Goal: Task Accomplishment & Management: Use online tool/utility

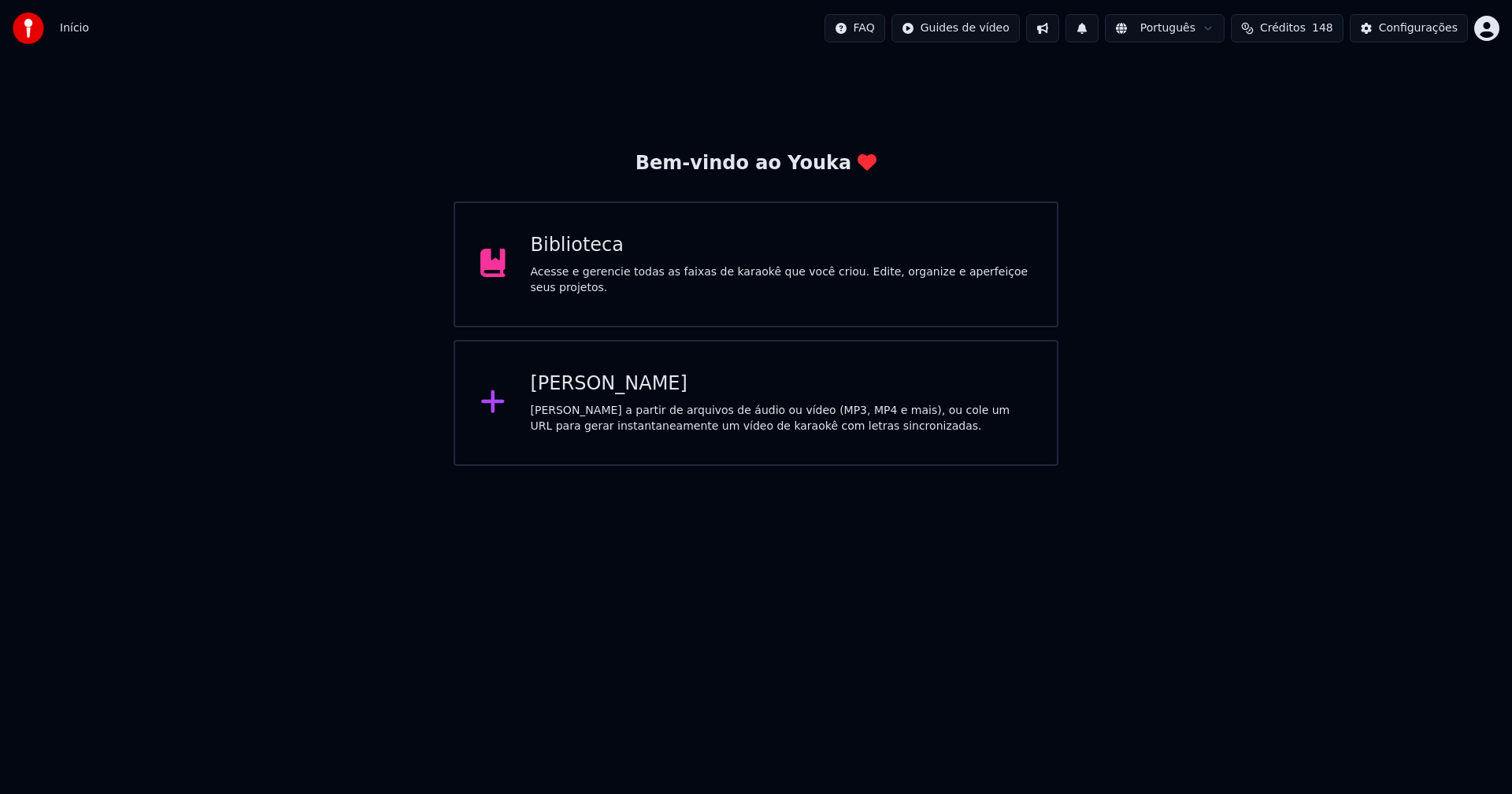
click at [577, 390] on div "[PERSON_NAME]" at bounding box center [782, 384] width 501 height 26
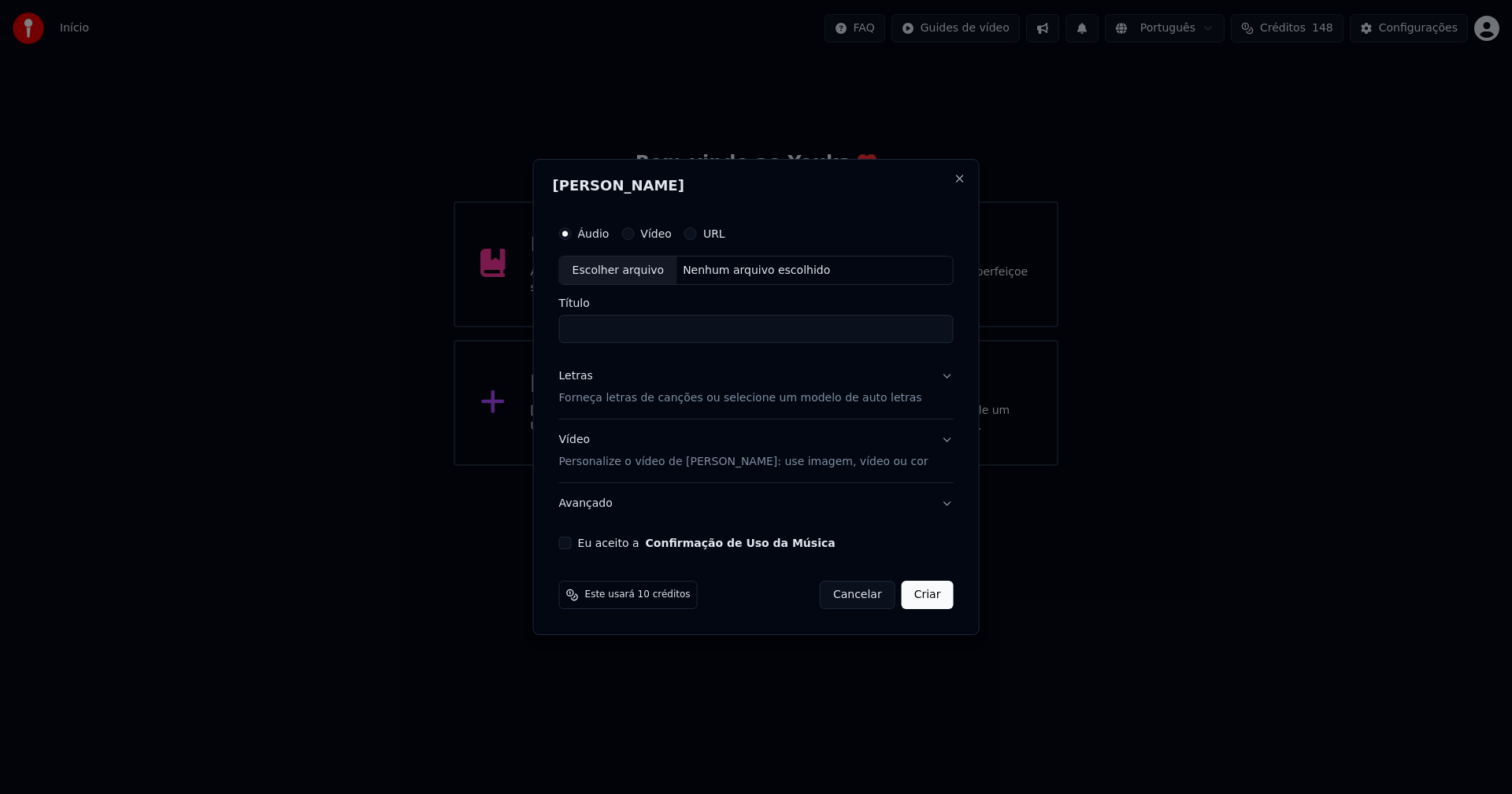
click at [644, 275] on div "Escolher arquivo" at bounding box center [618, 271] width 117 height 28
type input "**********"
click at [585, 382] on div "Letras" at bounding box center [577, 377] width 34 height 15
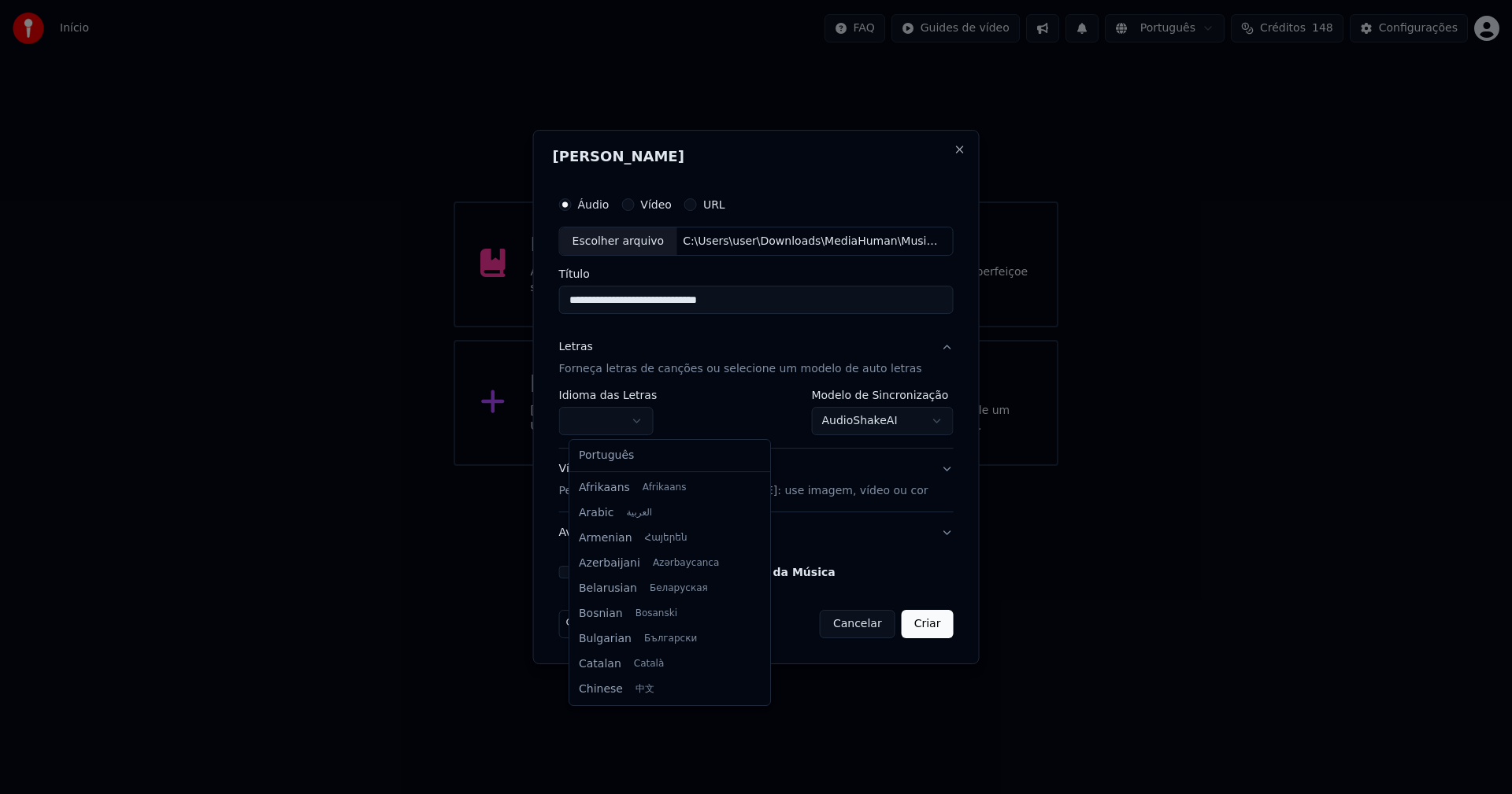
click at [620, 417] on body "**********" at bounding box center [756, 233] width 1512 height 466
select select "**"
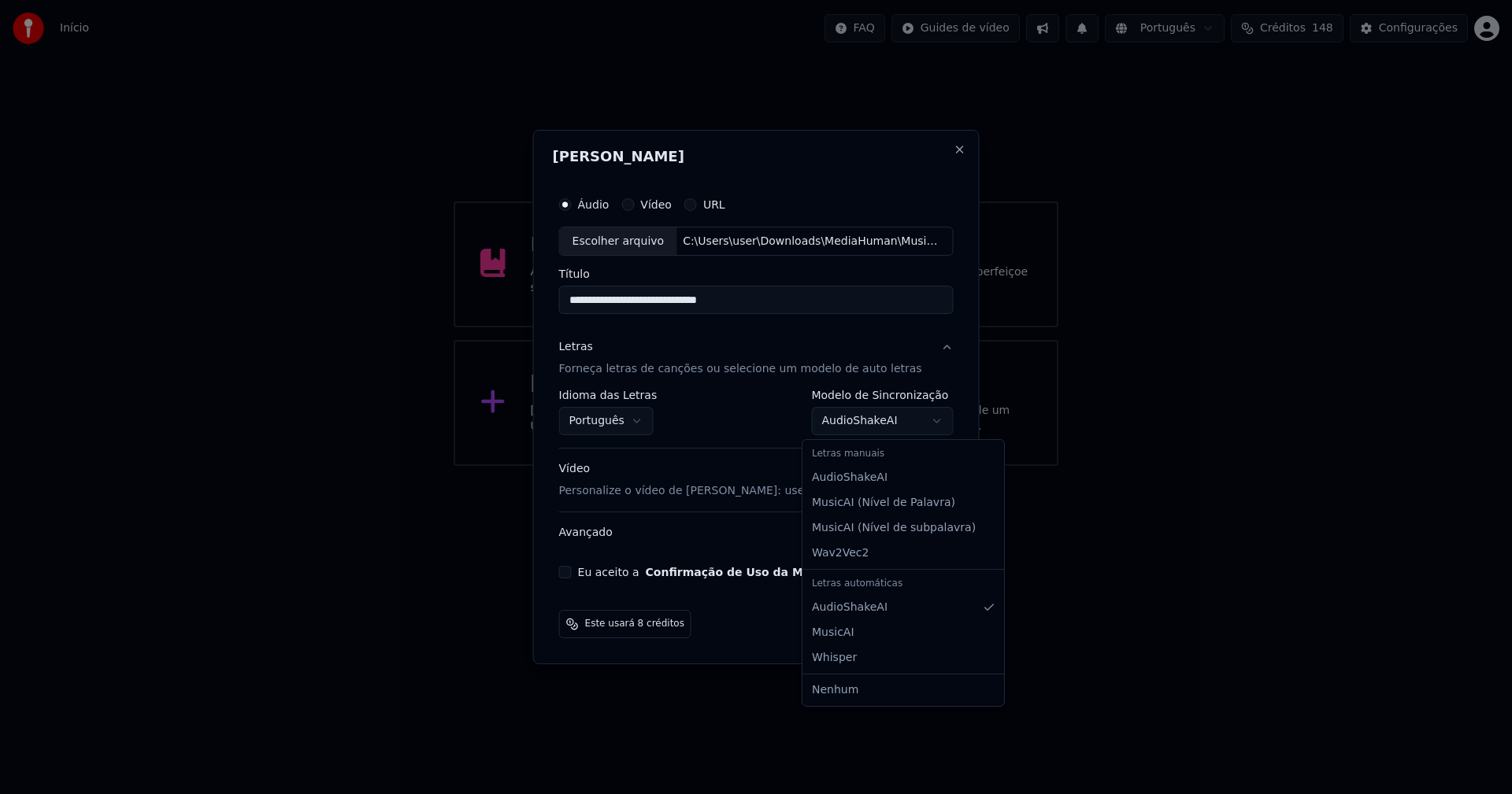
click at [848, 428] on body "**********" at bounding box center [756, 233] width 1512 height 466
select select "**********"
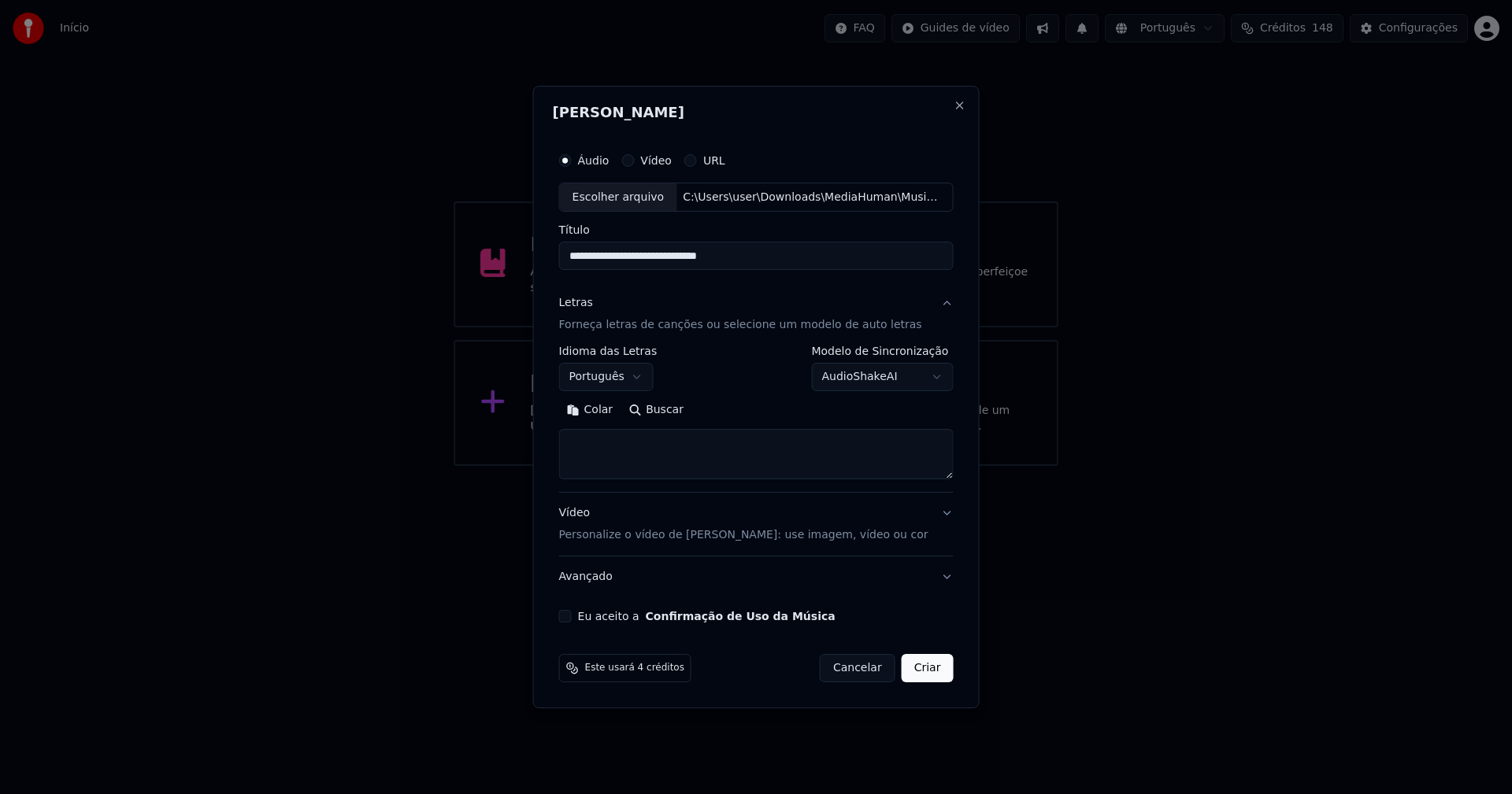
click at [609, 405] on button "Colar" at bounding box center [590, 412] width 62 height 26
click at [571, 616] on button "Eu aceito a Confirmação de Uso da Música" at bounding box center [566, 616] width 13 height 13
click at [916, 680] on button "Criar" at bounding box center [928, 668] width 52 height 28
type textarea "**********"
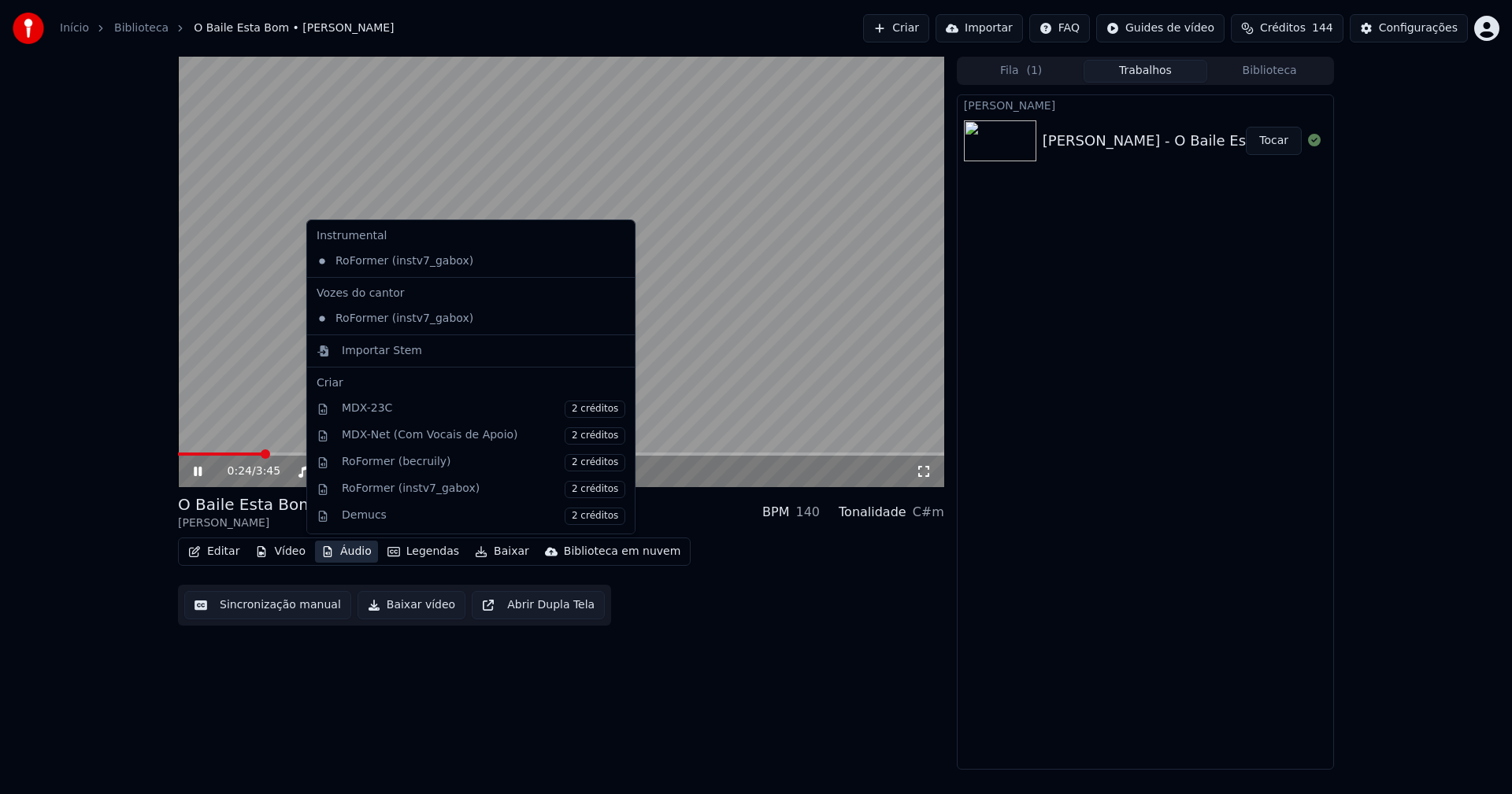
click at [351, 558] on button "Áudio" at bounding box center [347, 552] width 63 height 22
click at [350, 350] on div "Importar Stem" at bounding box center [382, 351] width 80 height 15
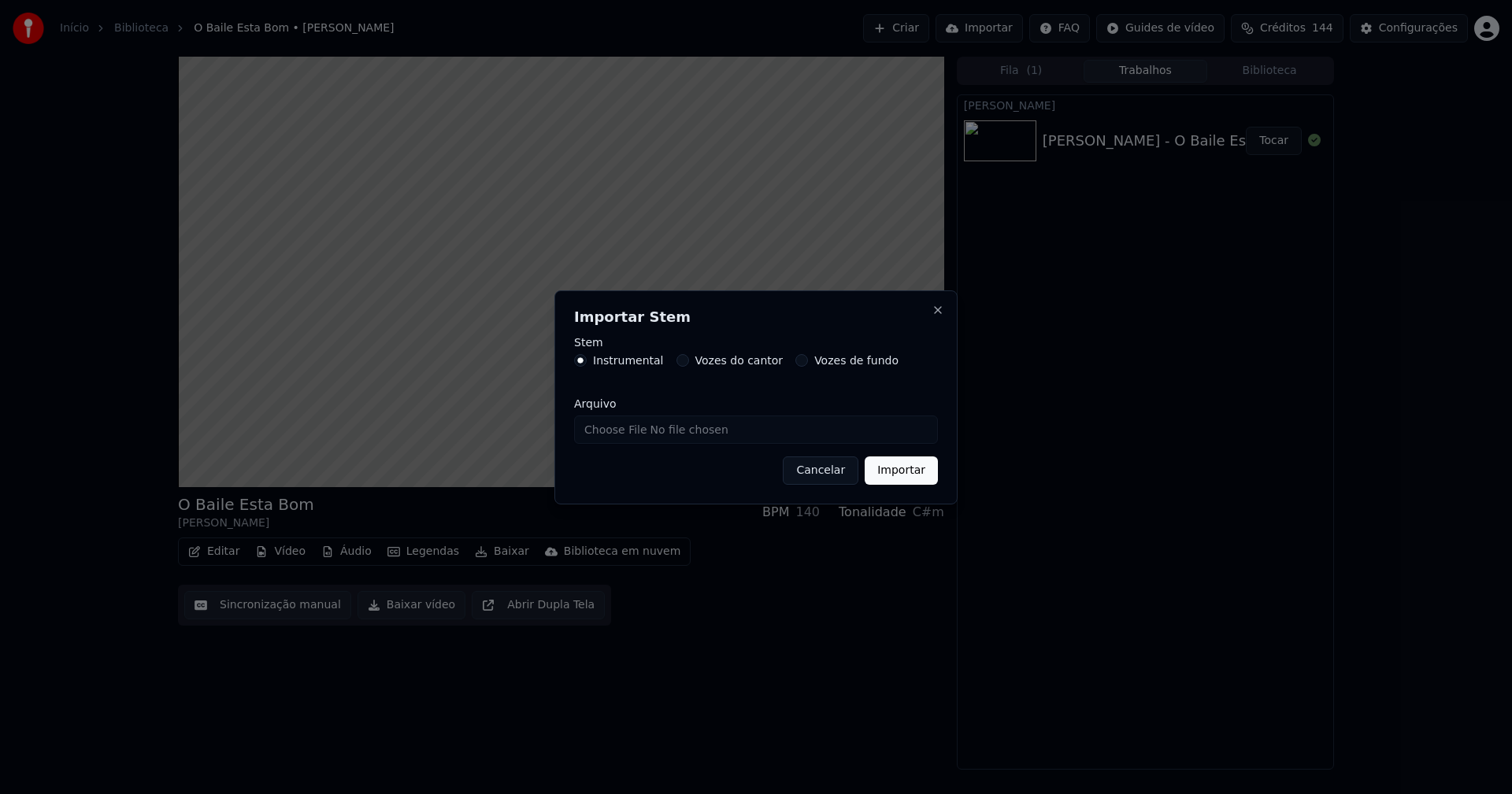
click at [628, 436] on input "Arquivo" at bounding box center [756, 429] width 364 height 28
type input "**********"
drag, startPoint x: 907, startPoint y: 473, endPoint x: 891, endPoint y: 475, distance: 16.1
click at [908, 472] on button "Importar" at bounding box center [901, 470] width 73 height 28
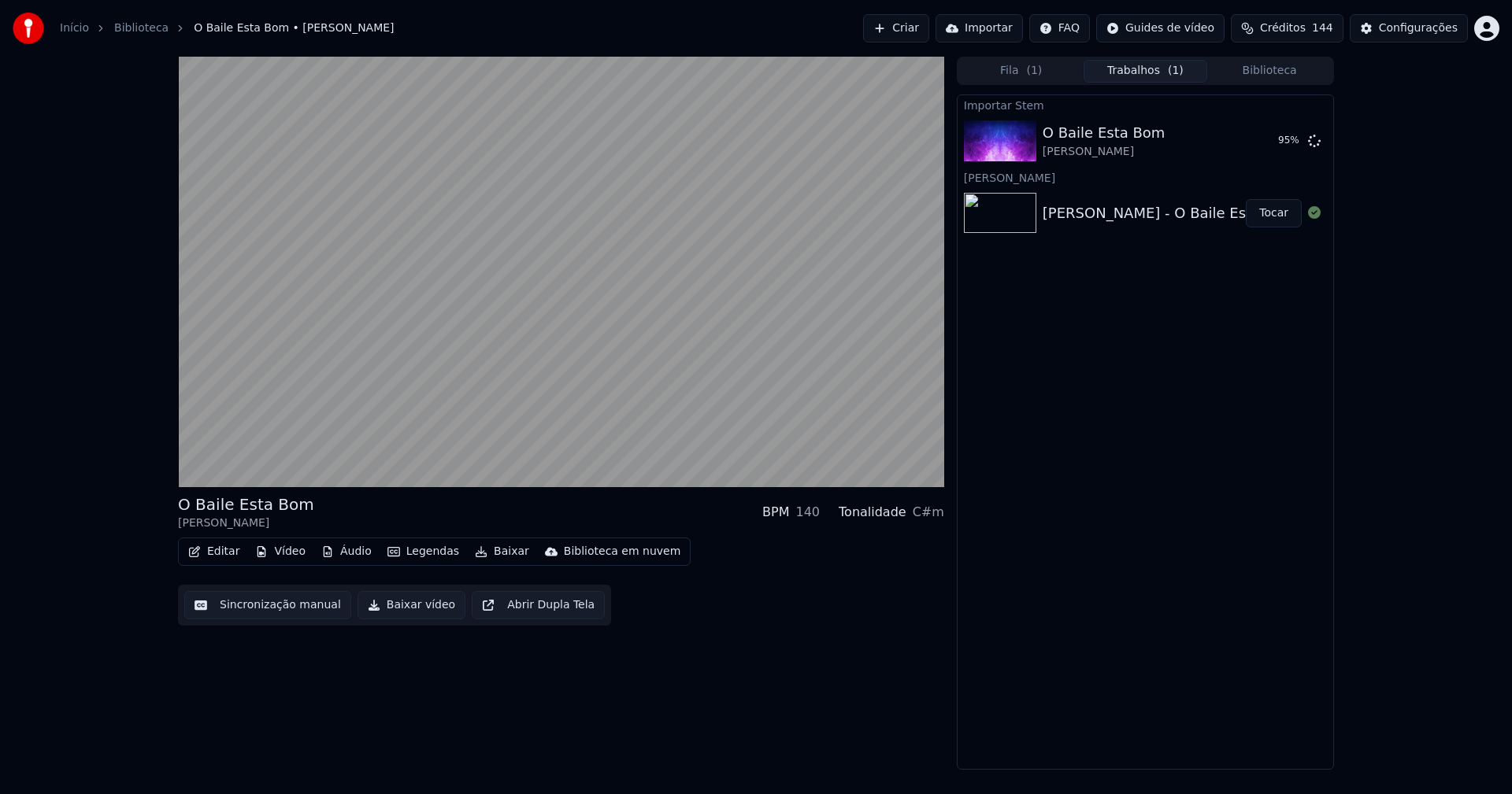
click at [231, 553] on button "Editar" at bounding box center [214, 552] width 64 height 22
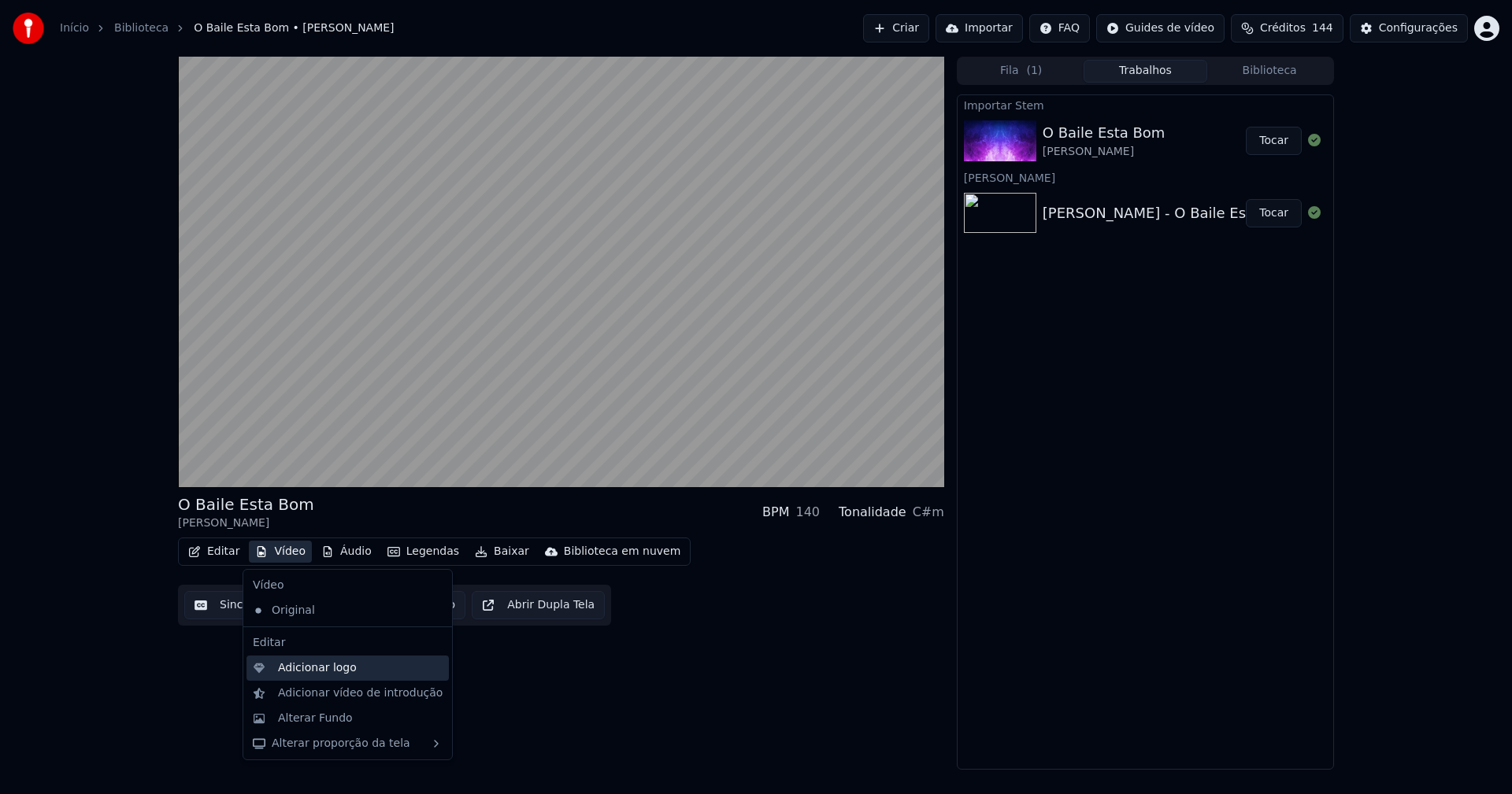
click at [314, 667] on div "Adicionar logo" at bounding box center [318, 668] width 79 height 15
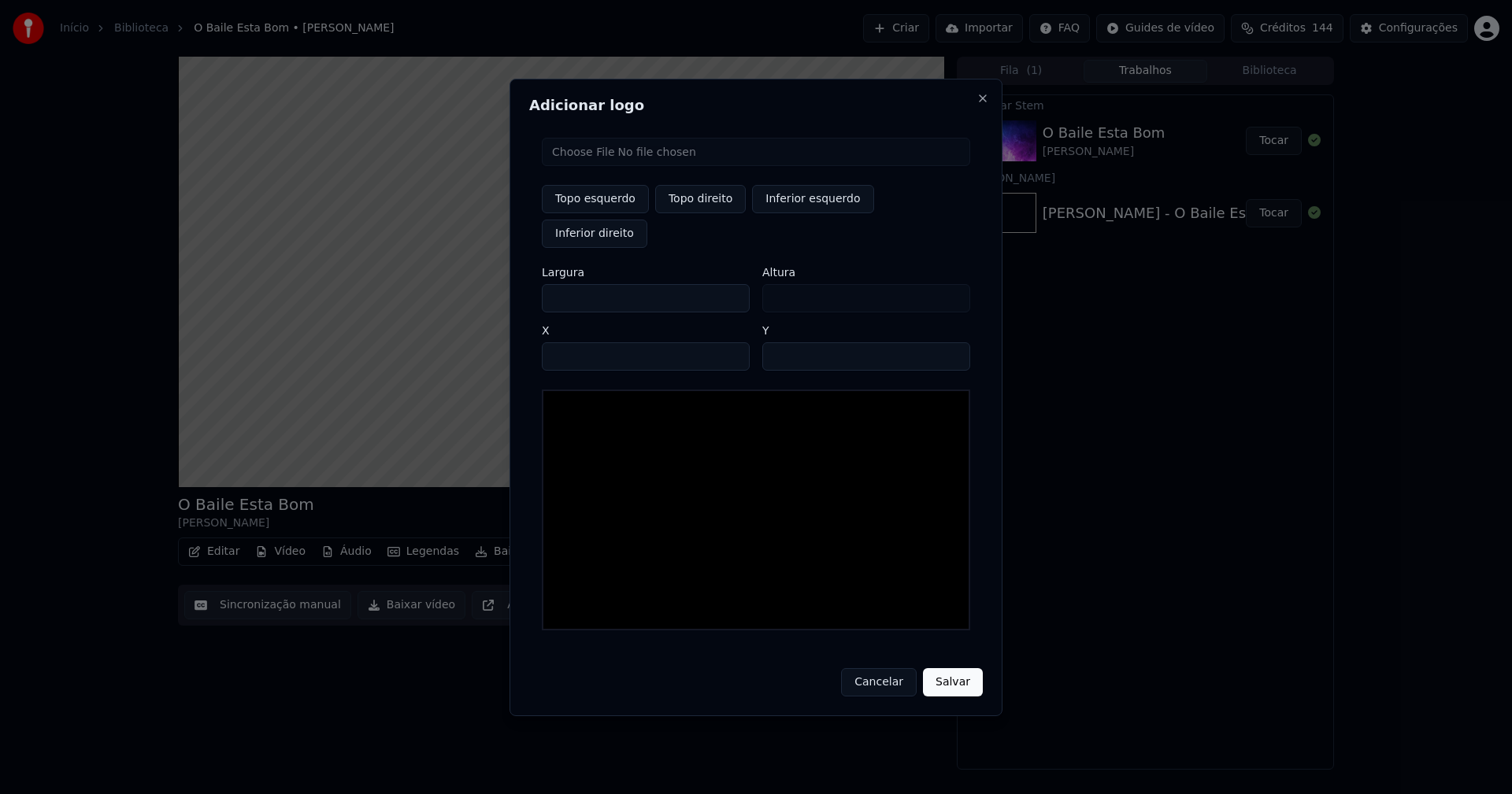
click at [606, 166] on input "file" at bounding box center [756, 151] width 429 height 28
type input "**********"
click at [689, 213] on button "Topo direito" at bounding box center [700, 199] width 91 height 28
type input "****"
drag, startPoint x: 569, startPoint y: 279, endPoint x: 531, endPoint y: 286, distance: 38.6
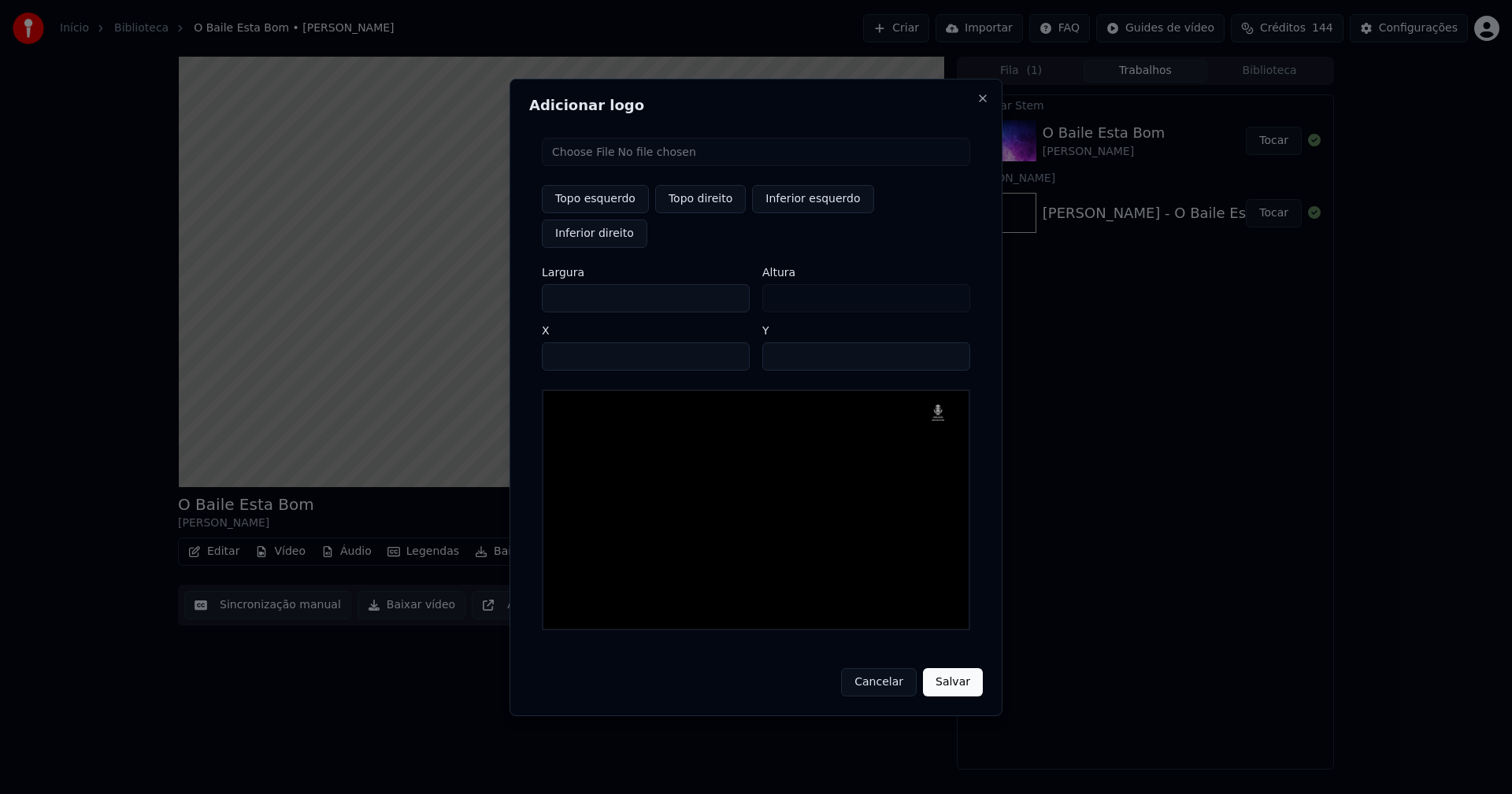
click at [533, 285] on div "Topo esquerdo Topo direito Inferior esquerdo Inferior direito Largura *** Altur…" at bounding box center [756, 384] width 454 height 518
type input "**"
type input "***"
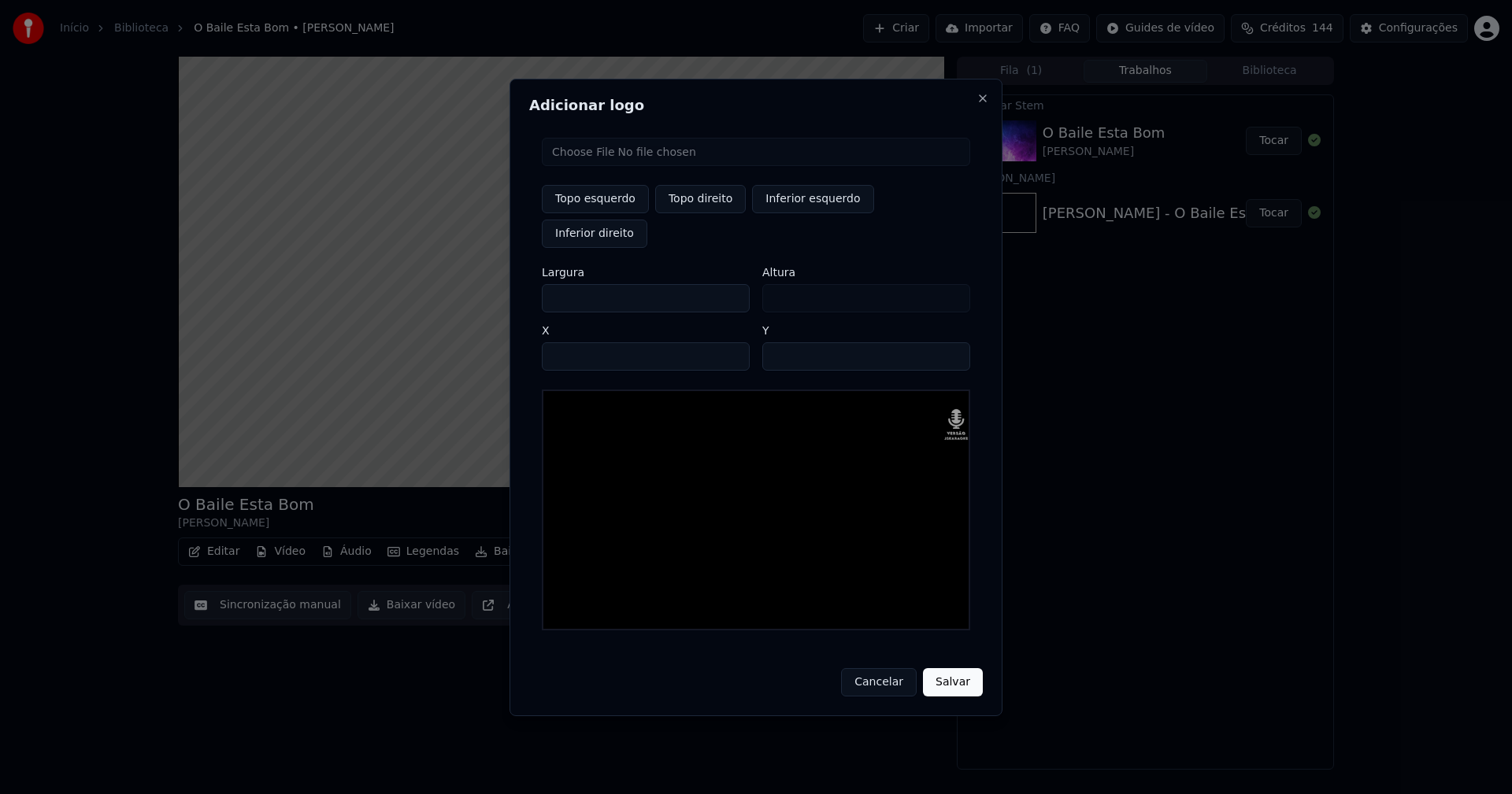
type input "***"
click at [574, 342] on input "****" at bounding box center [645, 356] width 208 height 28
type input "****"
click at [777, 342] on input "**" at bounding box center [866, 356] width 208 height 28
type input "**"
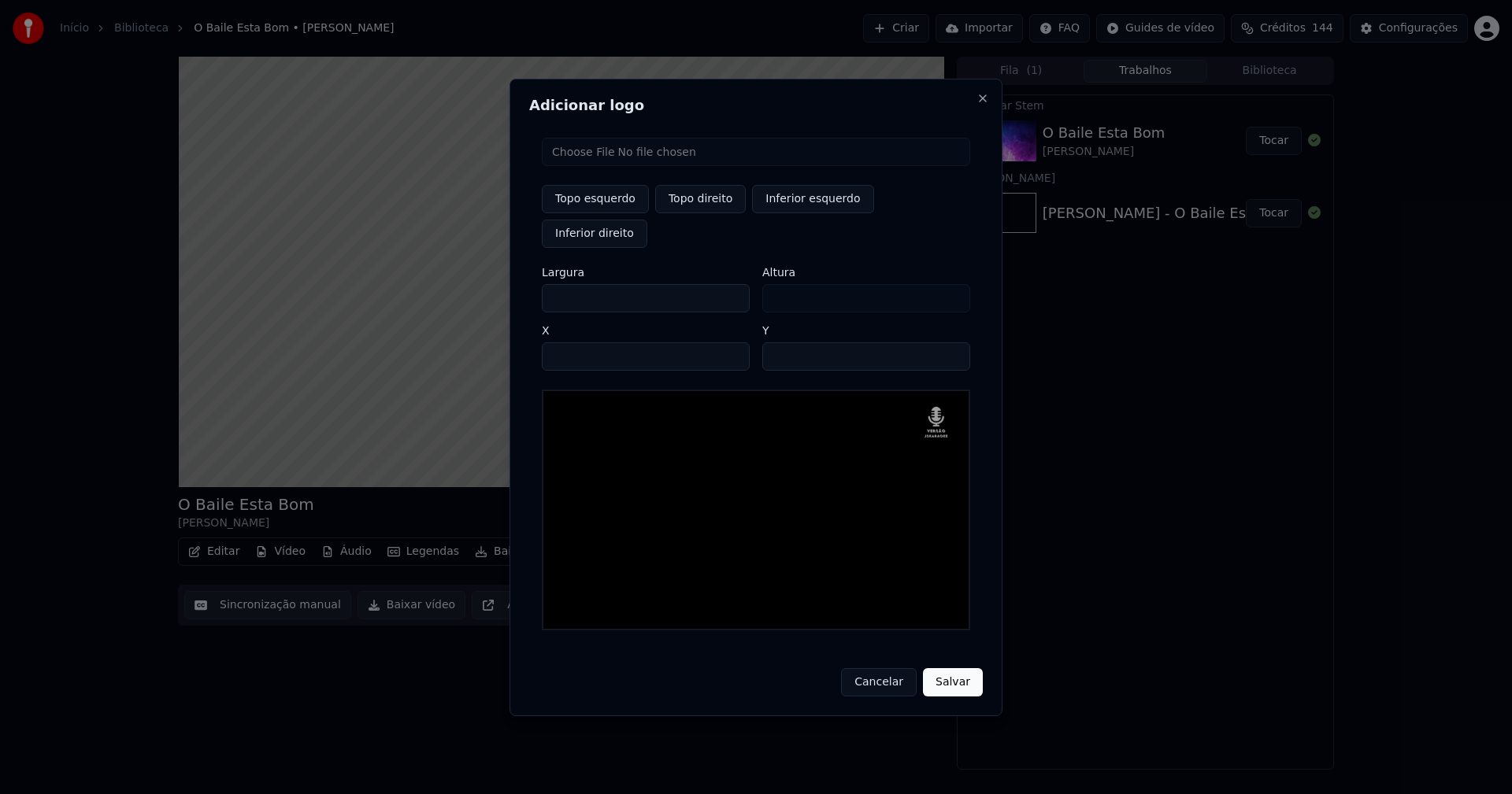
click at [956, 668] on button "Salvar" at bounding box center [953, 682] width 60 height 28
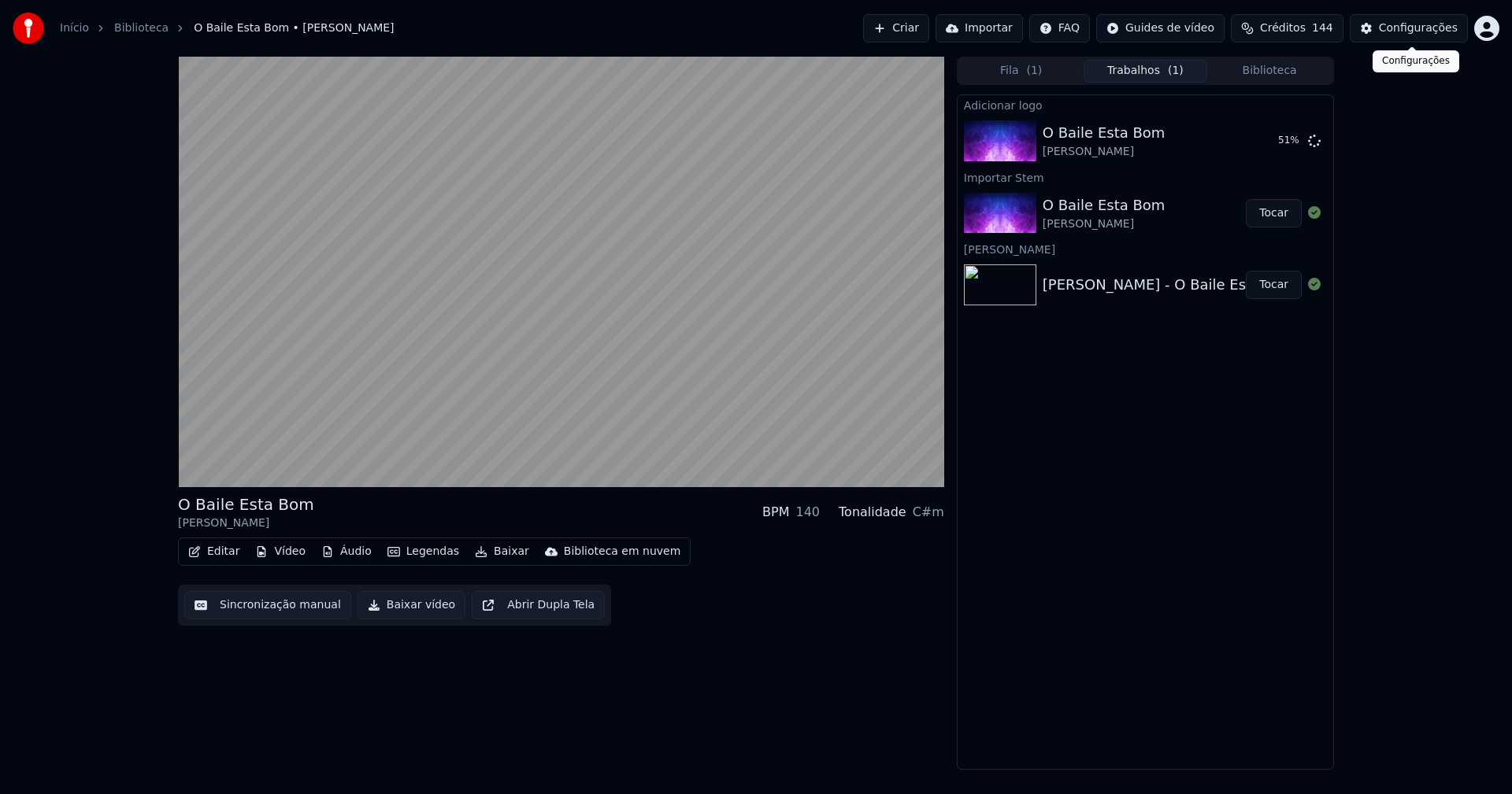
click at [1421, 38] on button "Configurações" at bounding box center [1409, 28] width 118 height 28
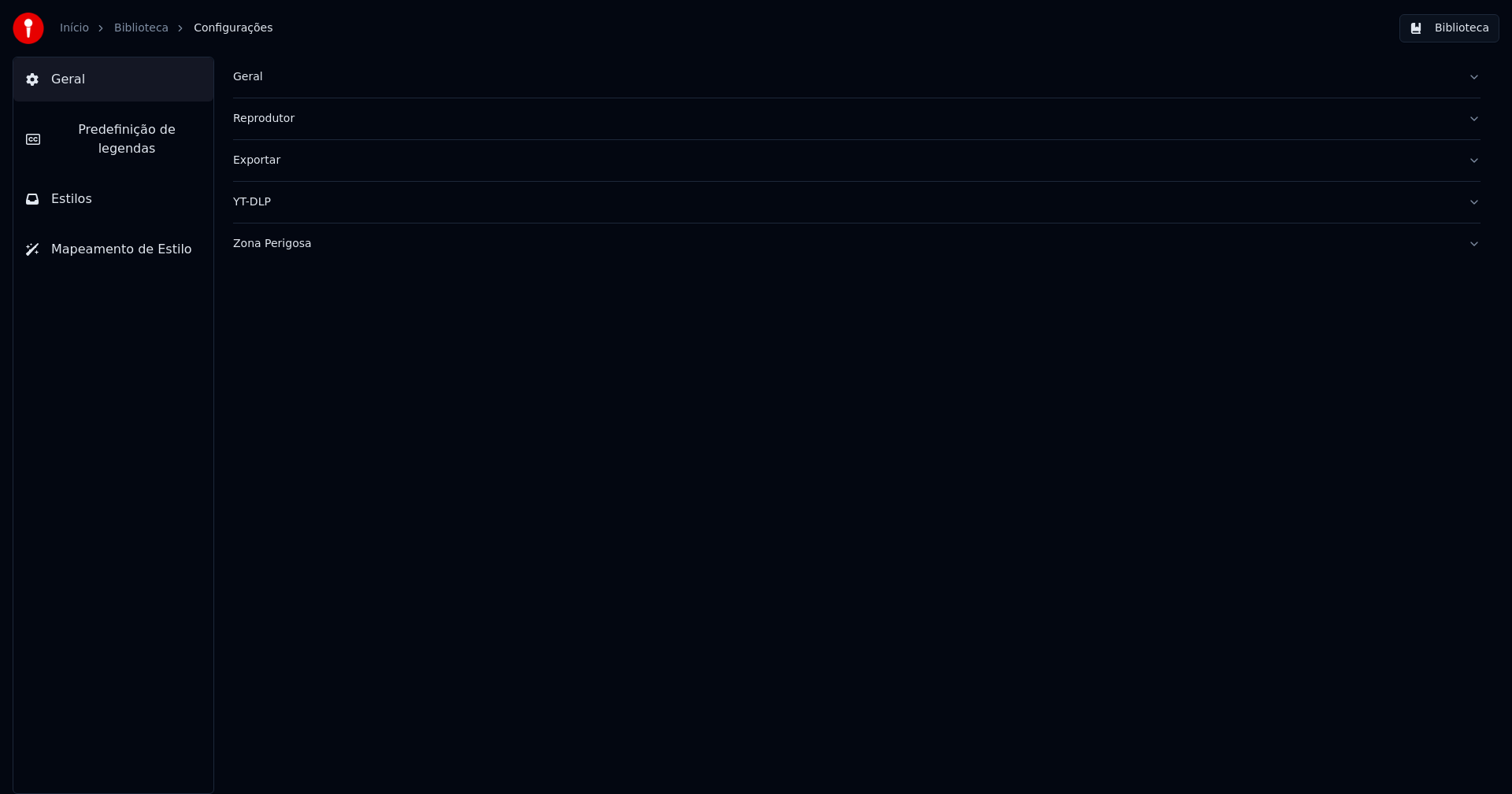
drag, startPoint x: 104, startPoint y: 191, endPoint x: 144, endPoint y: 214, distance: 46.1
click at [104, 190] on button "Estilos" at bounding box center [114, 199] width 200 height 44
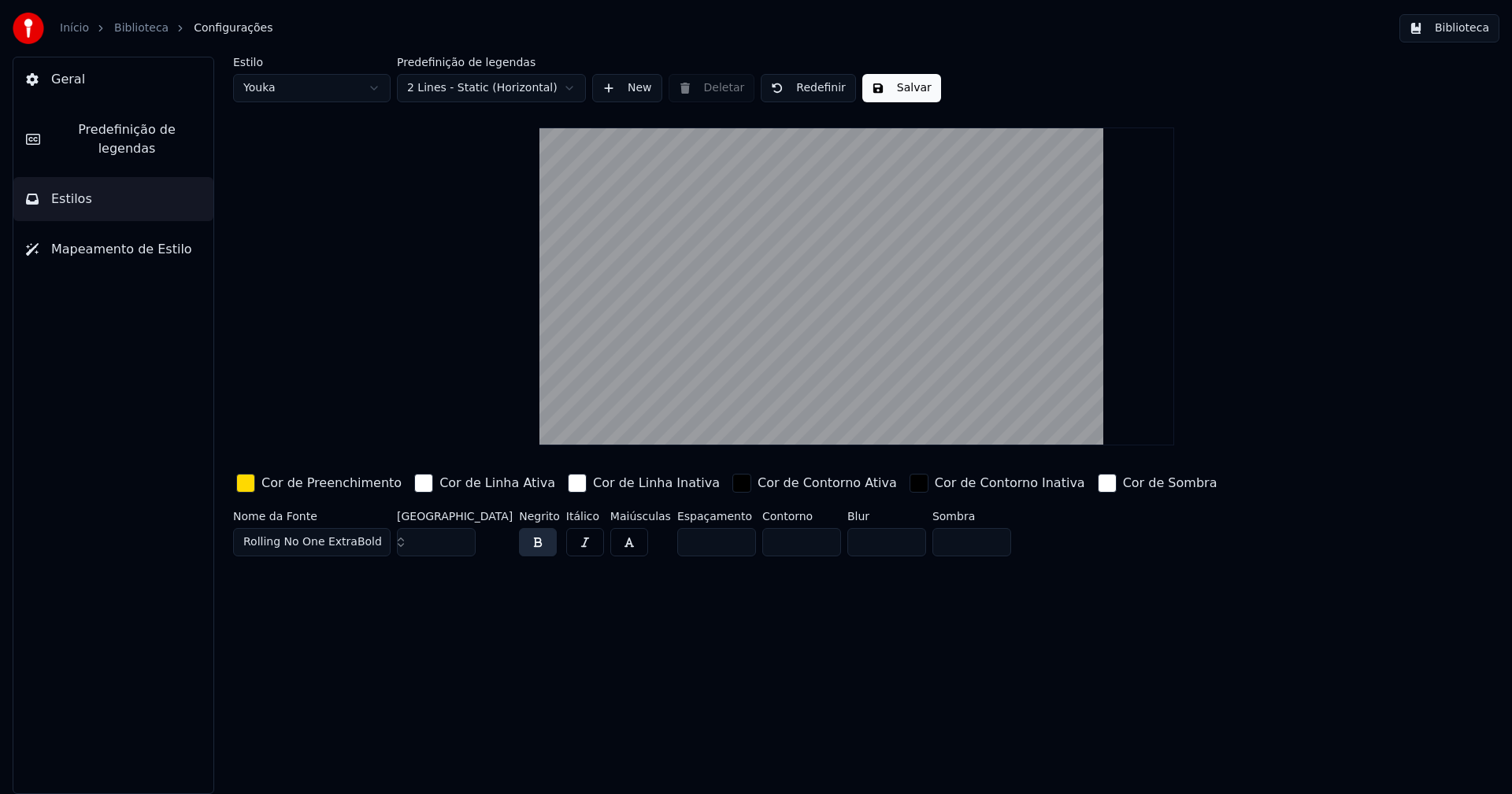
click at [249, 487] on div "button" at bounding box center [246, 483] width 19 height 19
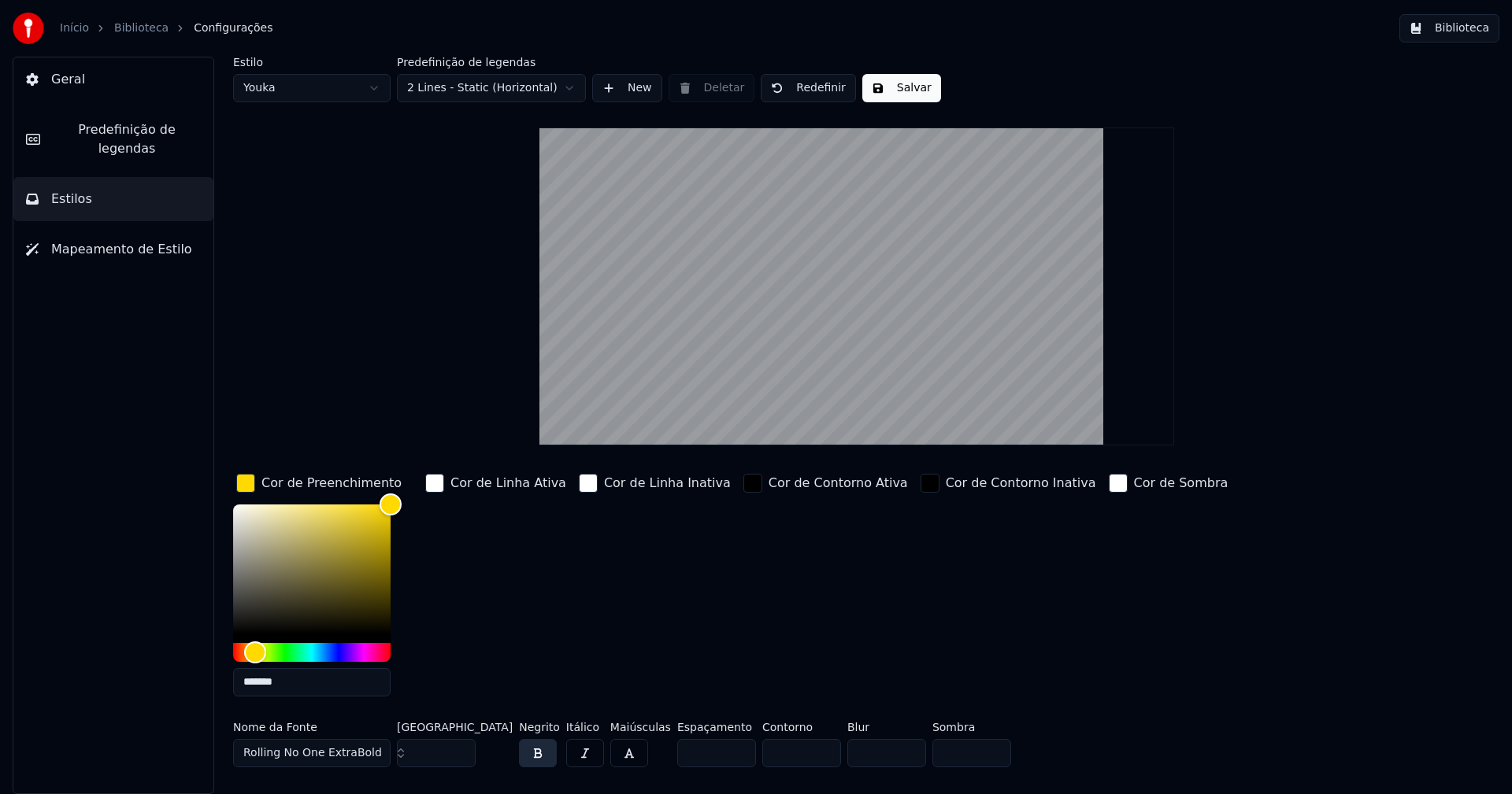
click at [302, 686] on input "*******" at bounding box center [312, 682] width 157 height 28
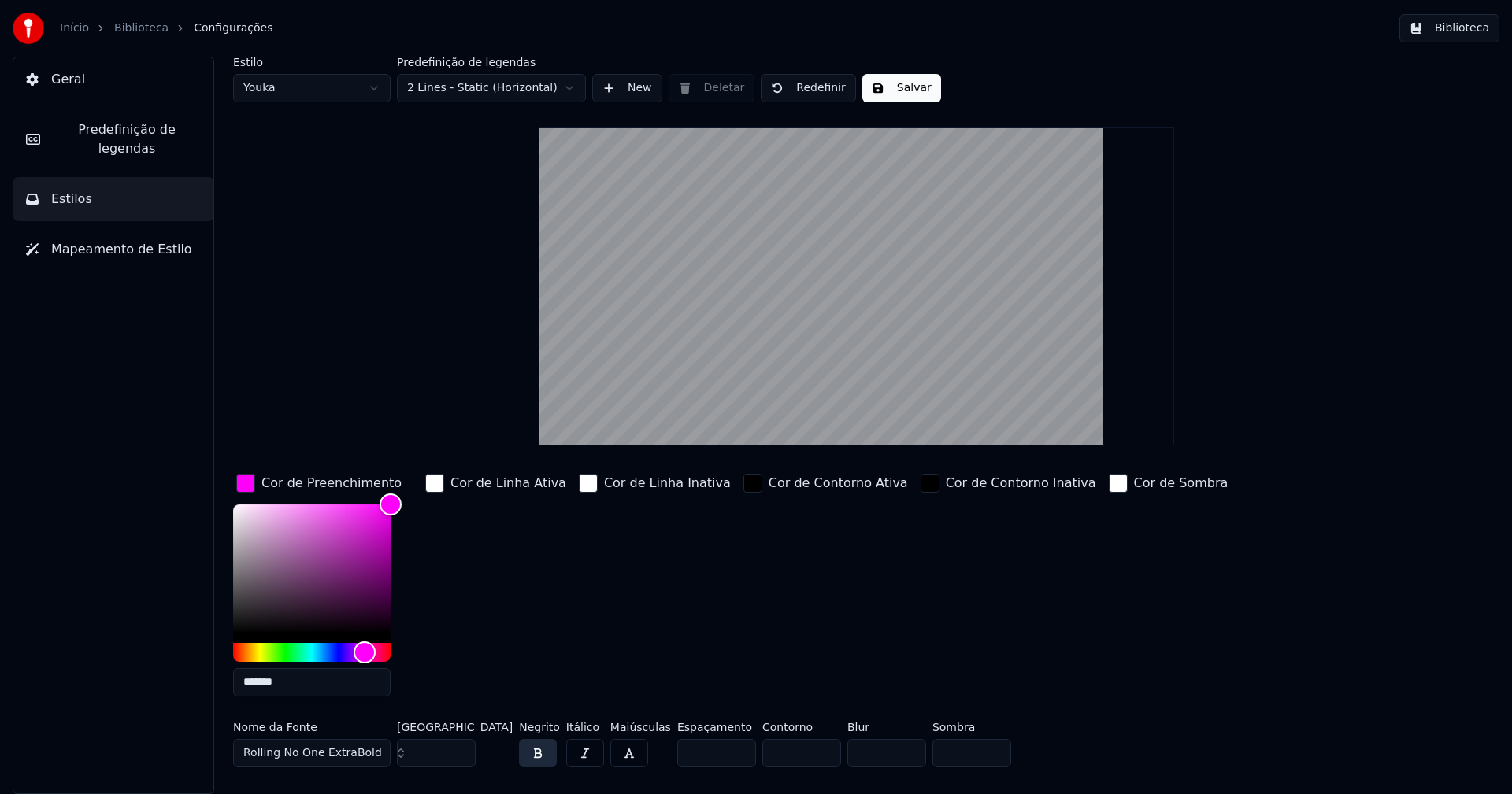
type input "*******"
click at [237, 480] on div "button" at bounding box center [246, 483] width 19 height 19
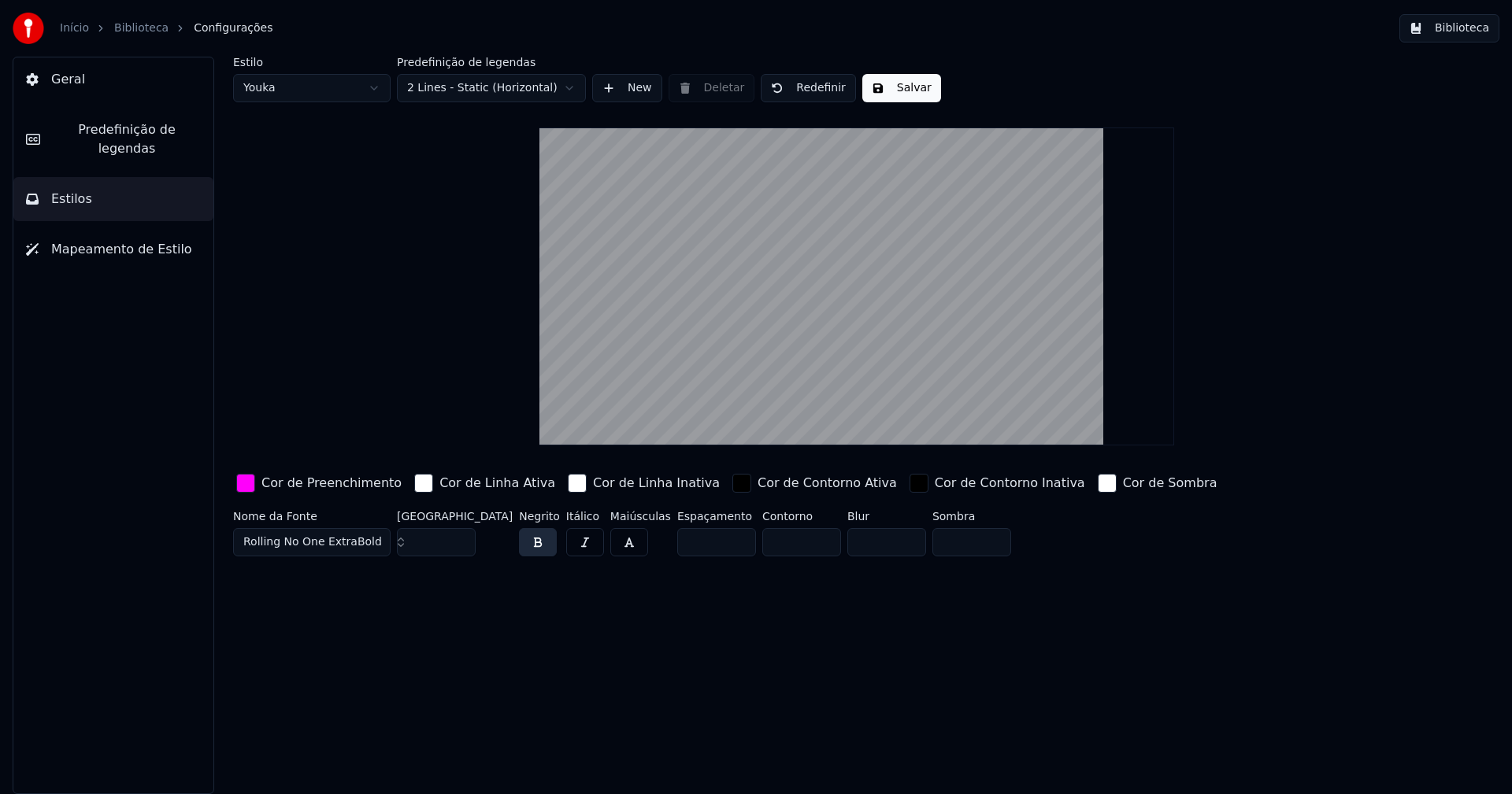
click at [905, 91] on button "Salvar" at bounding box center [902, 88] width 79 height 28
click at [1460, 28] on button "Biblioteca" at bounding box center [1450, 28] width 100 height 28
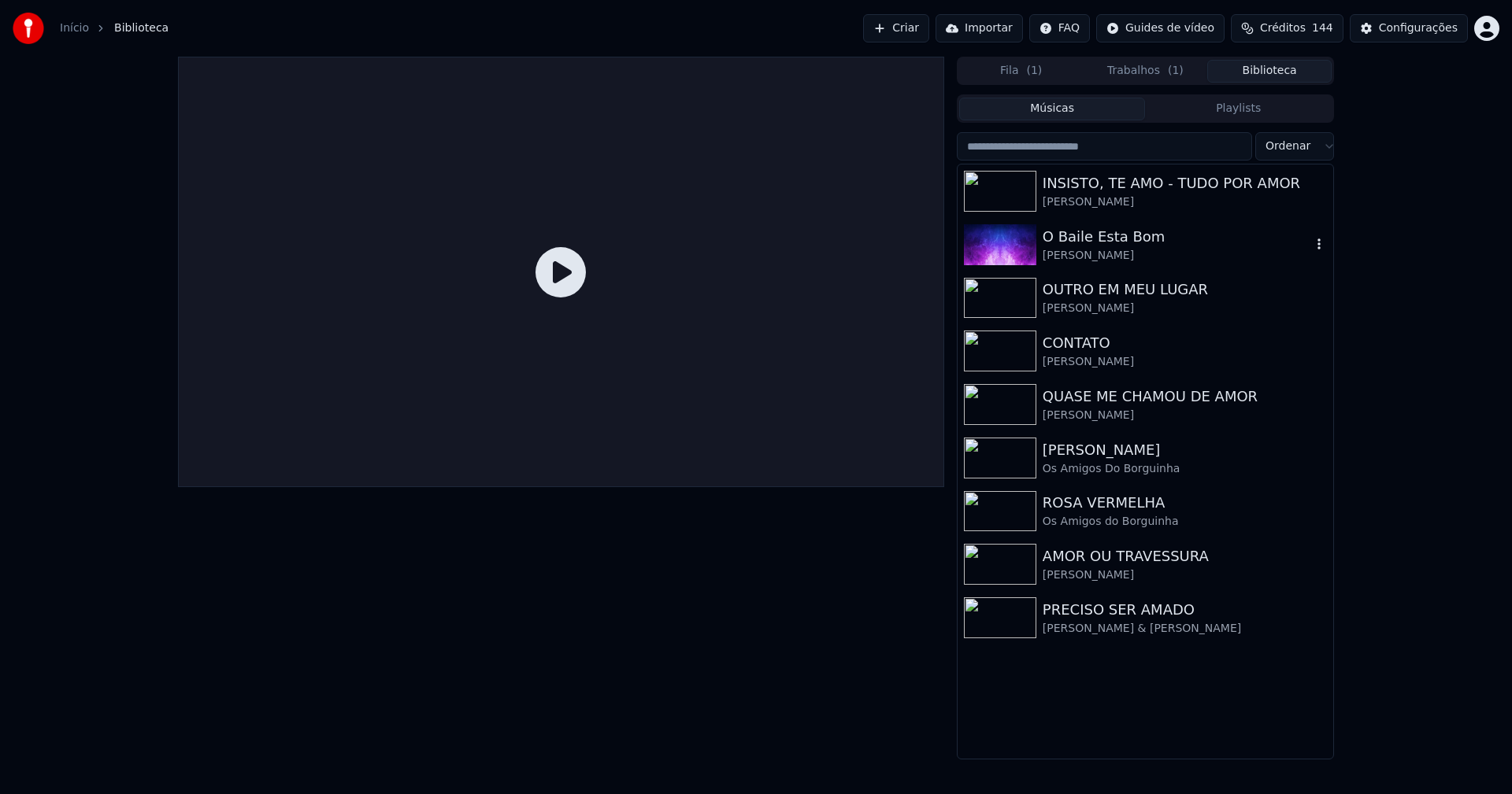
click at [1098, 241] on div "O Baile Esta Bom" at bounding box center [1177, 237] width 268 height 22
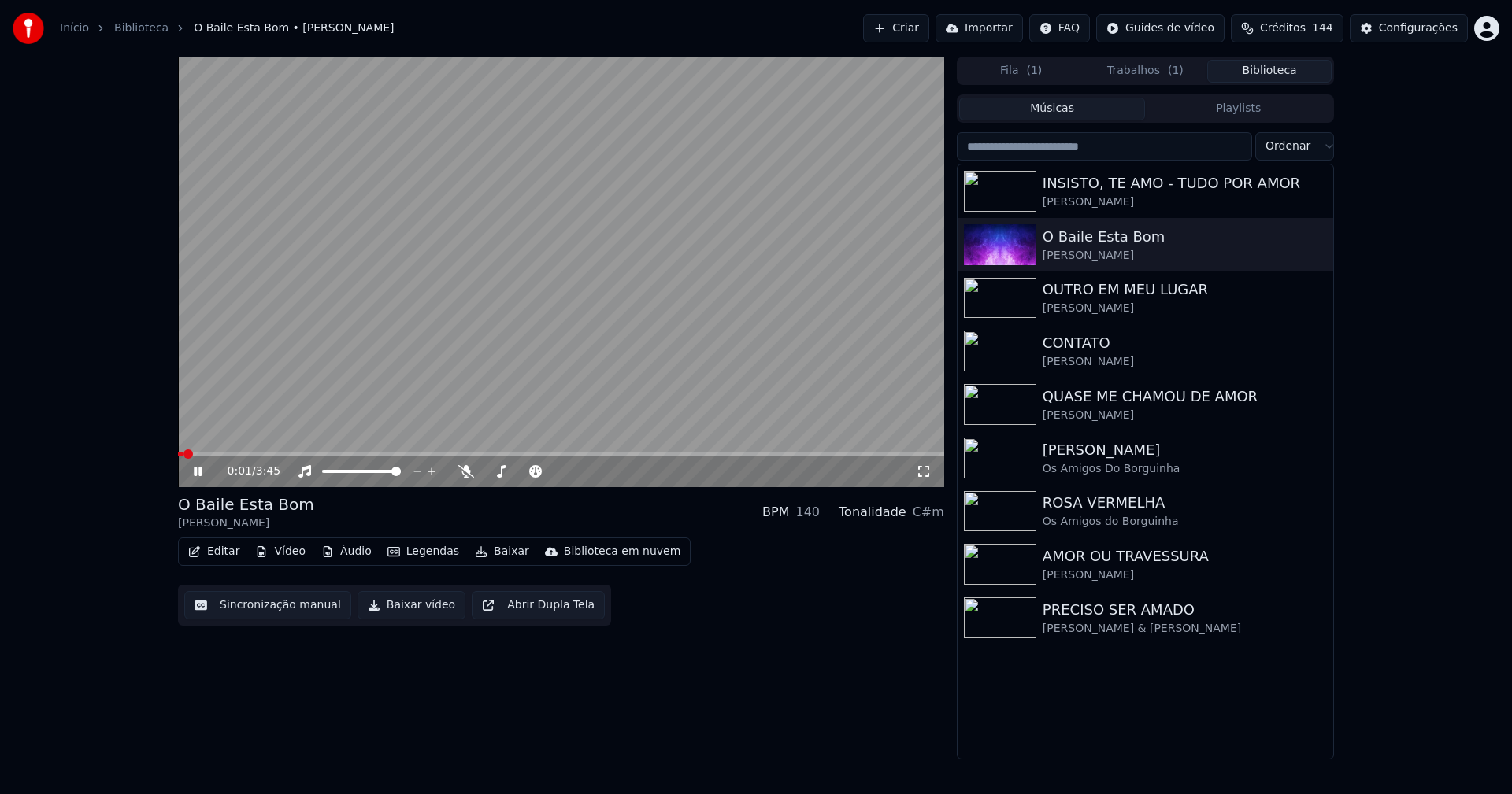
click at [197, 470] on icon at bounding box center [208, 471] width 37 height 13
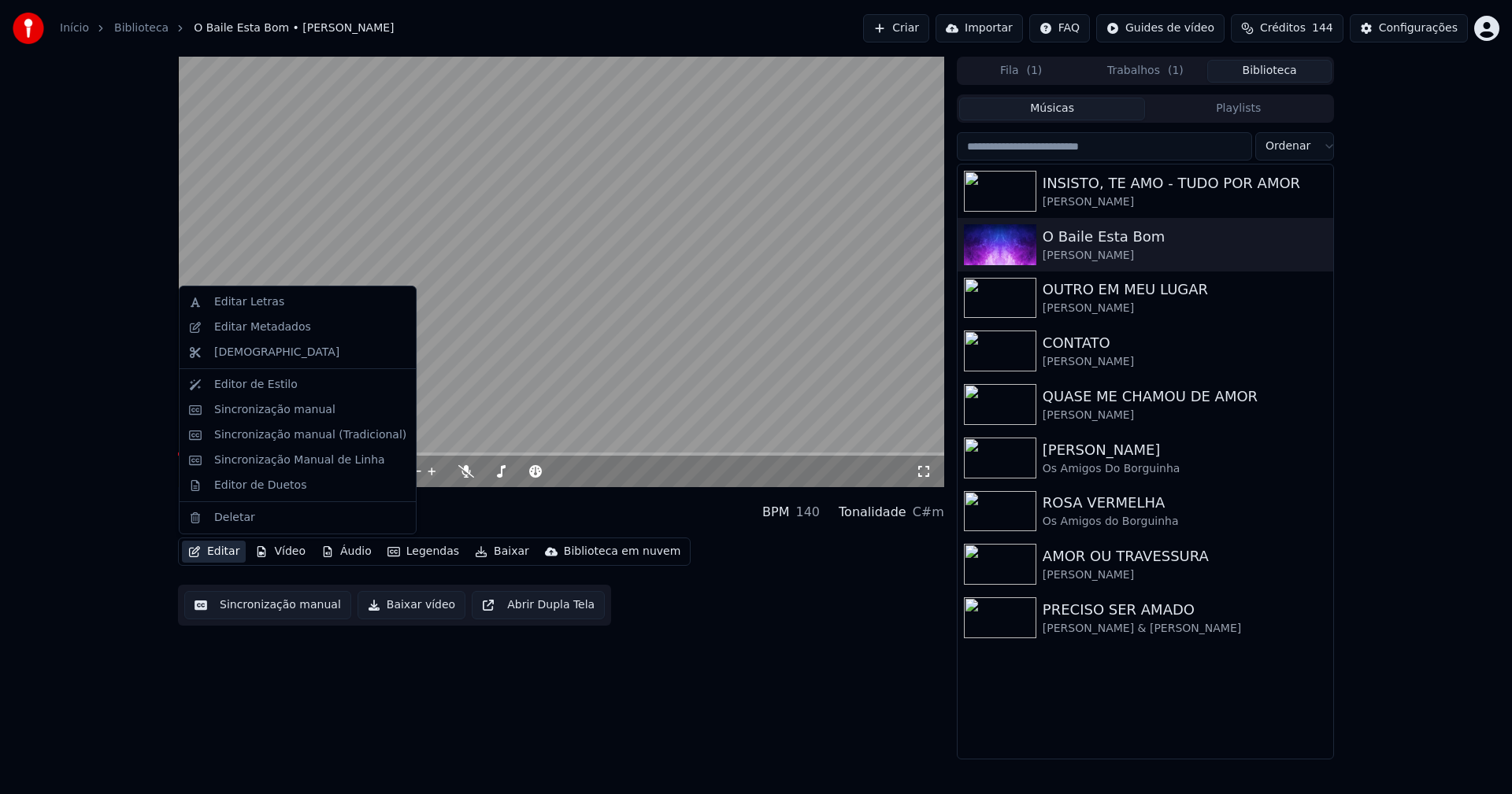
click at [232, 555] on button "Editar" at bounding box center [214, 552] width 64 height 22
click at [284, 330] on div "Editar Metadados" at bounding box center [262, 327] width 97 height 15
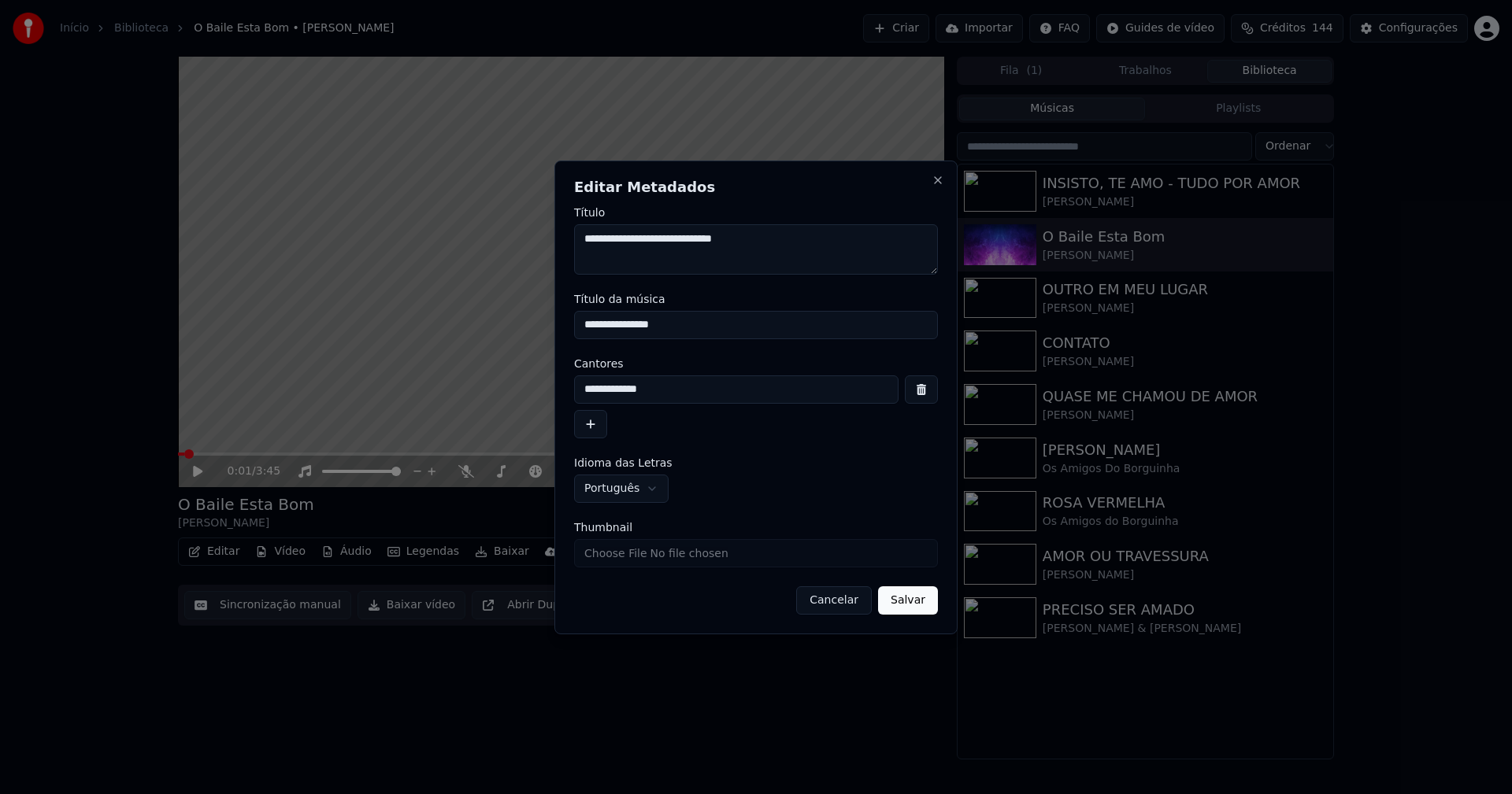
drag, startPoint x: 683, startPoint y: 325, endPoint x: 490, endPoint y: 325, distance: 193.0
click at [490, 325] on body "**********" at bounding box center [756, 397] width 1512 height 794
type input "**********"
click at [620, 556] on input "Thumbnail" at bounding box center [756, 553] width 364 height 28
type input "**********"
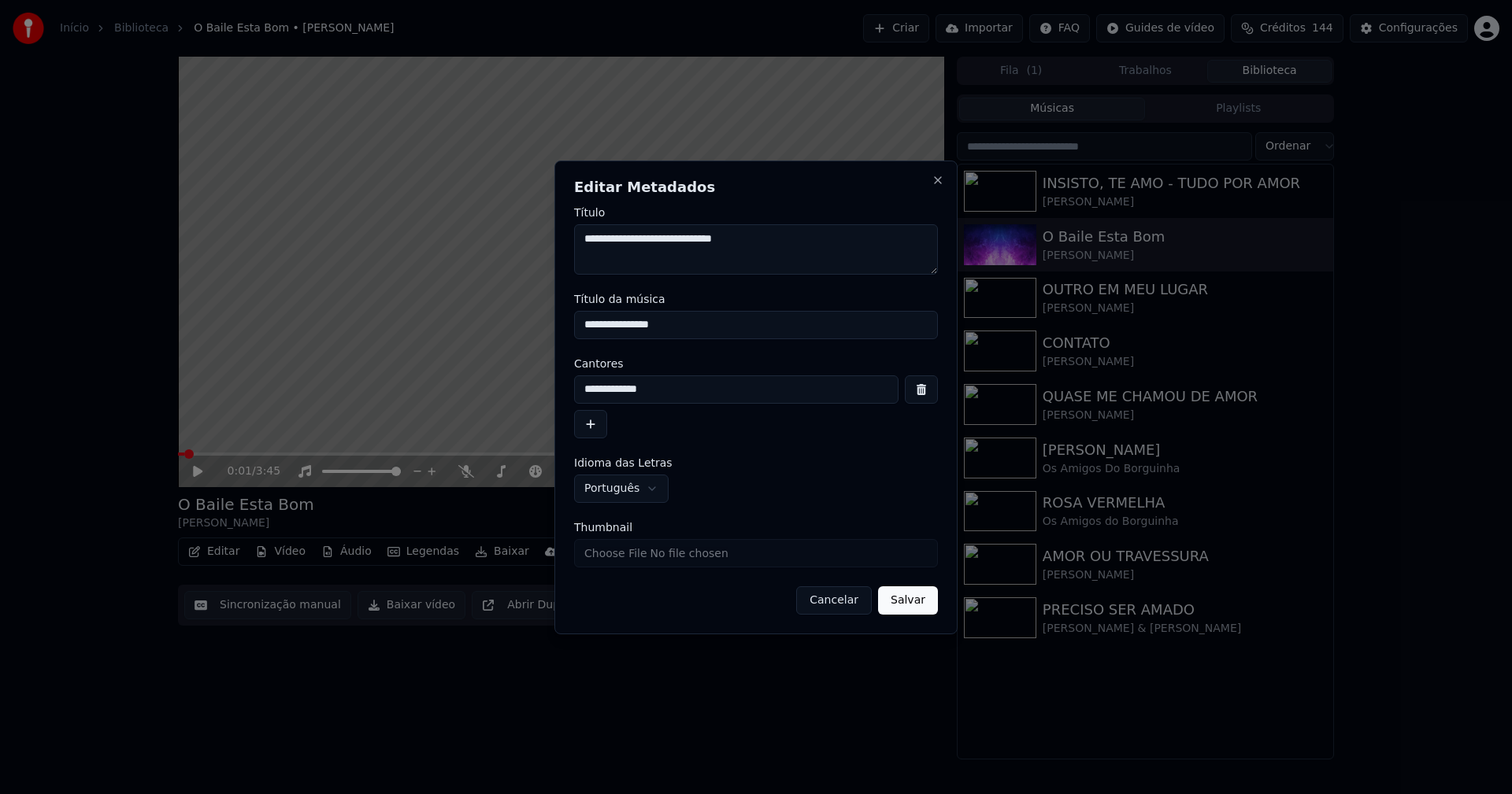
click at [913, 608] on button "Salvar" at bounding box center [908, 600] width 60 height 28
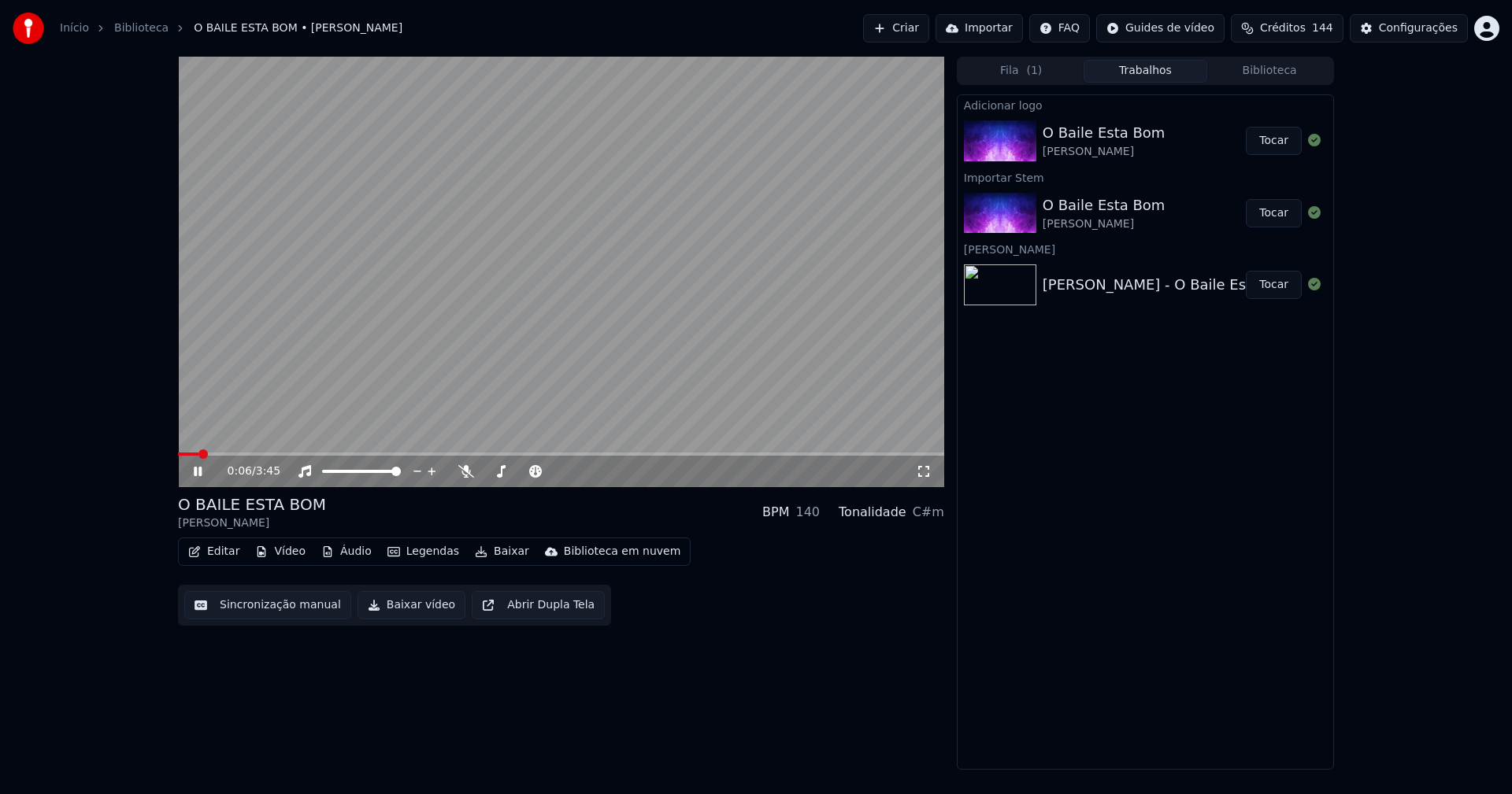
click at [1141, 70] on button "Trabalhos" at bounding box center [1146, 71] width 125 height 23
drag, startPoint x: 1272, startPoint y: 136, endPoint x: 1050, endPoint y: 206, distance: 232.8
click at [1273, 137] on button "Tocar" at bounding box center [1274, 140] width 56 height 28
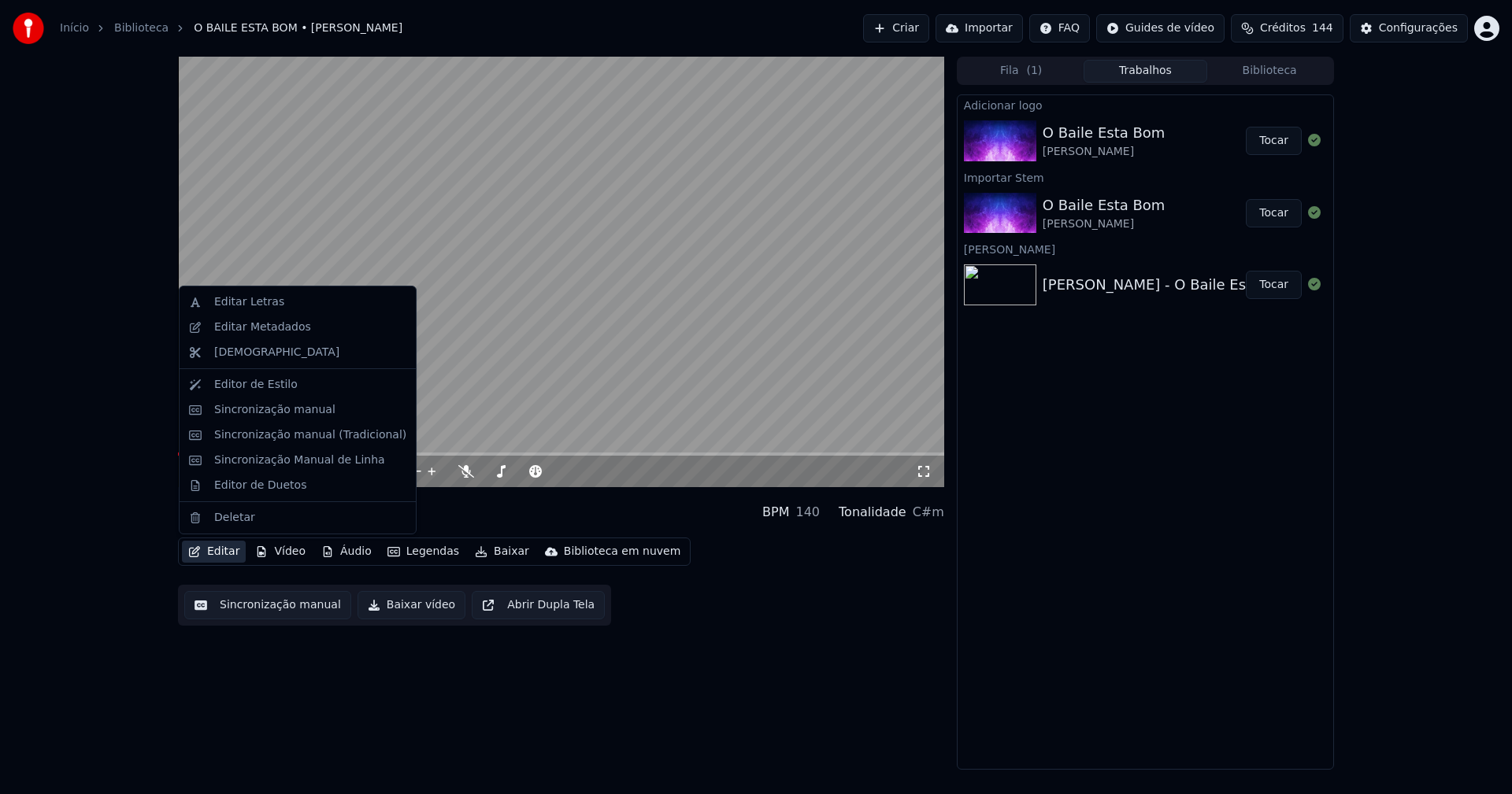
click at [228, 554] on button "Editar" at bounding box center [214, 552] width 64 height 22
click at [274, 438] on div "Sincronização manual (Tradicional)" at bounding box center [310, 435] width 192 height 15
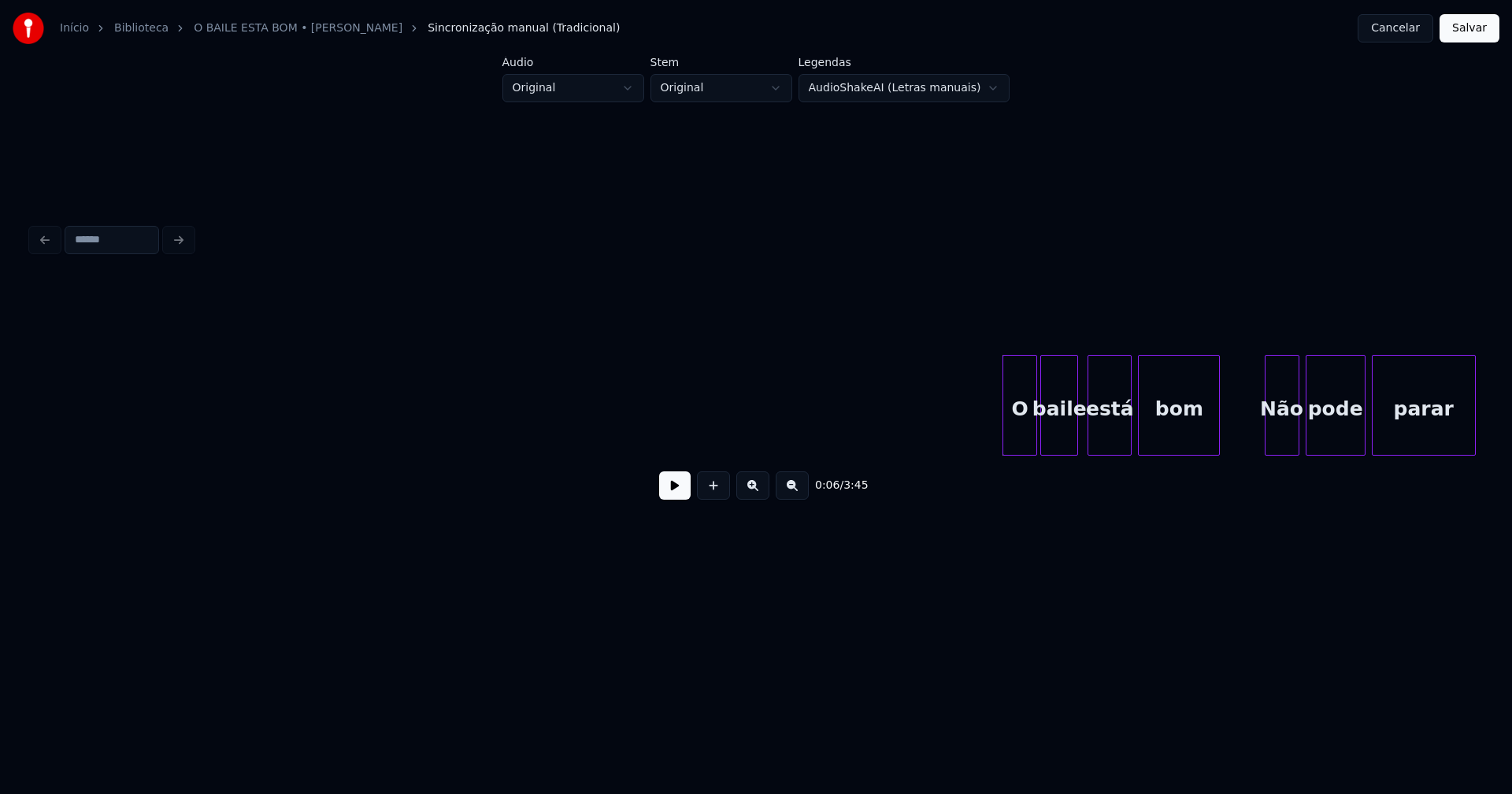
click at [665, 495] on button at bounding box center [675, 485] width 32 height 28
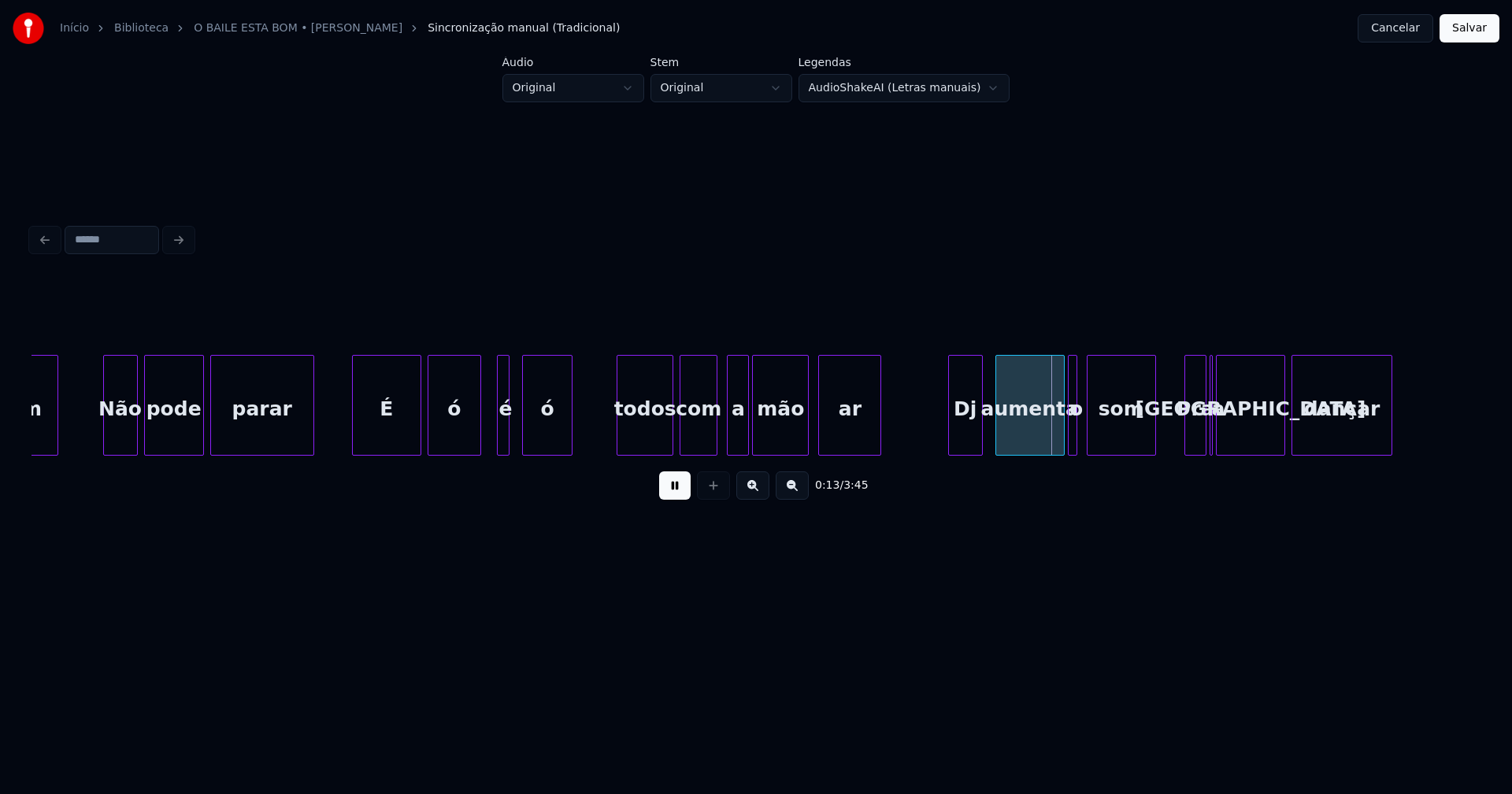
scroll to position [0, 1045]
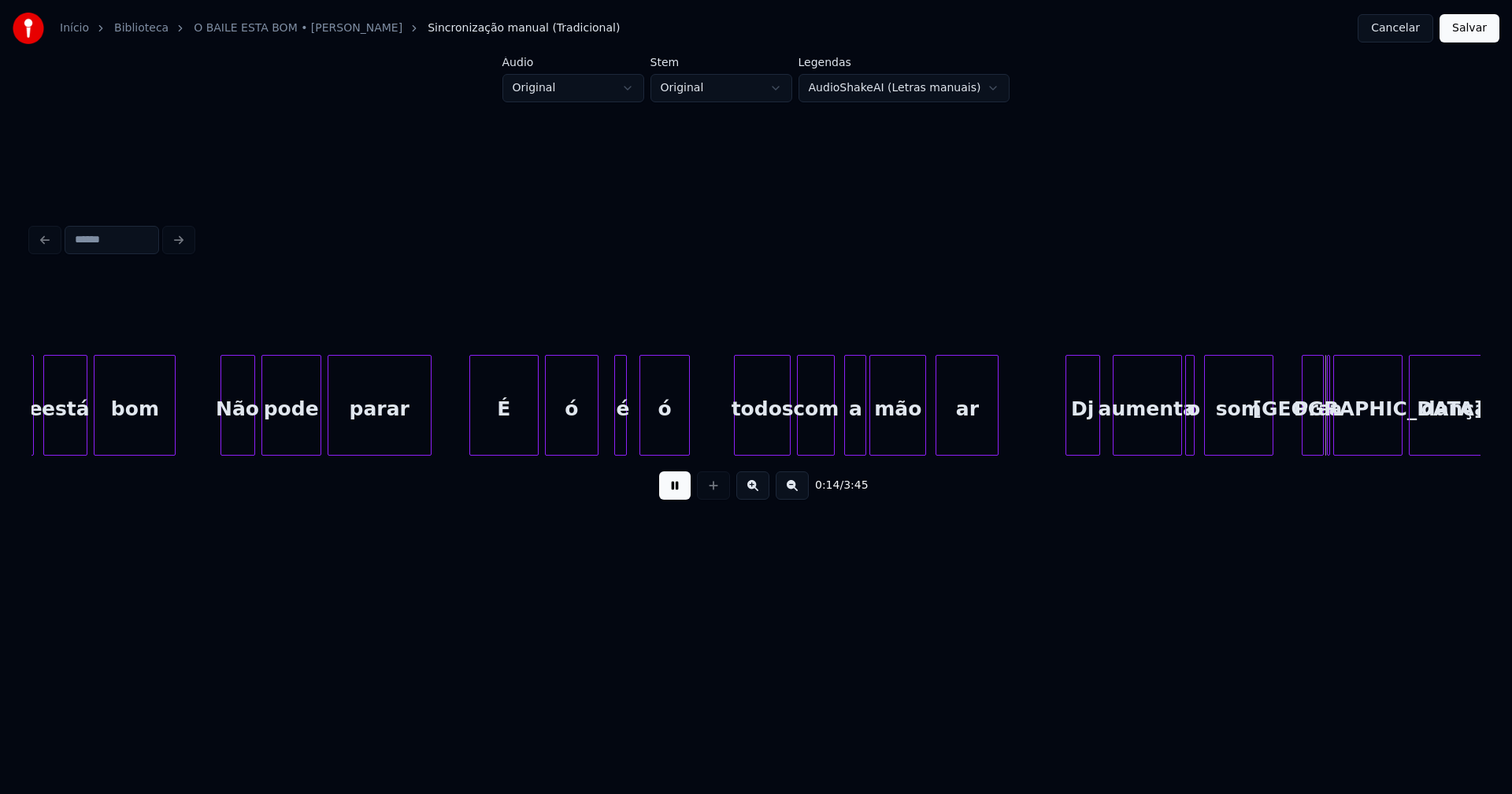
click at [631, 434] on div at bounding box center [633, 406] width 5 height 99
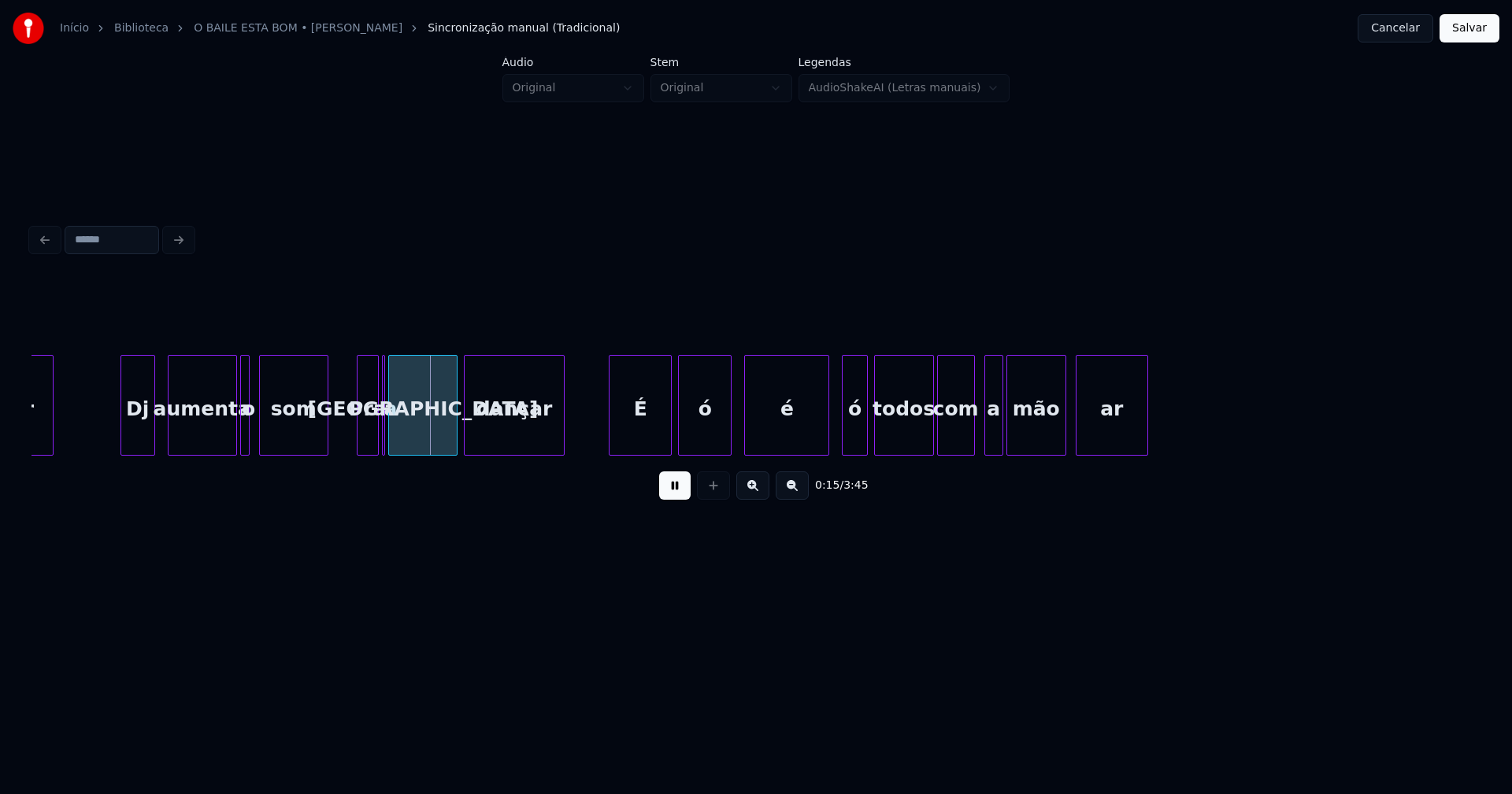
scroll to position [0, 2009]
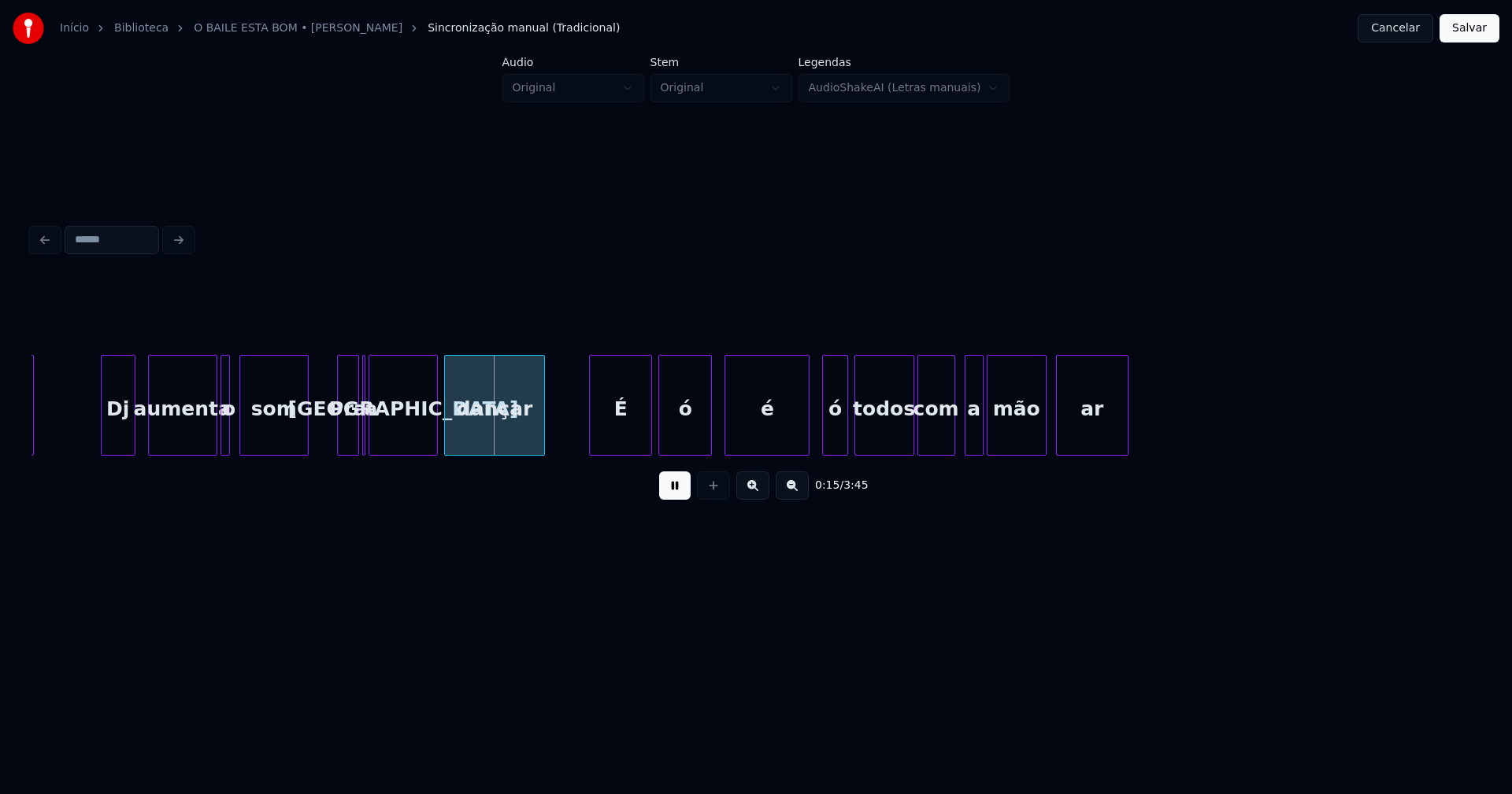
click at [683, 490] on button at bounding box center [675, 485] width 32 height 28
click at [366, 434] on div at bounding box center [366, 406] width 5 height 99
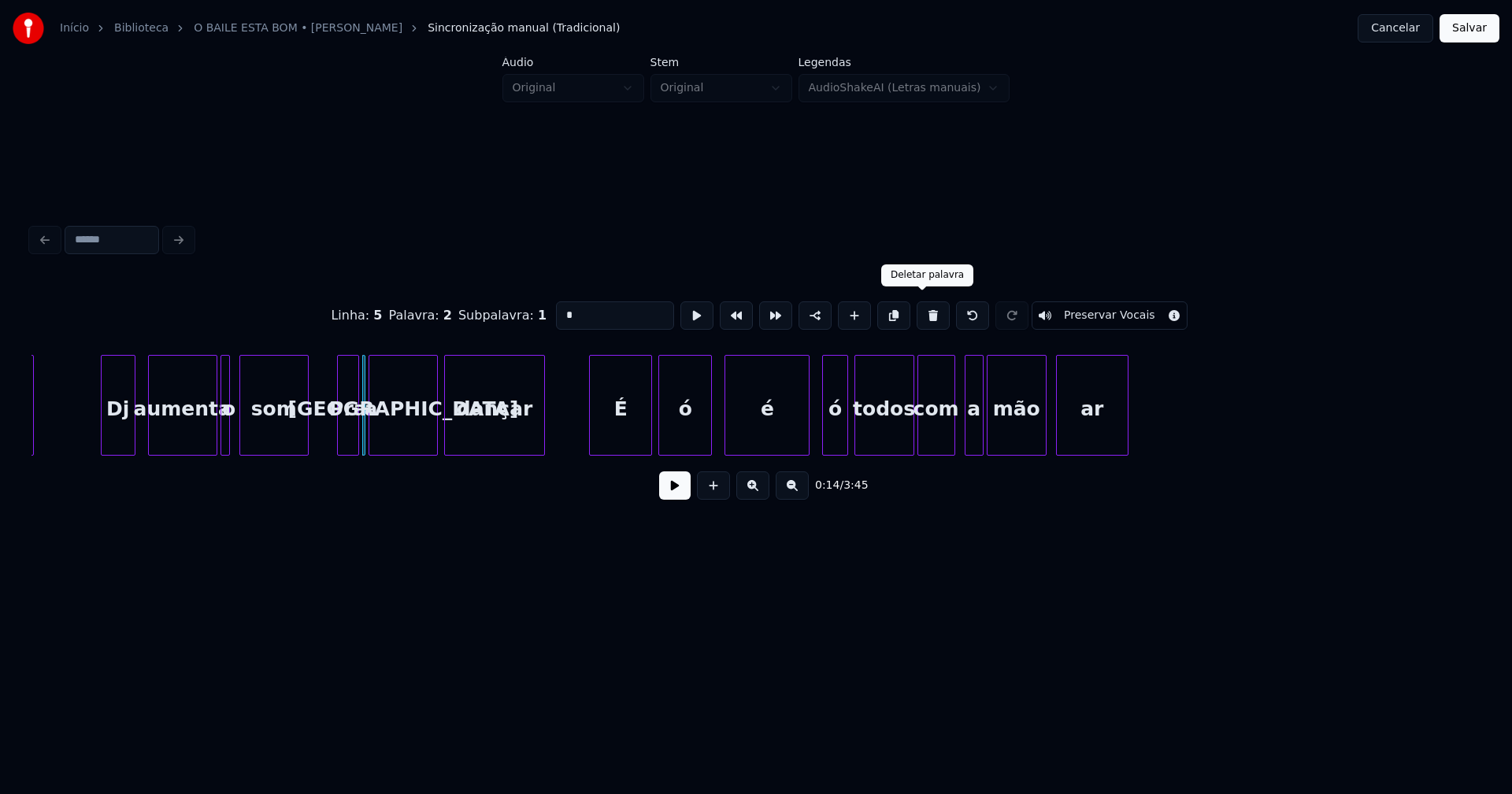
click at [919, 317] on button at bounding box center [933, 315] width 33 height 28
type input "***"
click at [235, 440] on div at bounding box center [235, 406] width 5 height 99
click at [673, 490] on button at bounding box center [675, 485] width 32 height 28
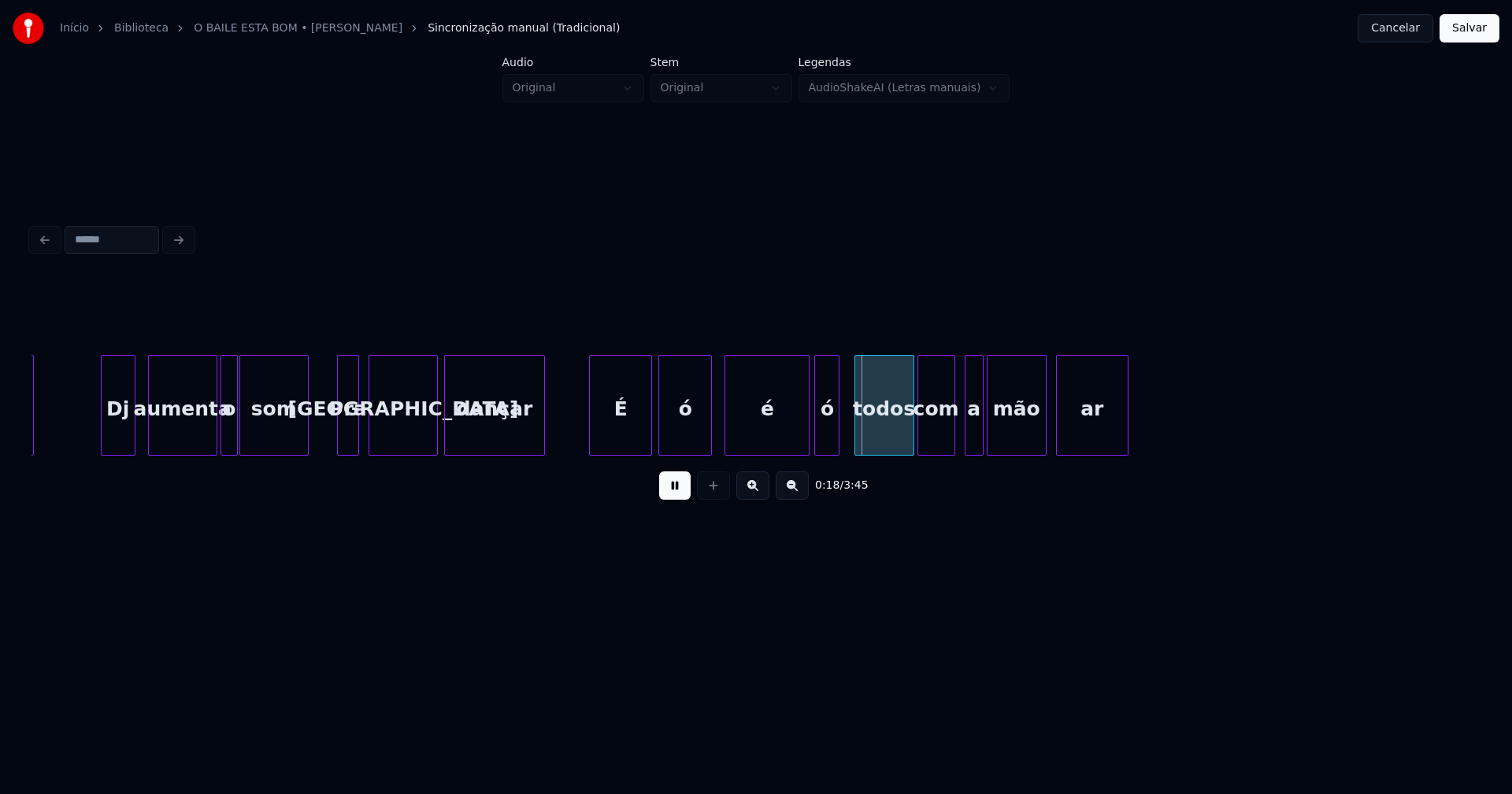
click at [829, 439] on div "ó" at bounding box center [827, 409] width 24 height 107
drag, startPoint x: 677, startPoint y: 500, endPoint x: 794, endPoint y: 451, distance: 126.8
click at [677, 500] on button at bounding box center [675, 485] width 32 height 28
click at [764, 450] on div "ar Dj aumenta o som Pra malta dançar É ó é ó todos com a mão ar" at bounding box center [756, 406] width 1450 height 101
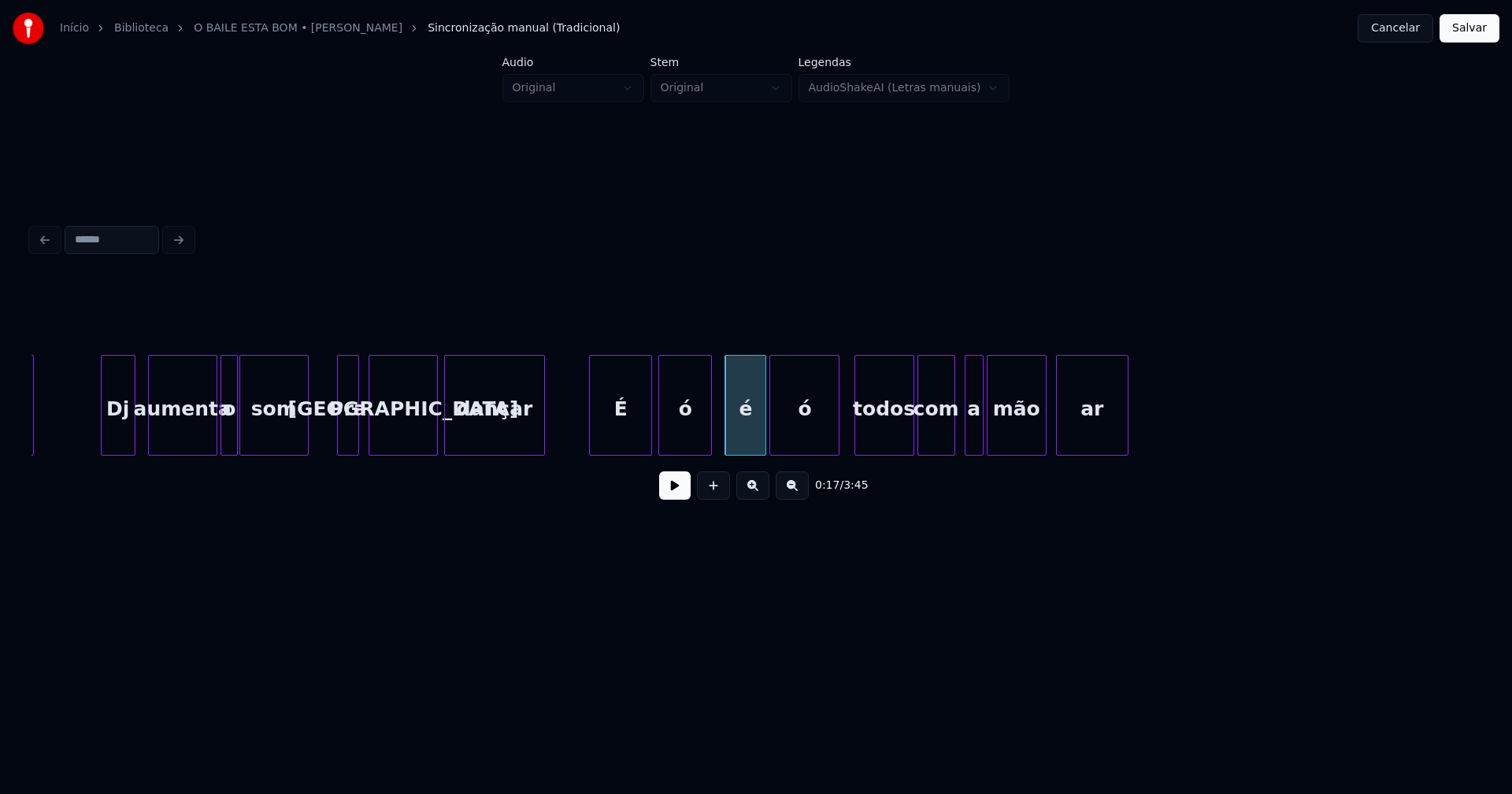
click at [774, 447] on div at bounding box center [773, 406] width 5 height 99
click at [672, 495] on button at bounding box center [675, 485] width 32 height 28
click at [740, 446] on div "é" at bounding box center [741, 409] width 40 height 107
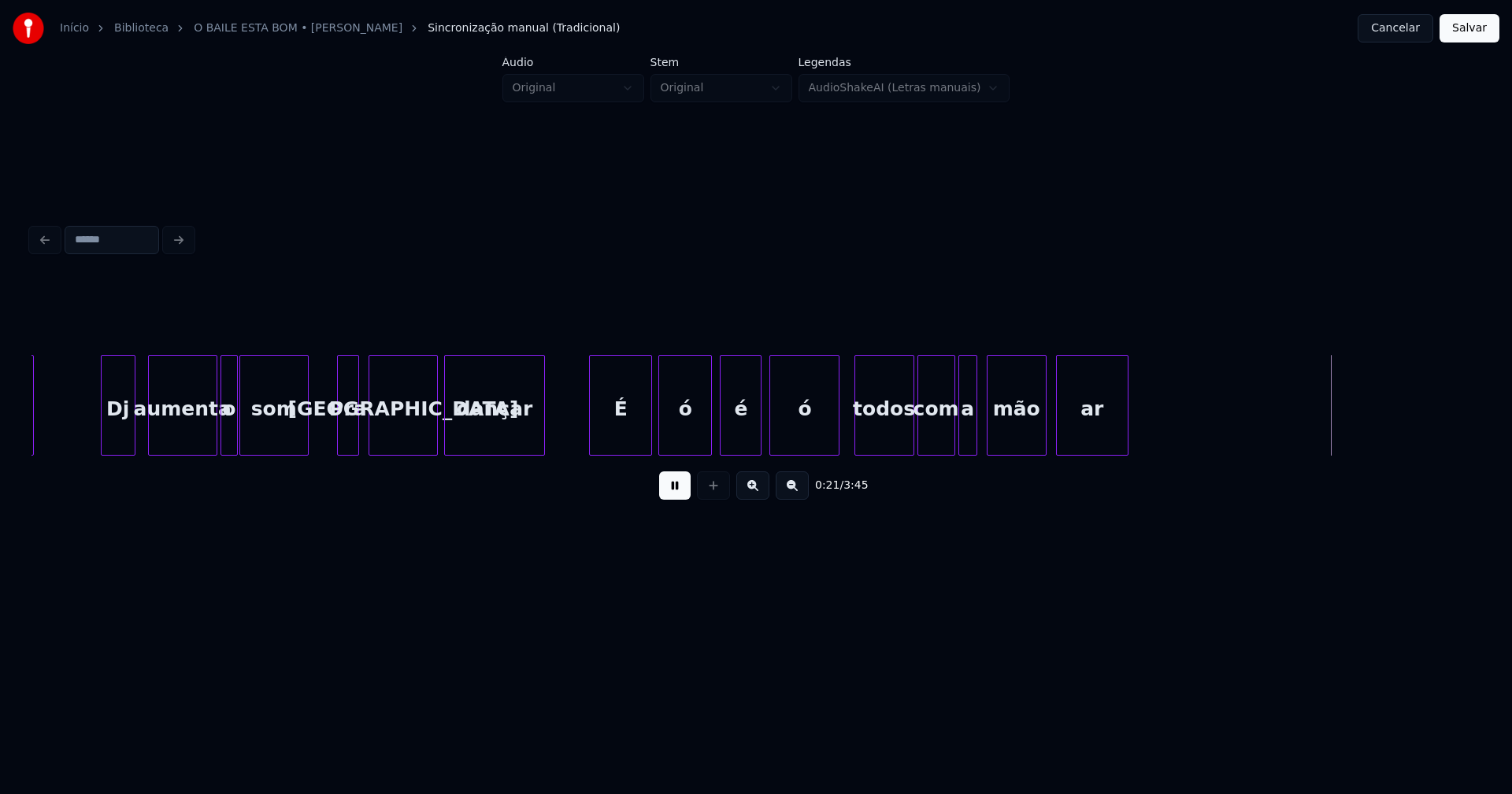
click at [969, 435] on div "a" at bounding box center [968, 409] width 17 height 107
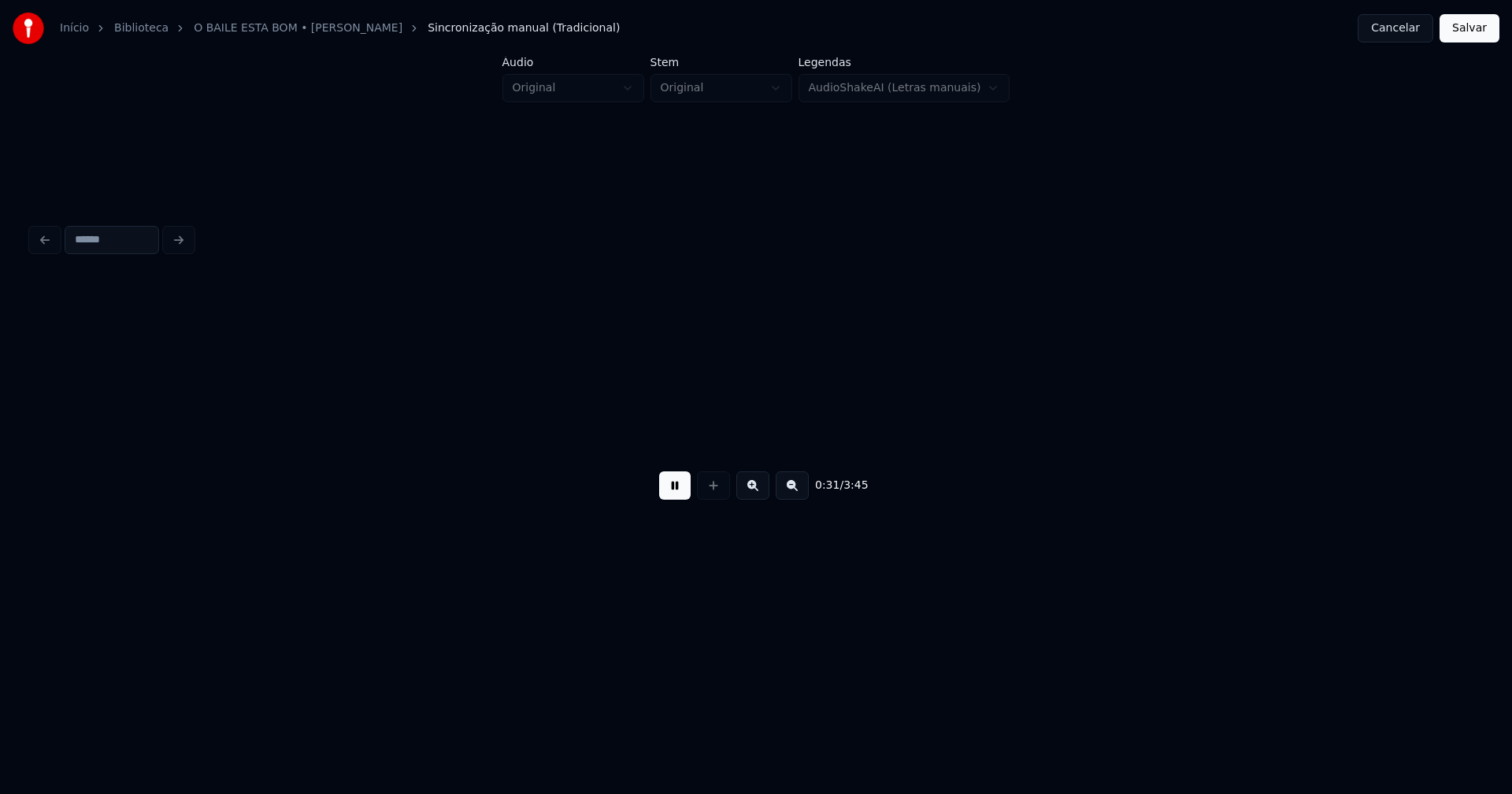
scroll to position [0, 4910]
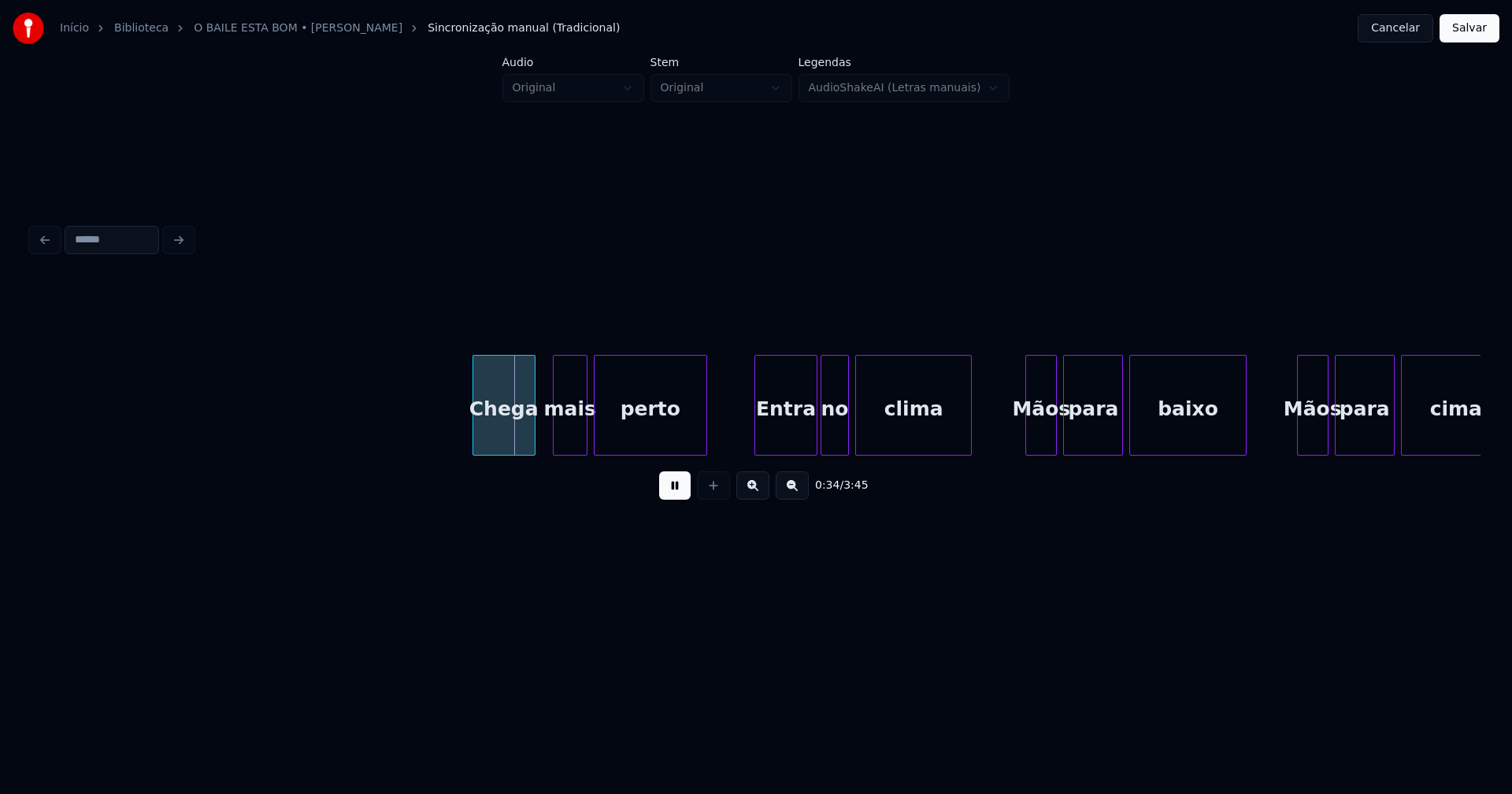
click at [508, 445] on div "Chega" at bounding box center [504, 409] width 62 height 107
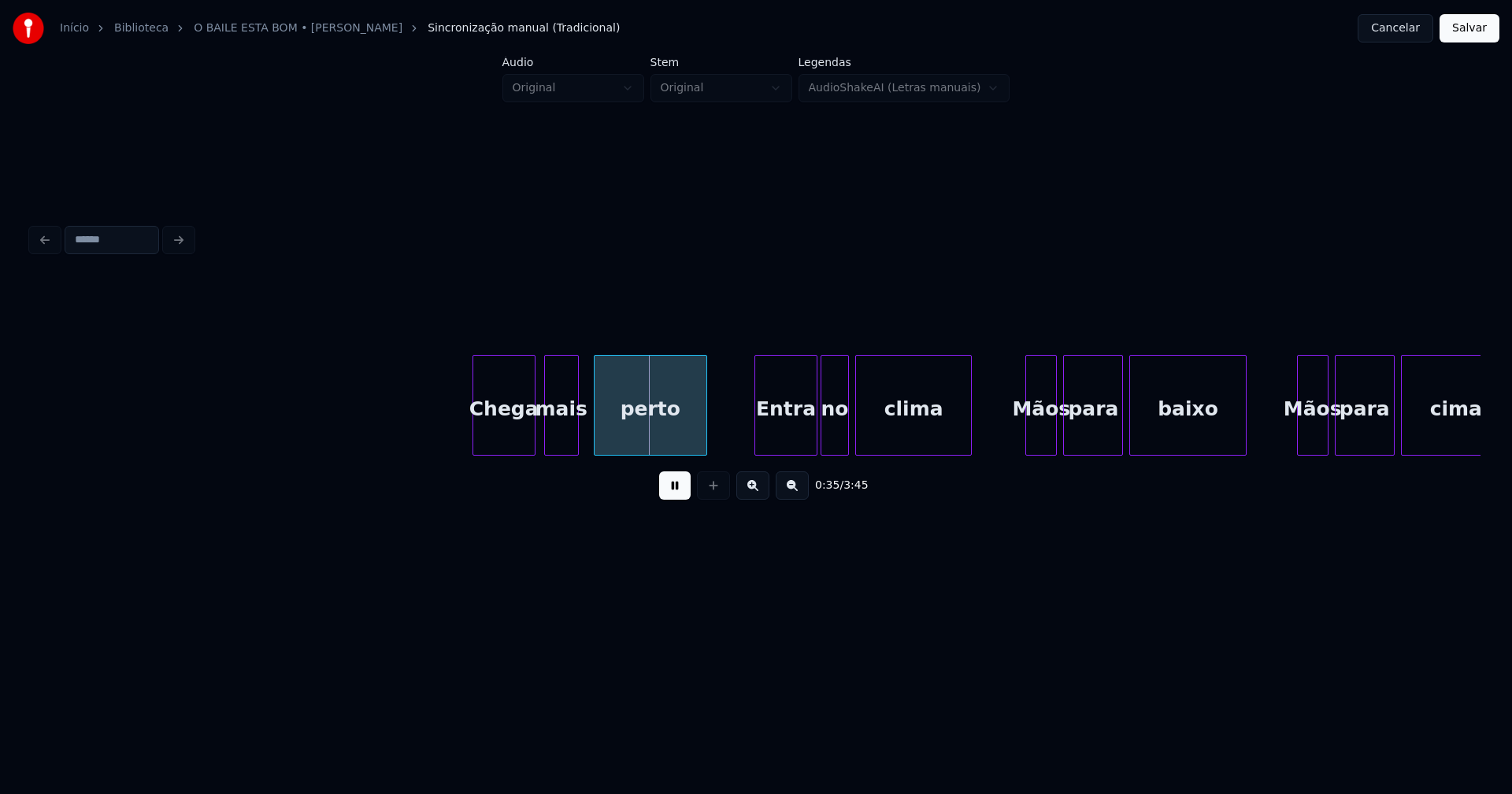
click at [559, 437] on div "mais" at bounding box center [561, 409] width 33 height 107
click at [631, 435] on div "perto" at bounding box center [645, 409] width 112 height 107
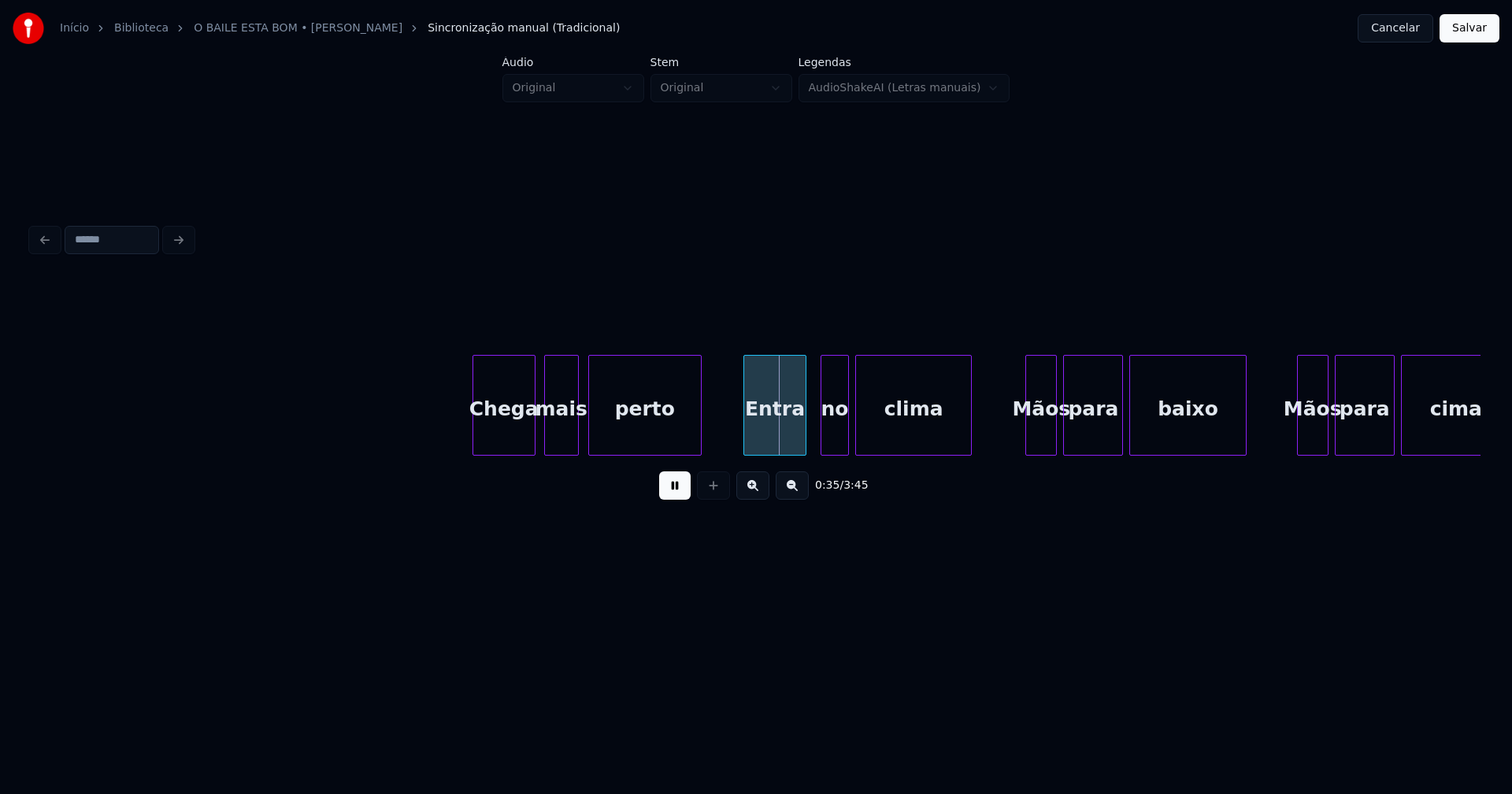
click at [774, 432] on div "Entra" at bounding box center [775, 409] width 62 height 107
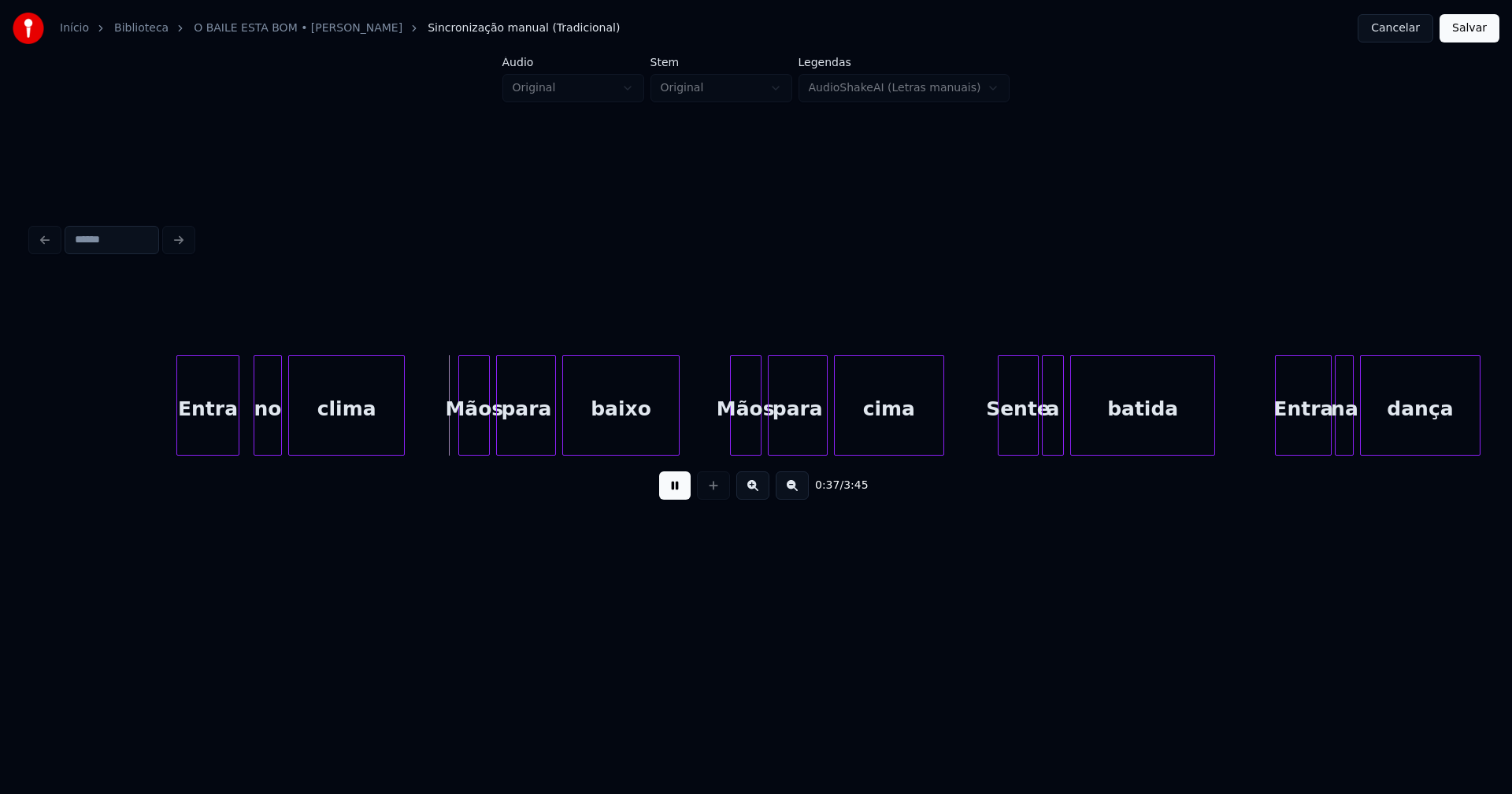
scroll to position [0, 5595]
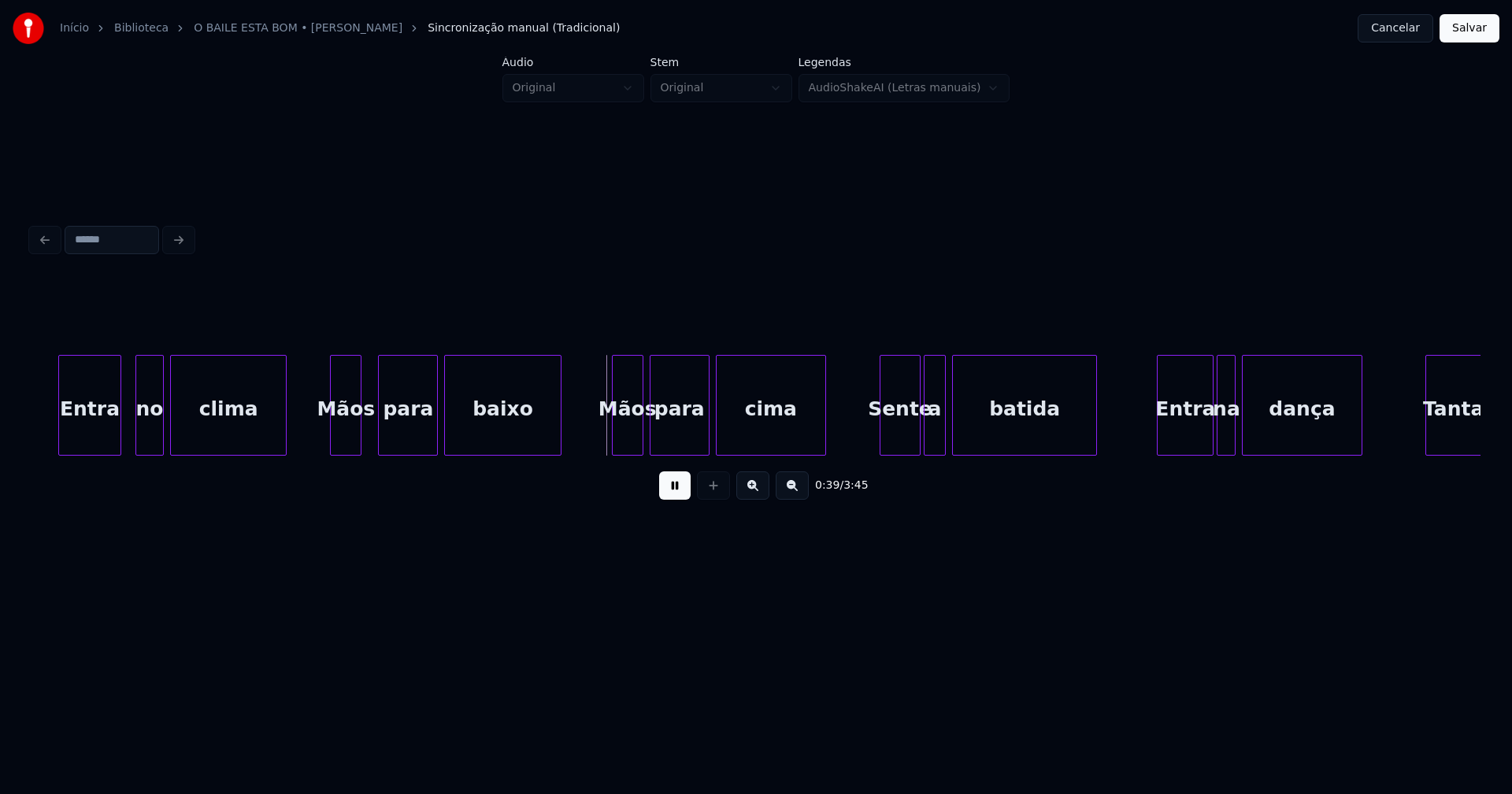
click at [340, 440] on div "Mãos" at bounding box center [345, 409] width 30 height 107
click at [615, 429] on div "Mãos" at bounding box center [618, 409] width 30 height 107
click at [671, 438] on div "para" at bounding box center [677, 409] width 58 height 107
click at [389, 433] on div "para" at bounding box center [402, 409] width 58 height 107
click at [460, 437] on div "baixo" at bounding box center [496, 409] width 115 height 107
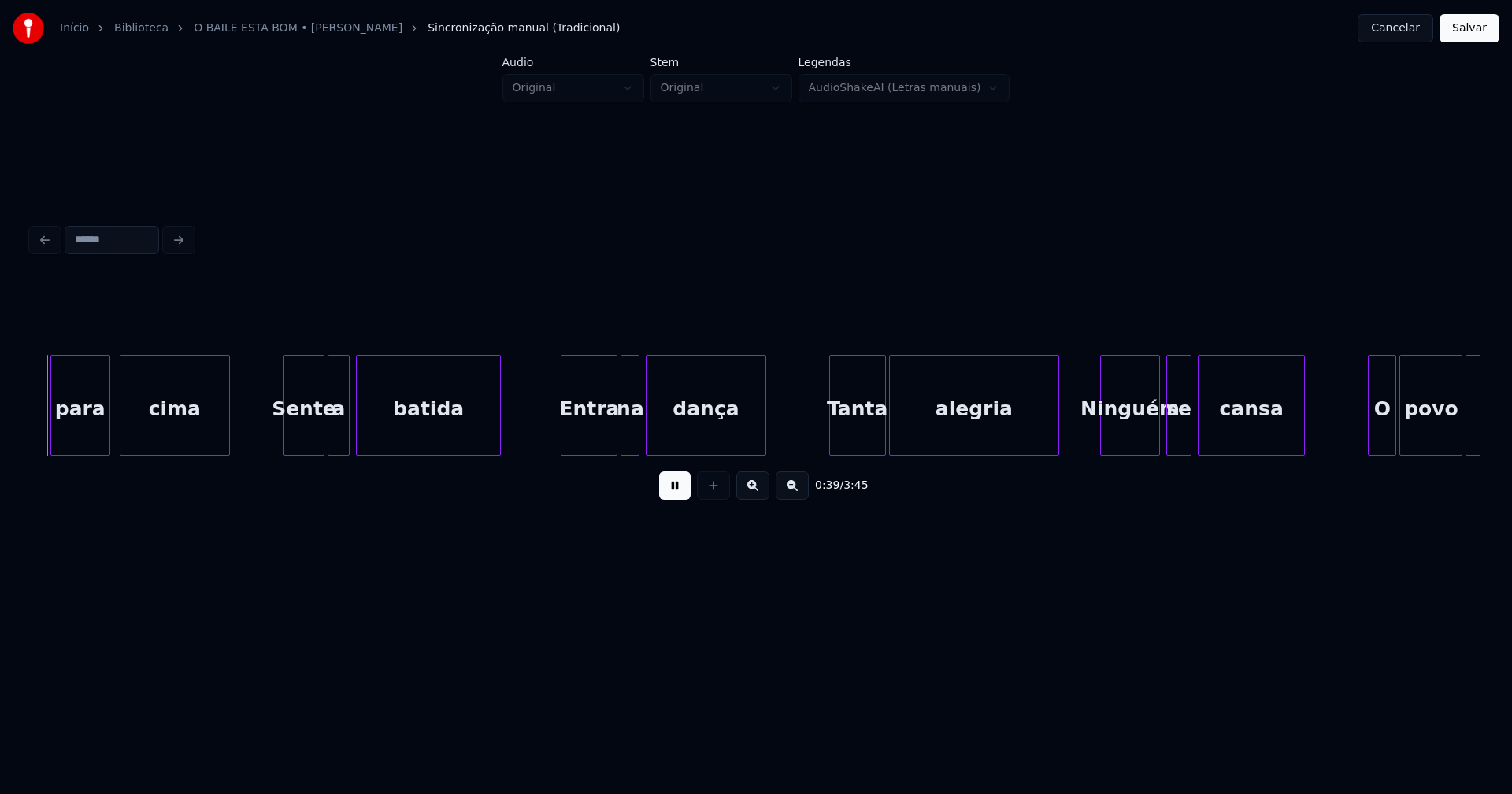
scroll to position [0, 6203]
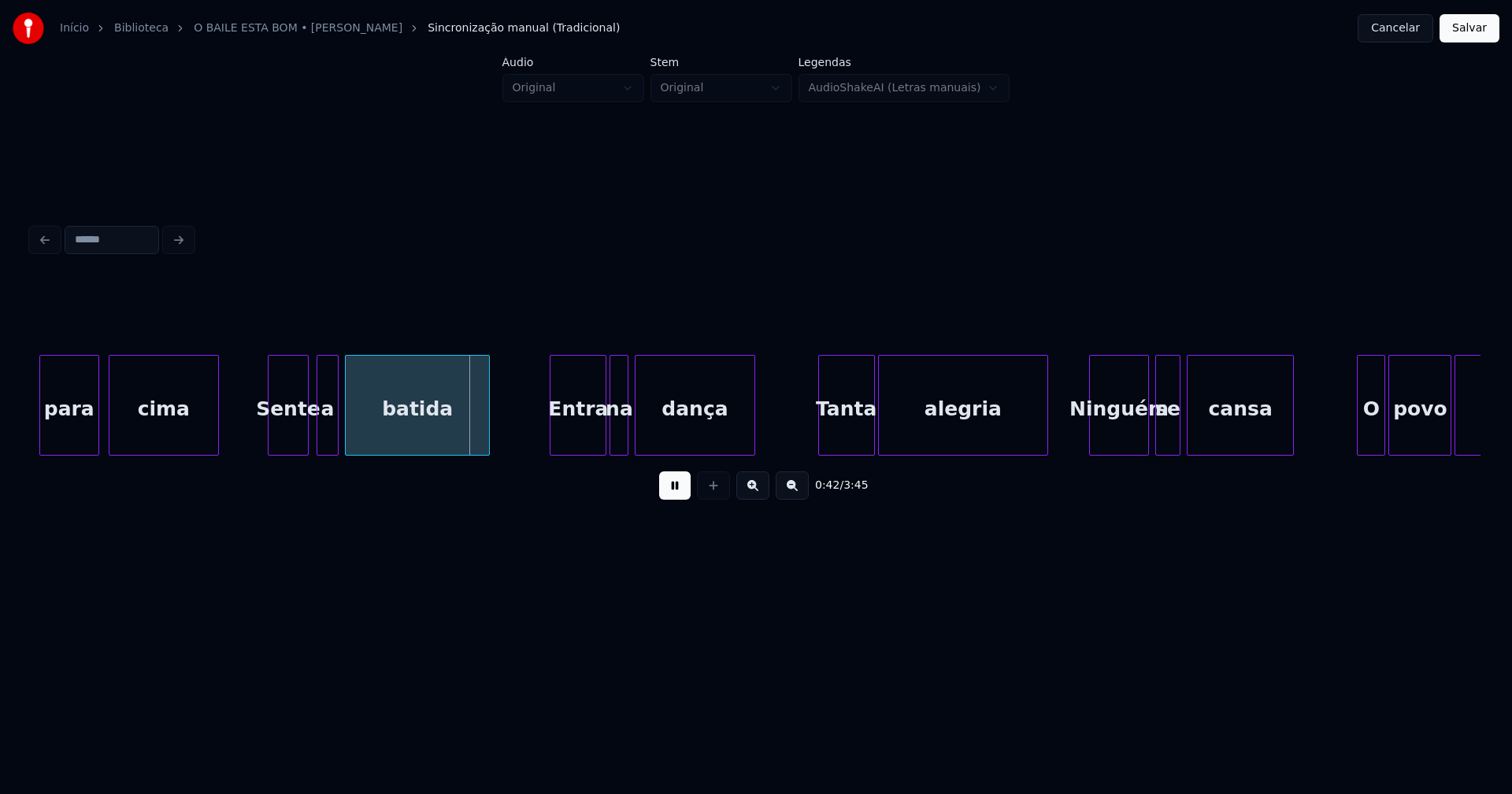
click at [290, 440] on div "Sente" at bounding box center [288, 409] width 39 height 107
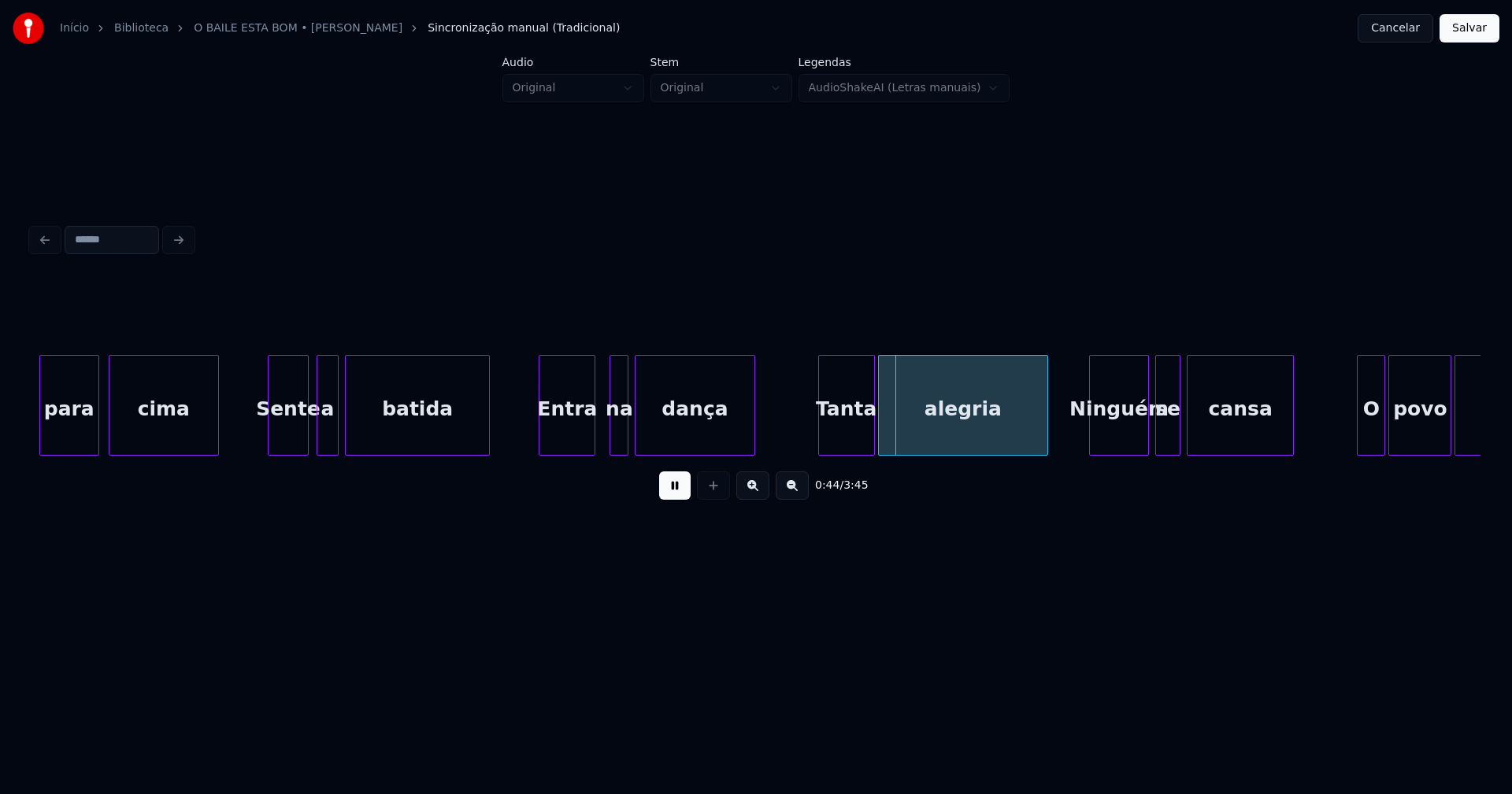
click at [565, 440] on div "Entra" at bounding box center [567, 409] width 56 height 107
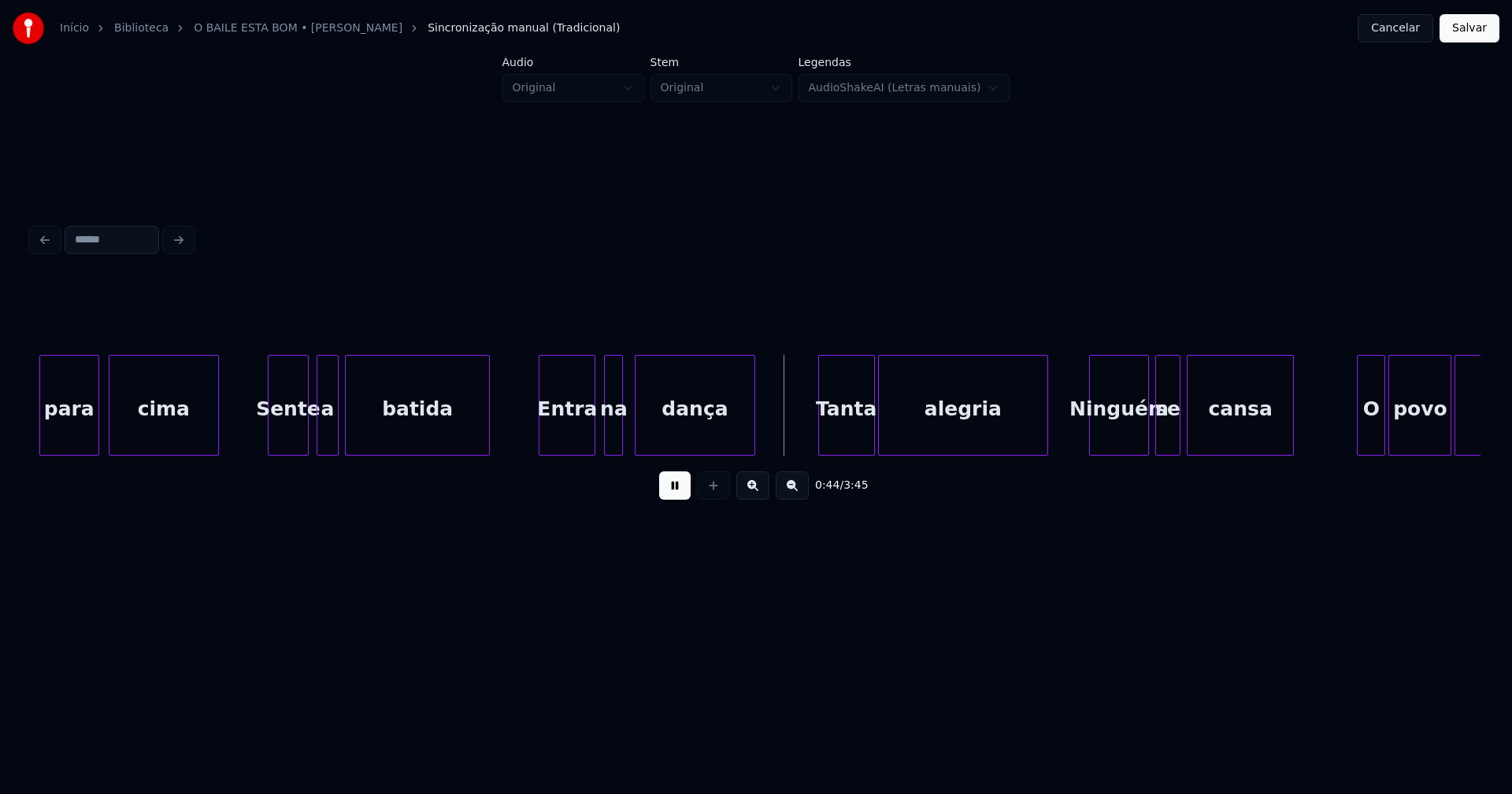
click at [615, 443] on div "na" at bounding box center [613, 409] width 17 height 107
click at [841, 436] on div "Tanta" at bounding box center [839, 409] width 56 height 107
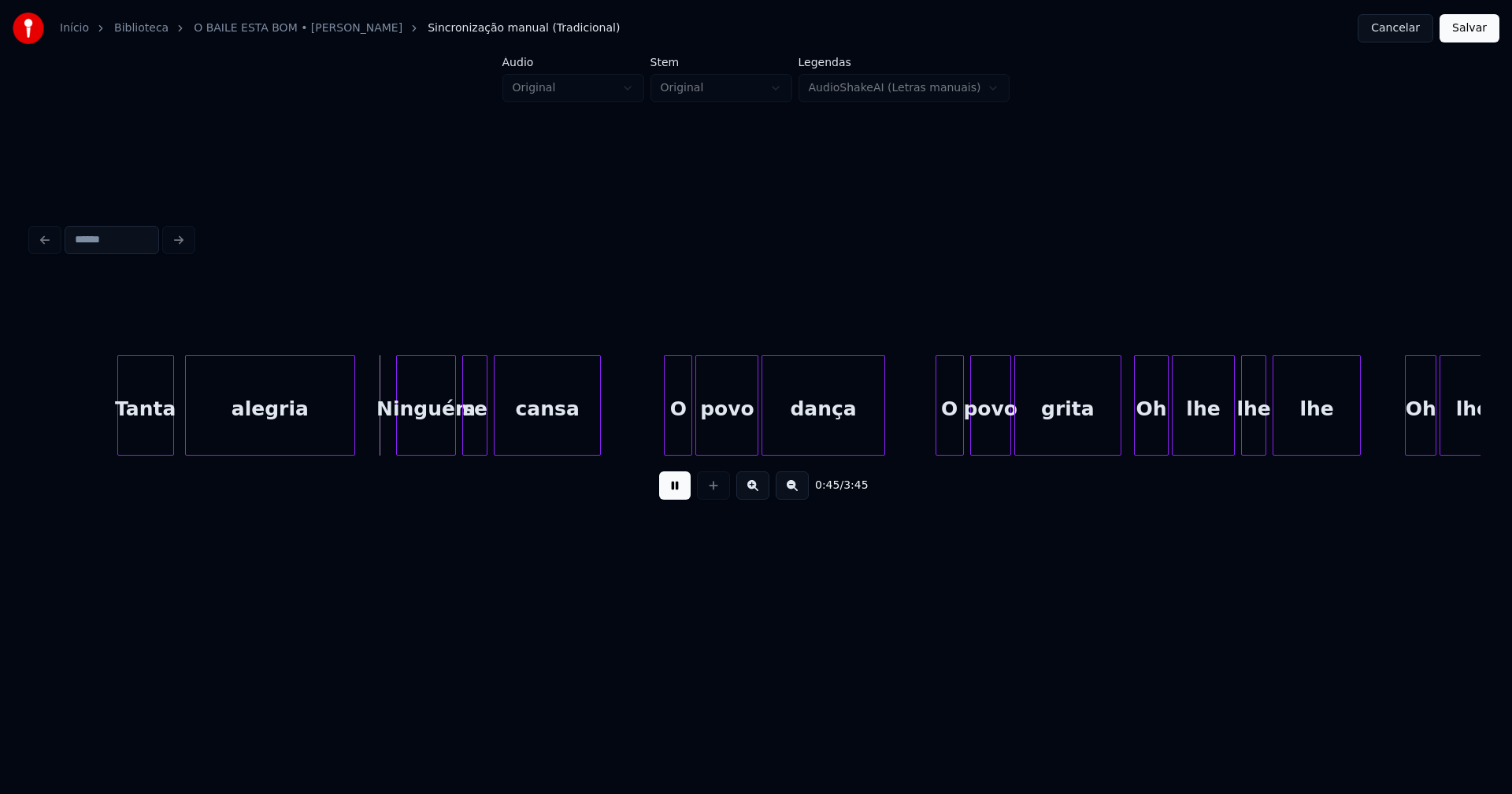
scroll to position [0, 6953]
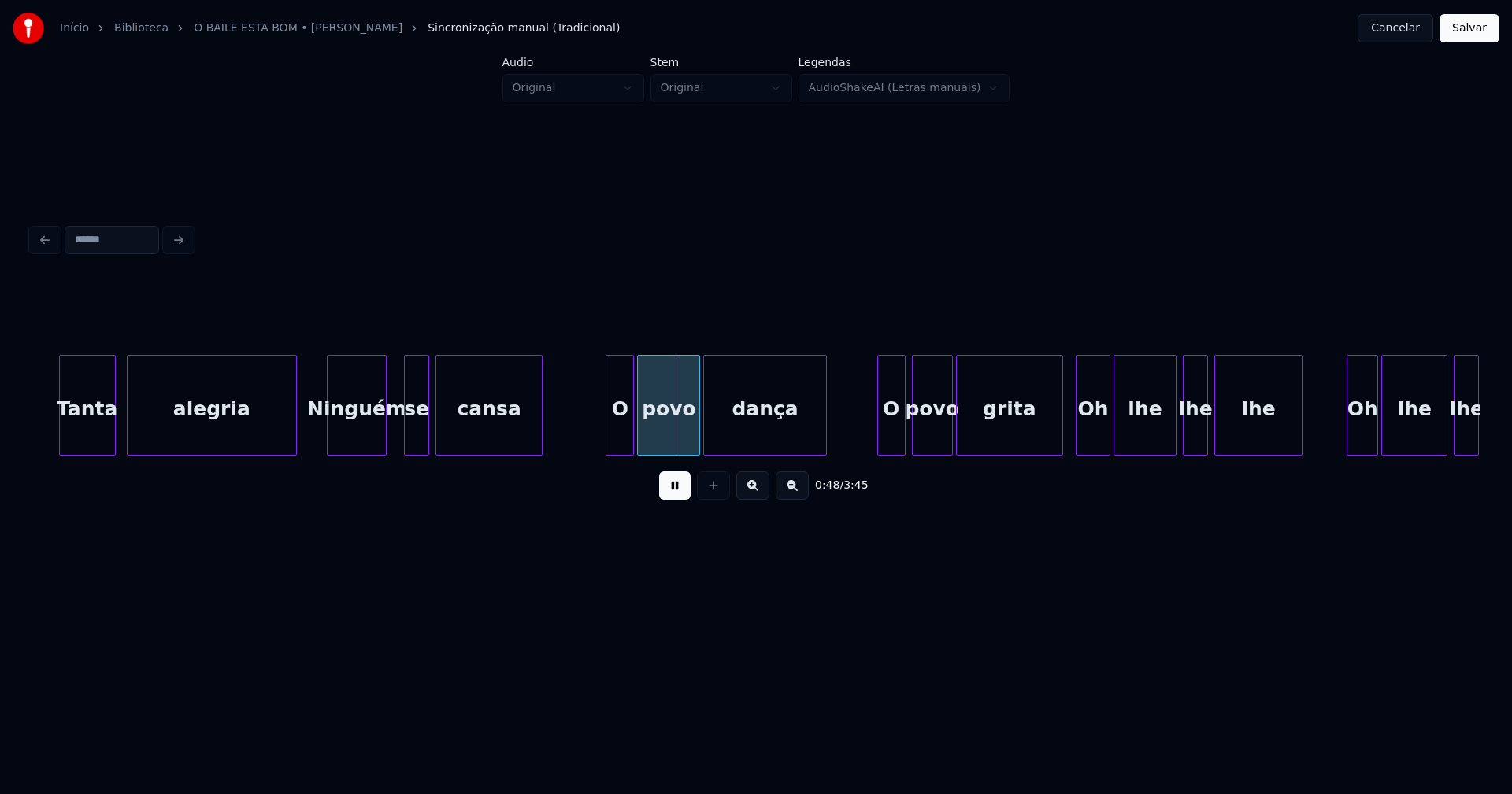
click at [354, 449] on div "Ninguém" at bounding box center [357, 409] width 58 height 107
click at [407, 443] on div "se" at bounding box center [407, 409] width 24 height 107
click at [456, 444] on div "cansa" at bounding box center [482, 409] width 106 height 107
click at [607, 439] on div "O" at bounding box center [604, 409] width 26 height 107
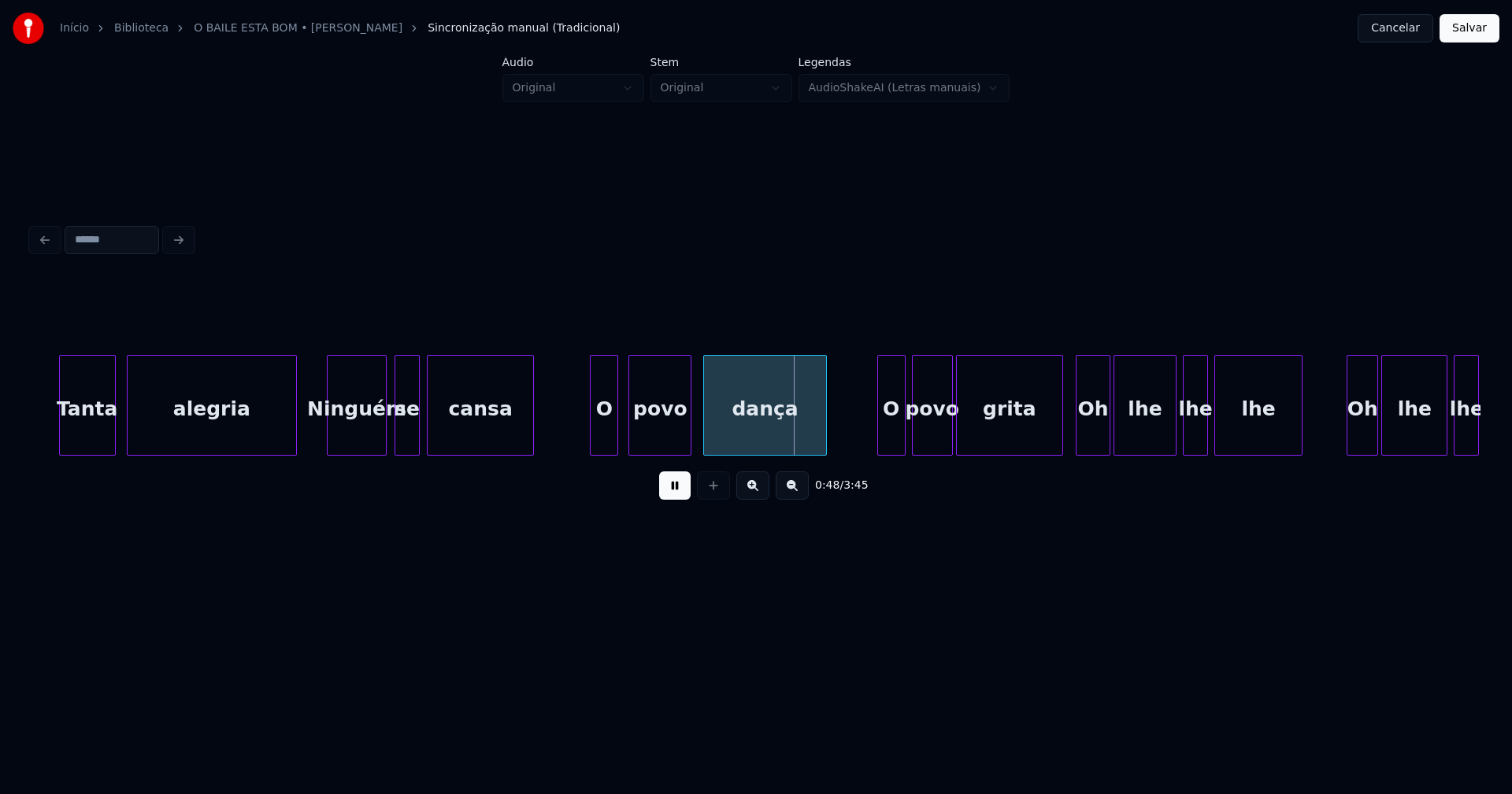
click at [661, 440] on div "povo" at bounding box center [660, 409] width 62 height 107
click at [731, 432] on div "dança" at bounding box center [759, 409] width 121 height 107
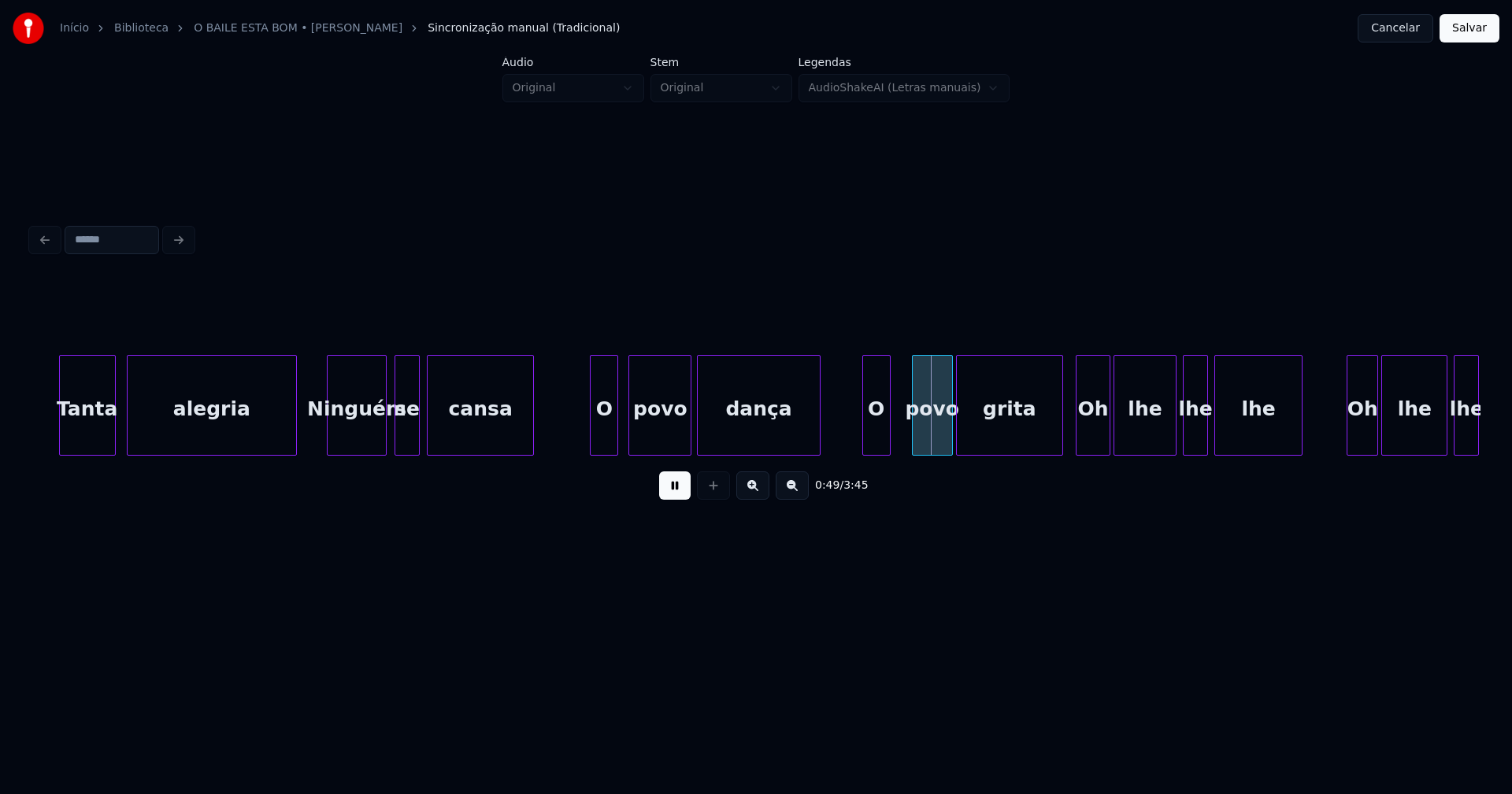
click at [878, 441] on div "O" at bounding box center [876, 409] width 26 height 107
click at [913, 440] on div "povo" at bounding box center [924, 409] width 39 height 107
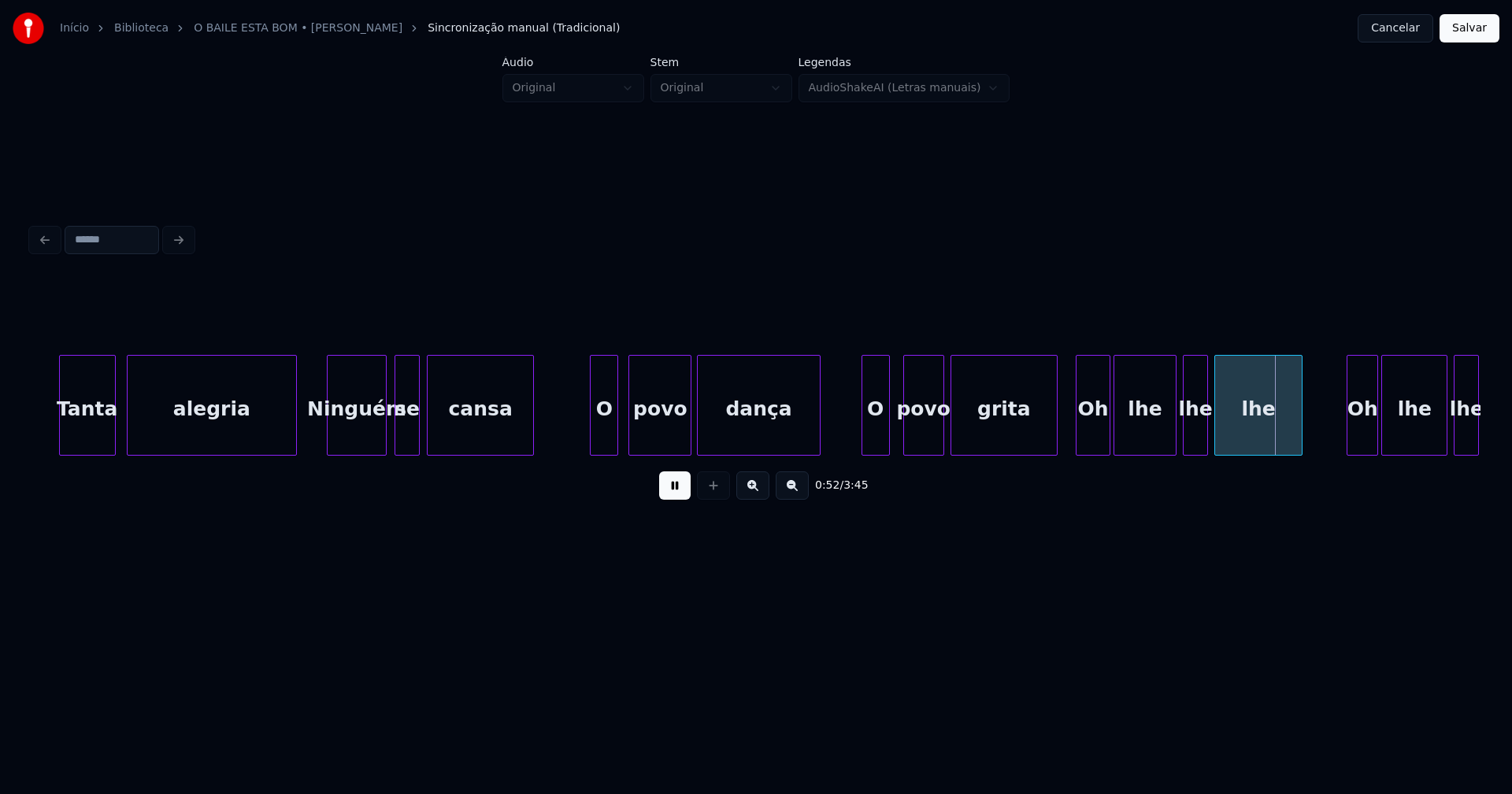
click at [974, 435] on div "grita" at bounding box center [1005, 409] width 106 height 107
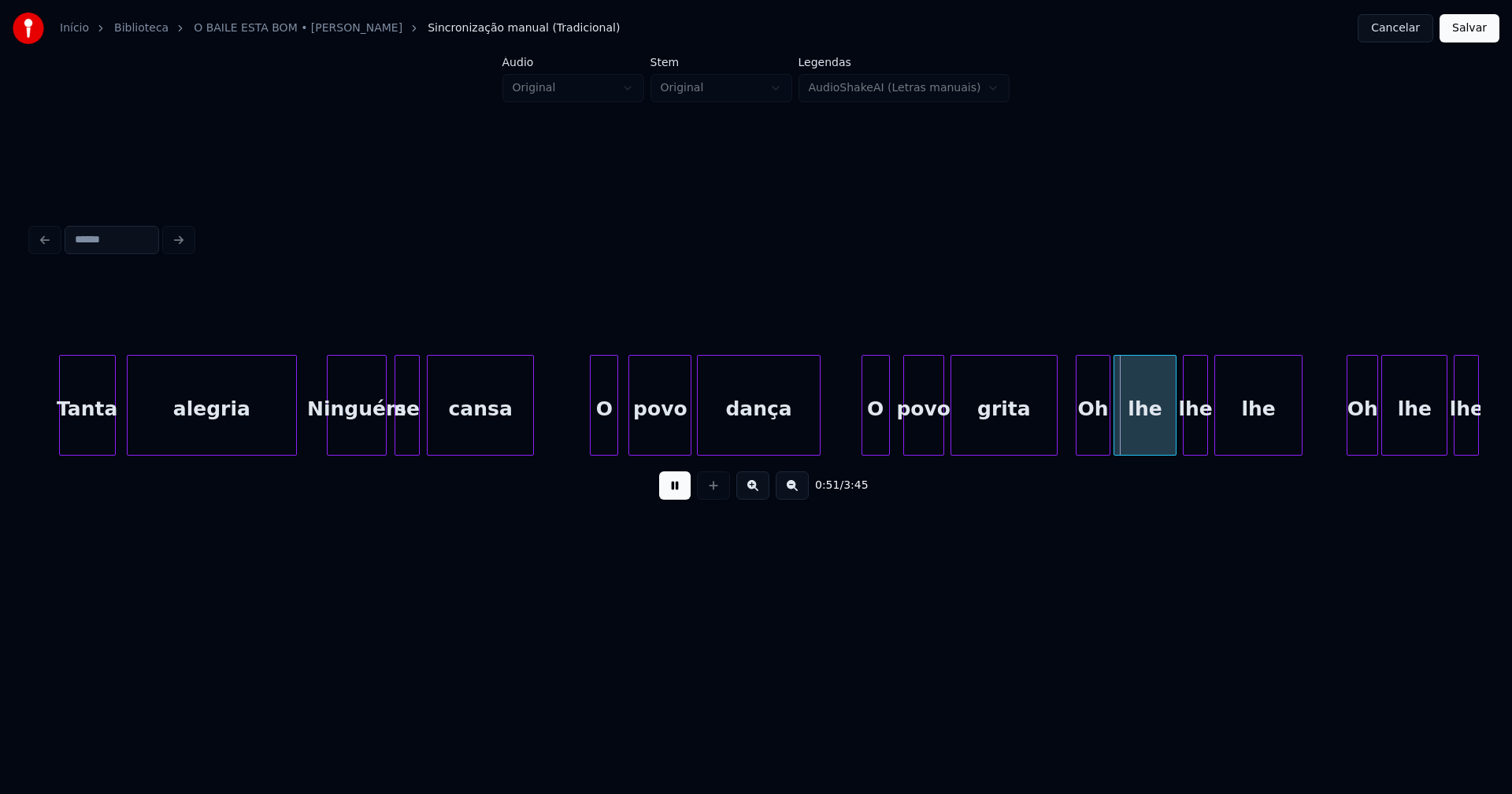
drag, startPoint x: 846, startPoint y: 437, endPoint x: 724, endPoint y: 440, distance: 122.0
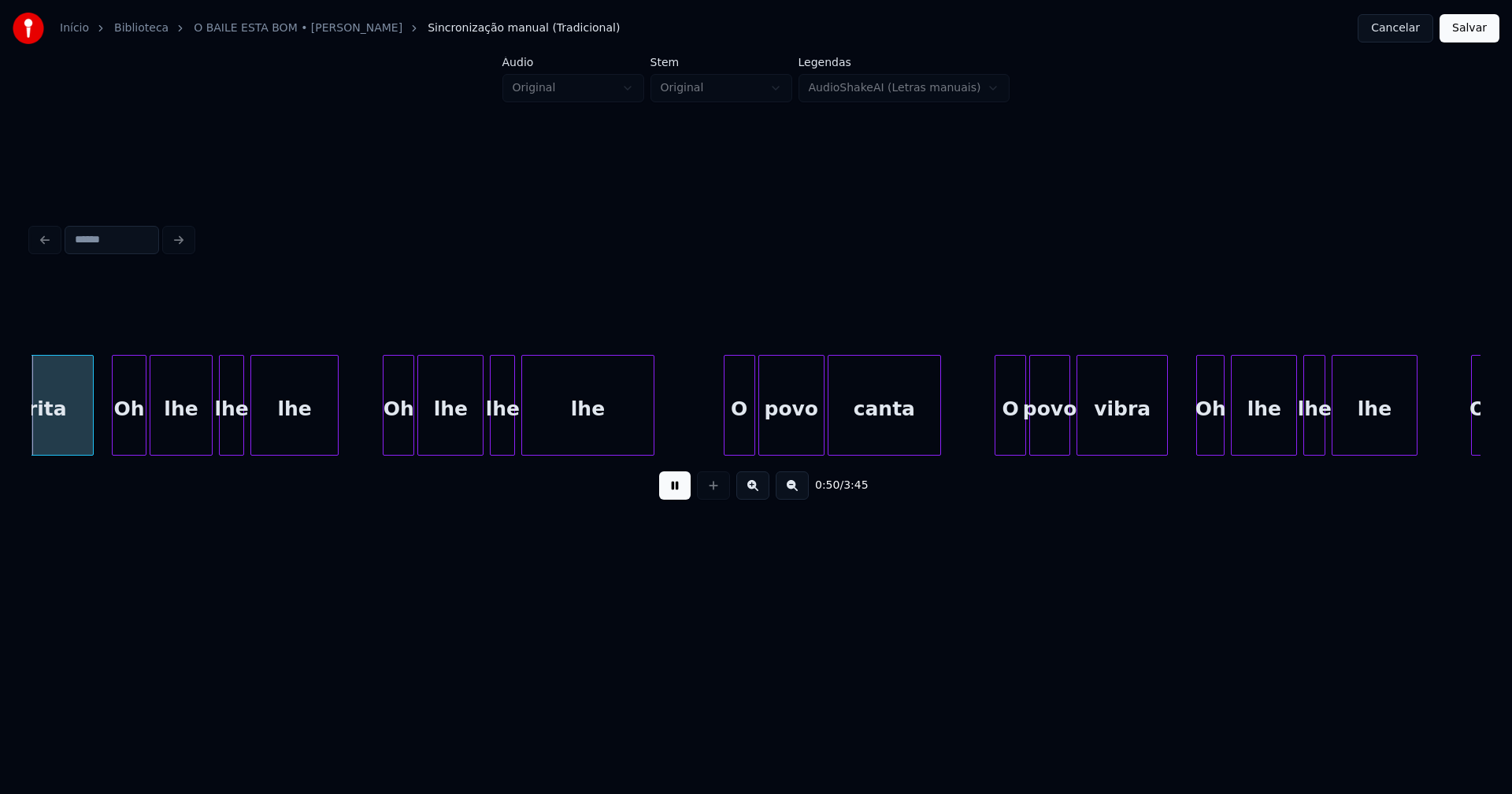
scroll to position [0, 7944]
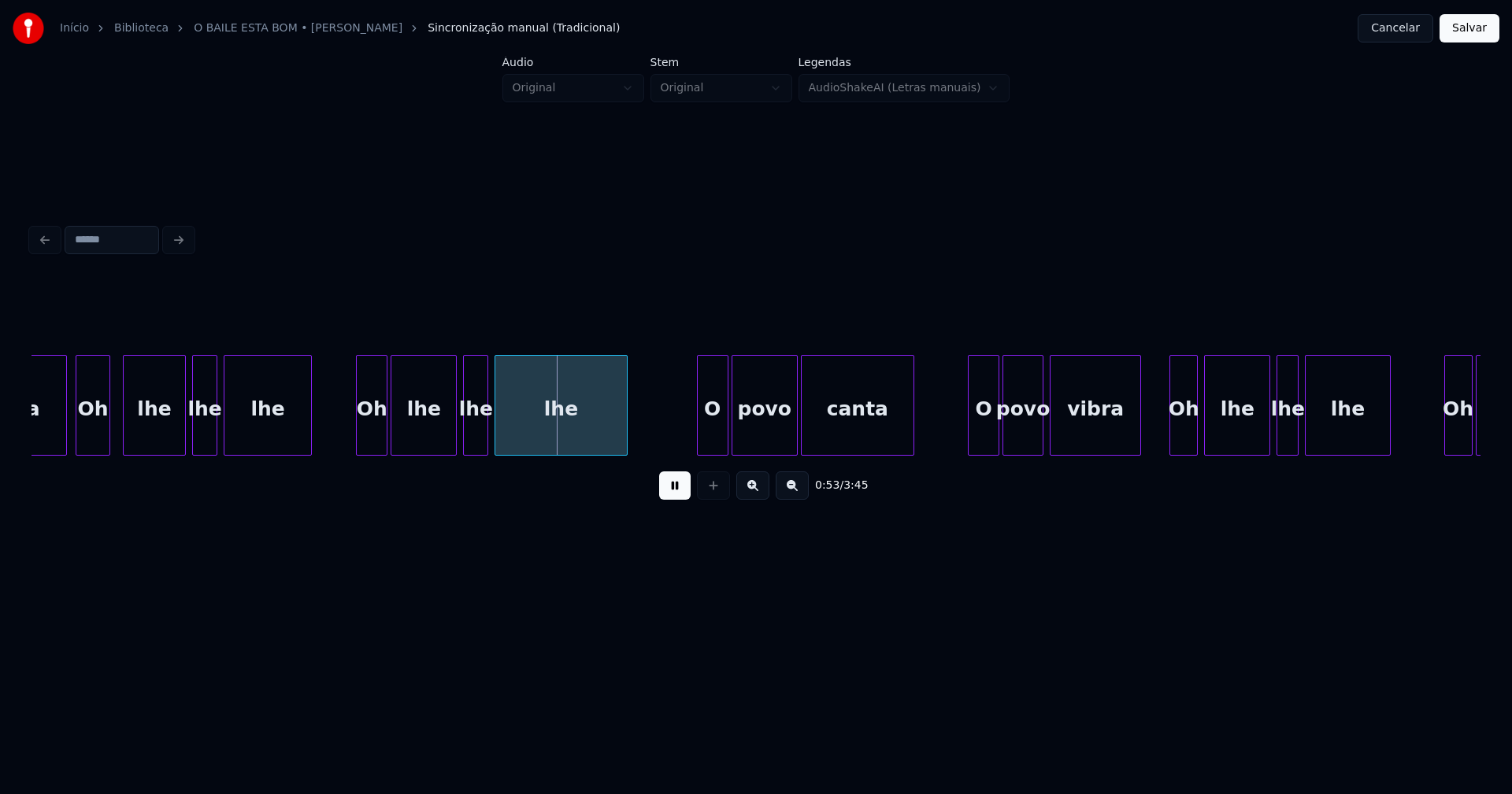
click at [95, 437] on div "Oh" at bounding box center [92, 409] width 33 height 107
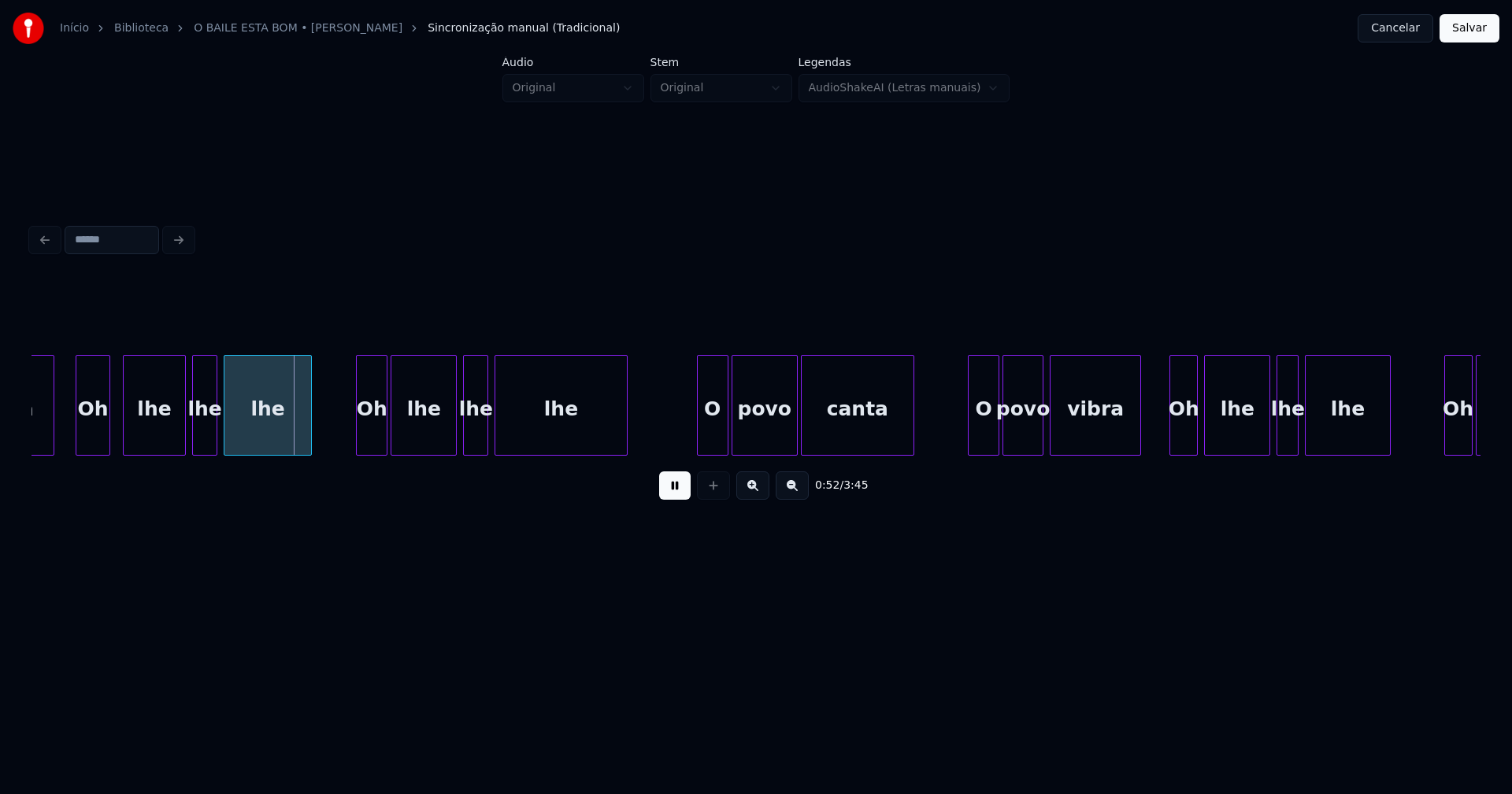
click at [51, 439] on div at bounding box center [51, 406] width 5 height 99
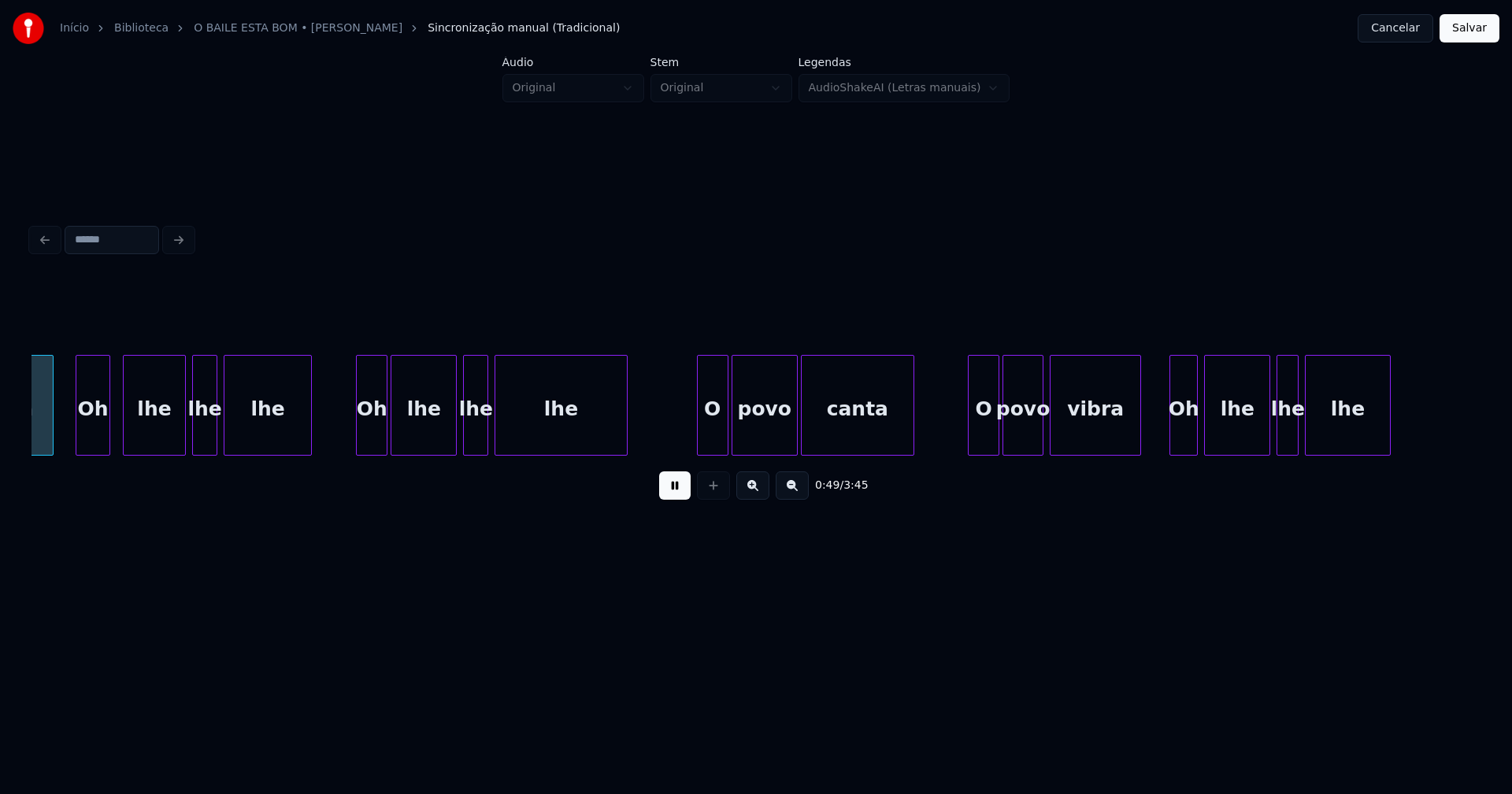
scroll to position [0, 7873]
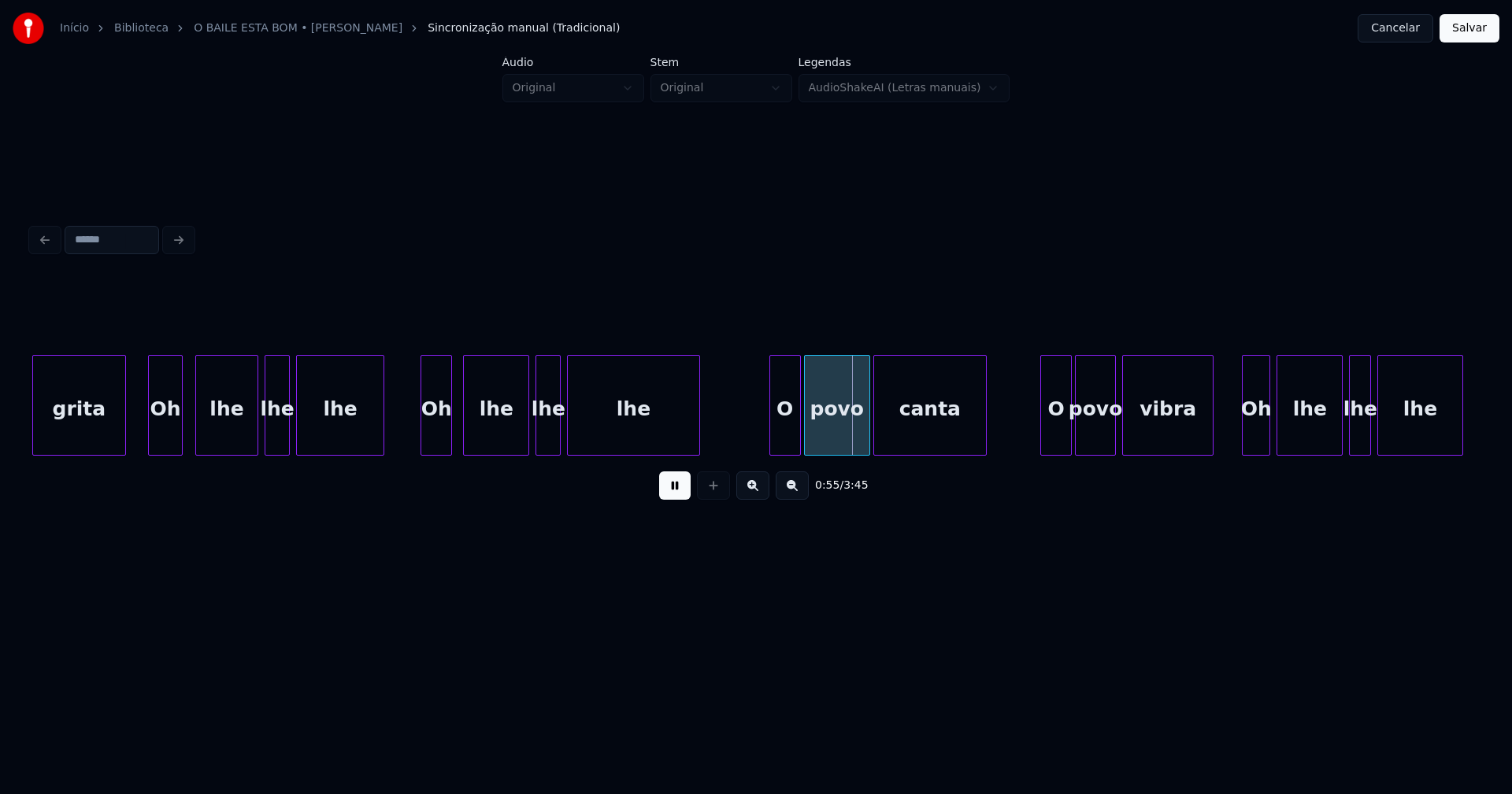
click at [431, 440] on div "Oh" at bounding box center [436, 409] width 30 height 107
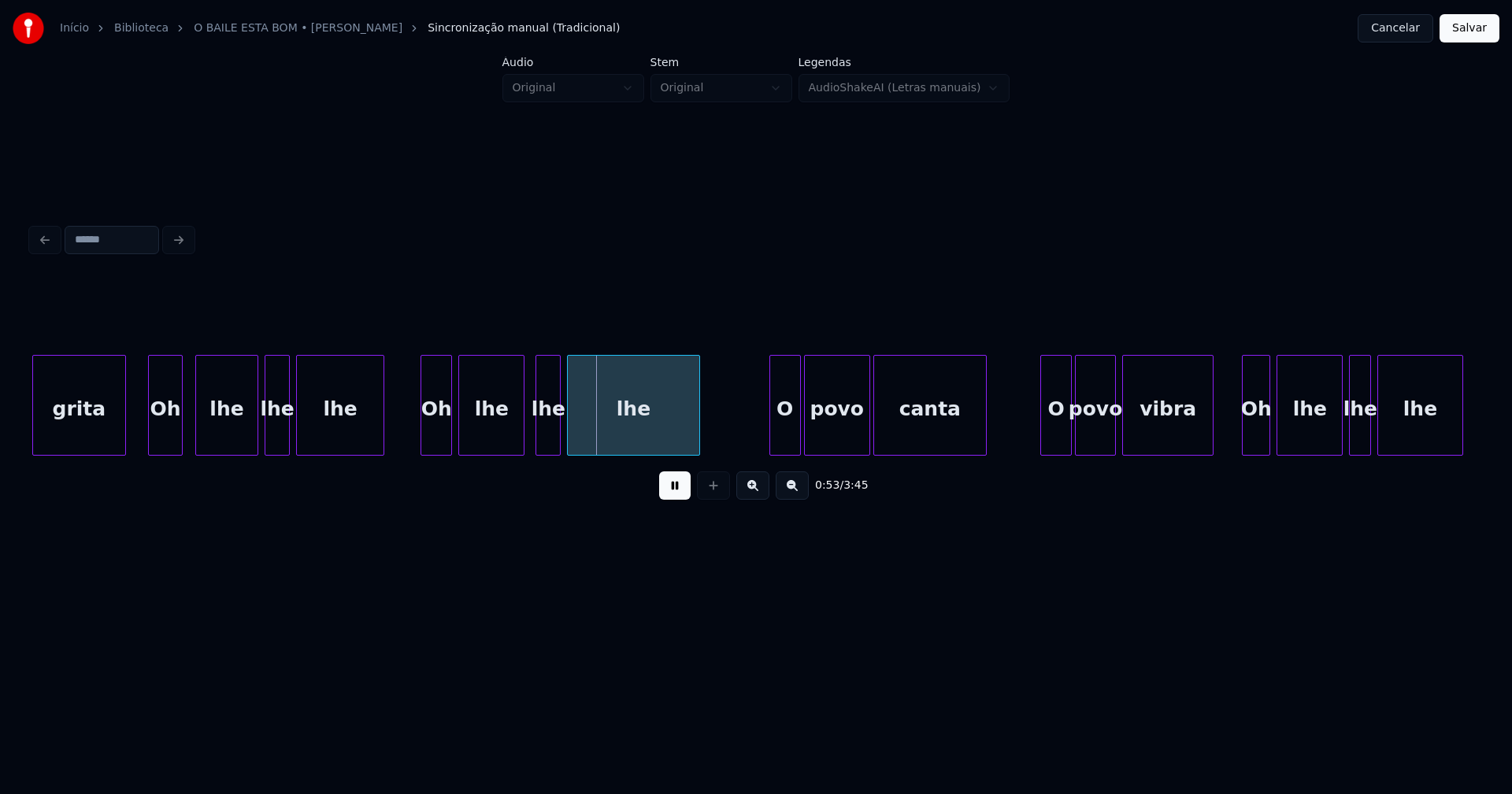
click at [487, 436] on div "lhe" at bounding box center [492, 409] width 65 height 107
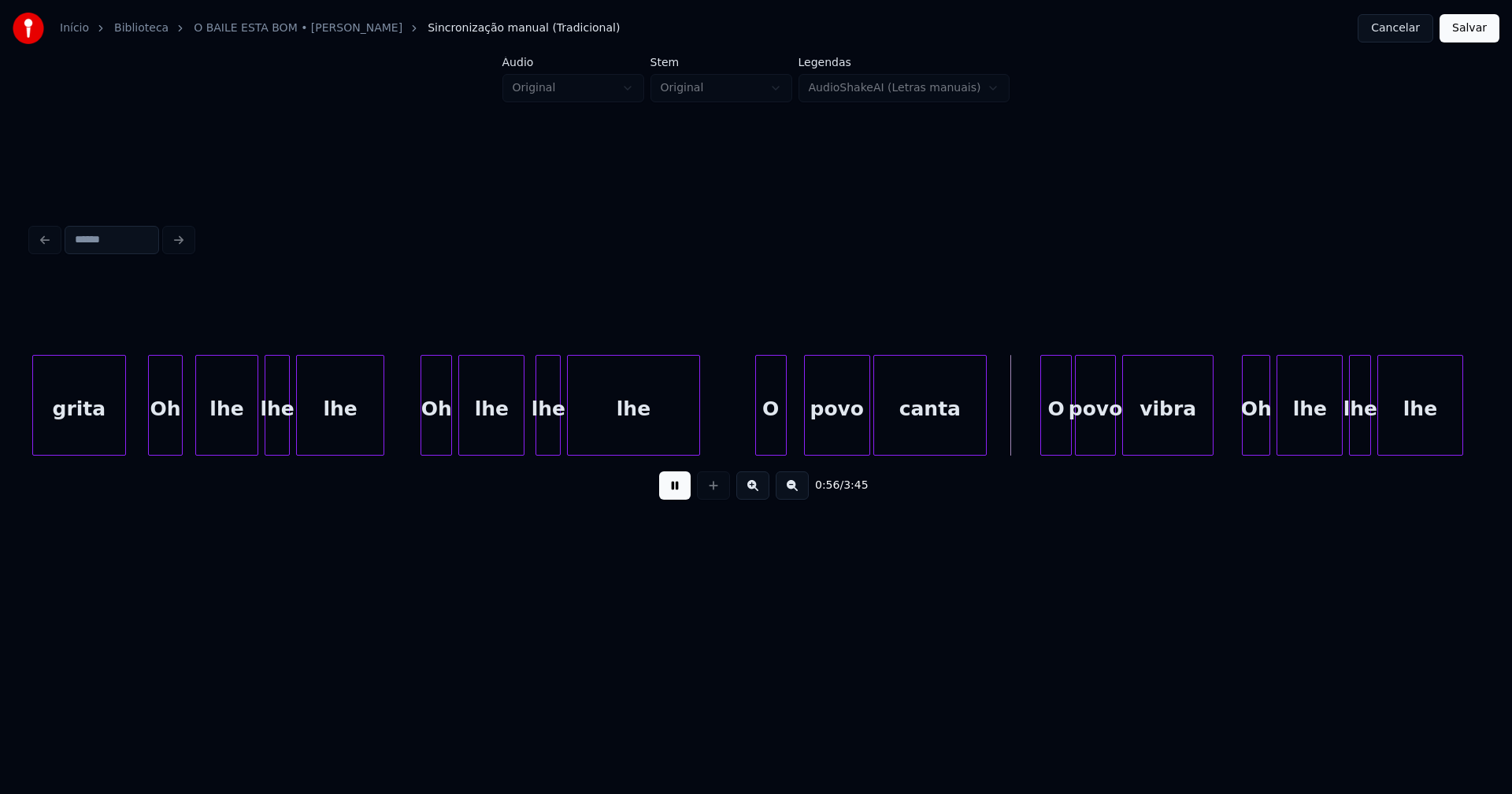
click at [771, 446] on div "O" at bounding box center [771, 409] width 30 height 107
click at [824, 440] on div "povo" at bounding box center [827, 409] width 65 height 107
click at [890, 437] on div "canta" at bounding box center [922, 409] width 112 height 107
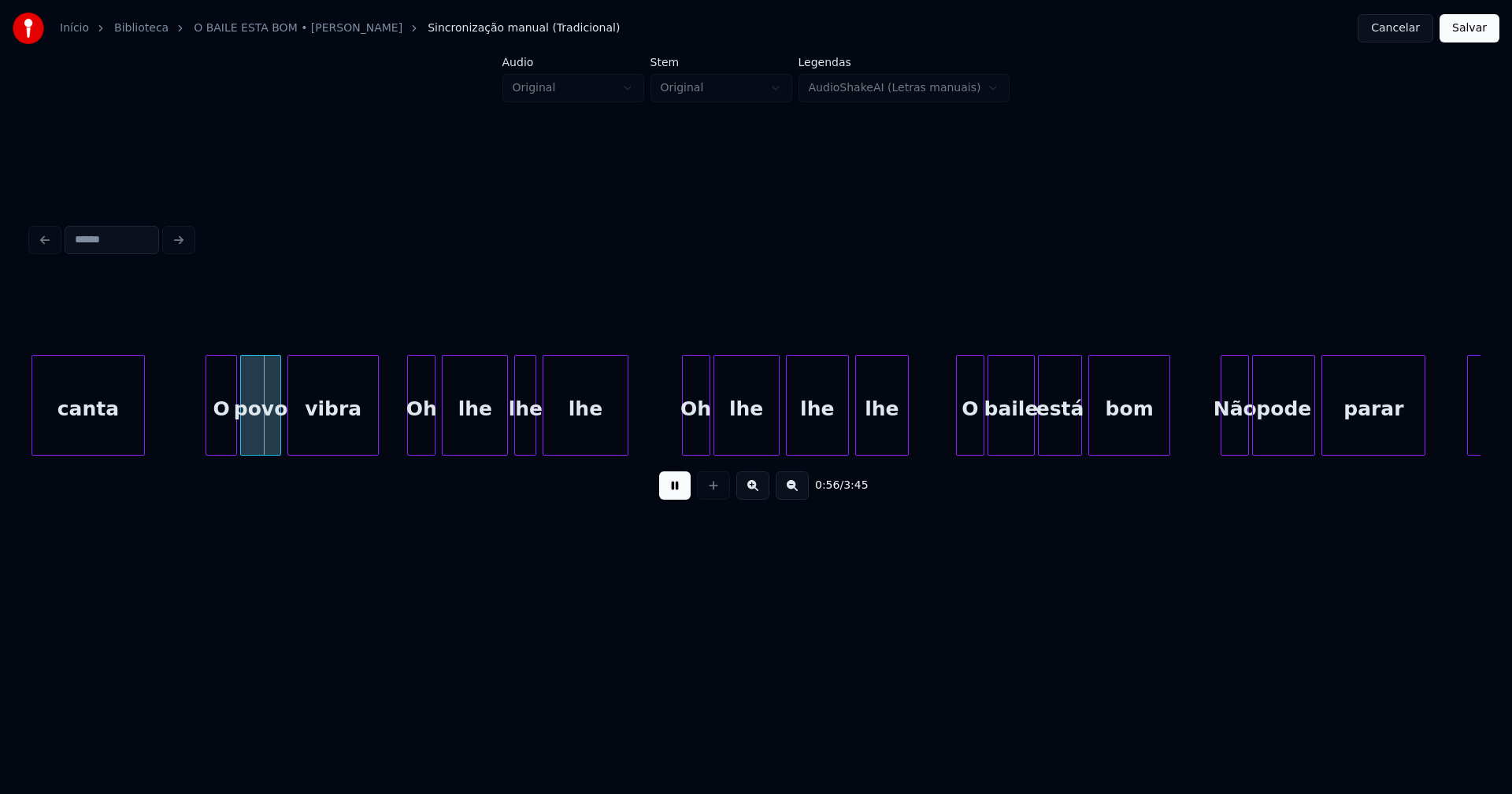
scroll to position [0, 8728]
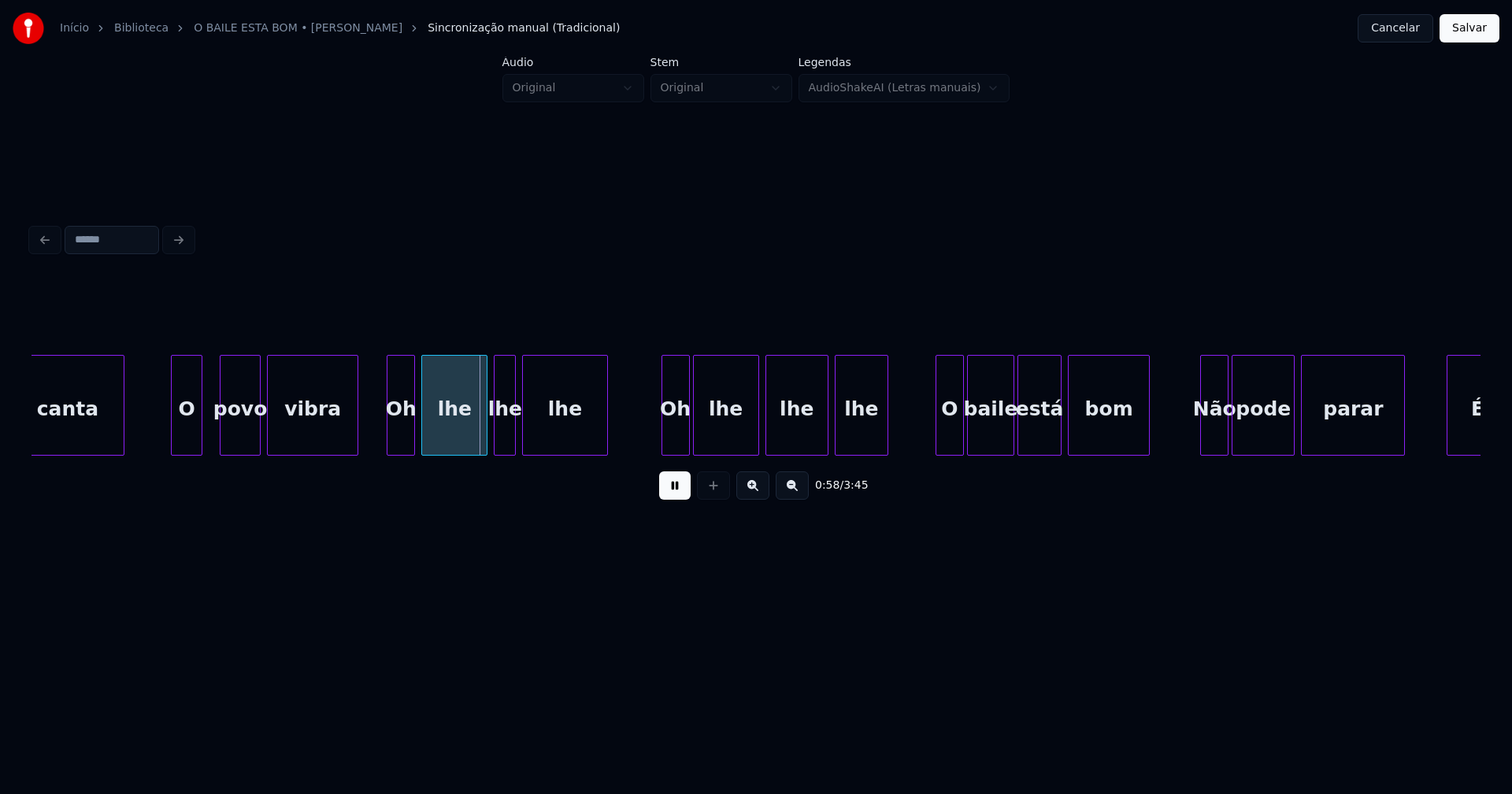
click at [190, 441] on div "O" at bounding box center [186, 409] width 30 height 107
click at [237, 440] on div "povo" at bounding box center [232, 409] width 39 height 107
click at [297, 441] on div "vibra" at bounding box center [303, 409] width 90 height 107
click at [390, 441] on div "Oh" at bounding box center [390, 409] width 26 height 107
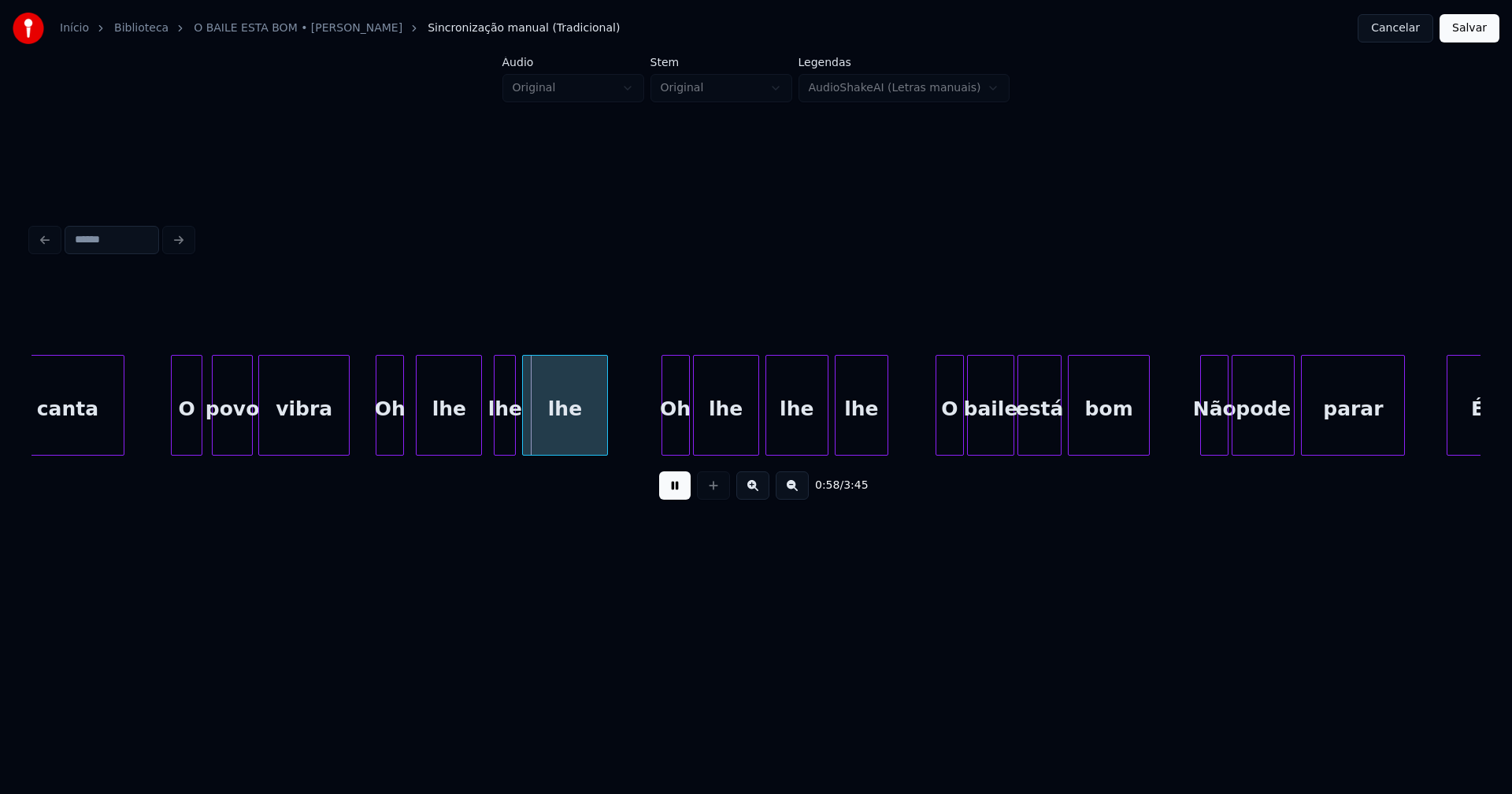
click at [449, 435] on div "lhe" at bounding box center [449, 409] width 65 height 107
click at [501, 441] on div "lhe" at bounding box center [499, 409] width 21 height 107
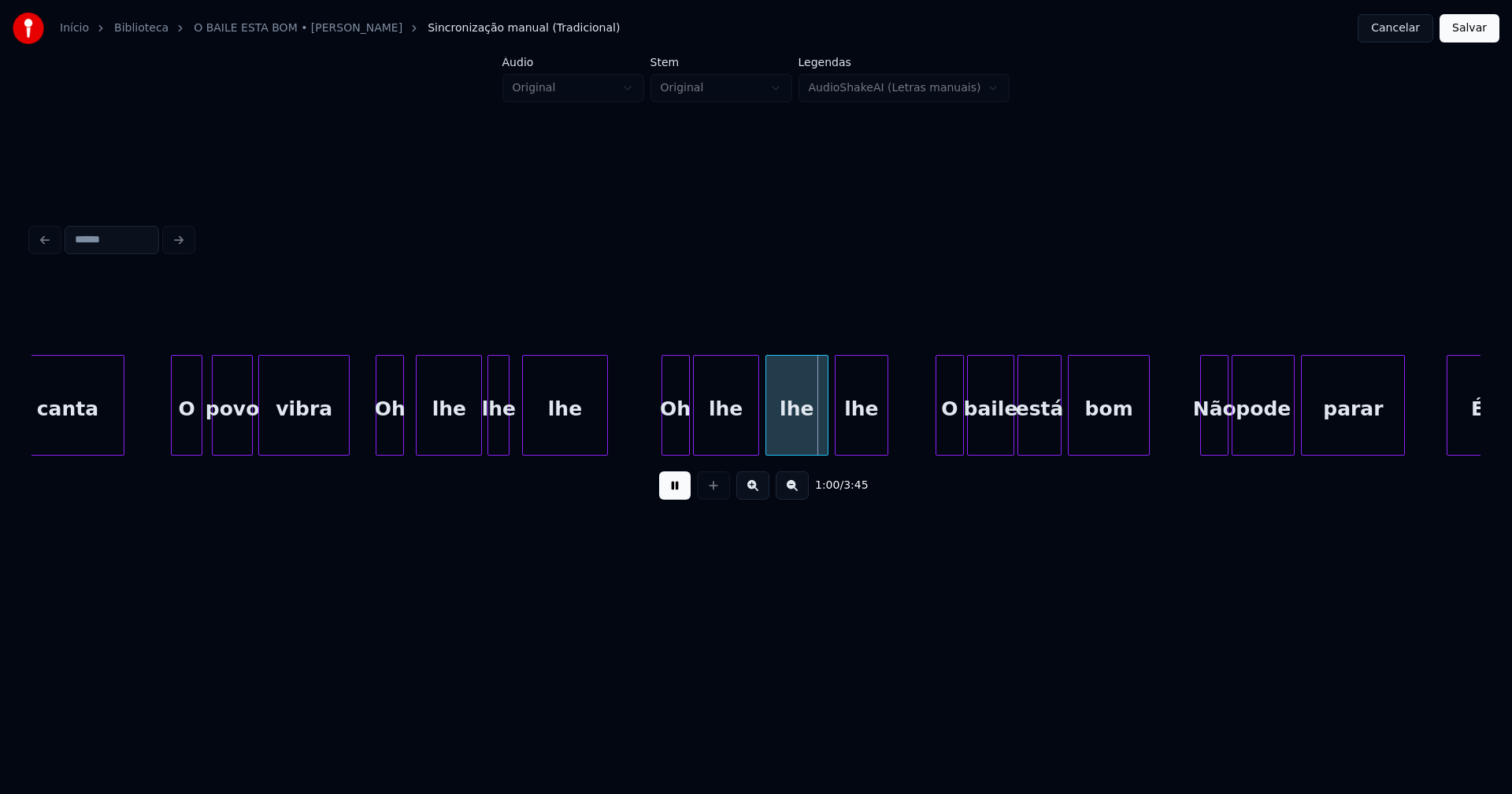
click at [507, 429] on div at bounding box center [507, 406] width 5 height 99
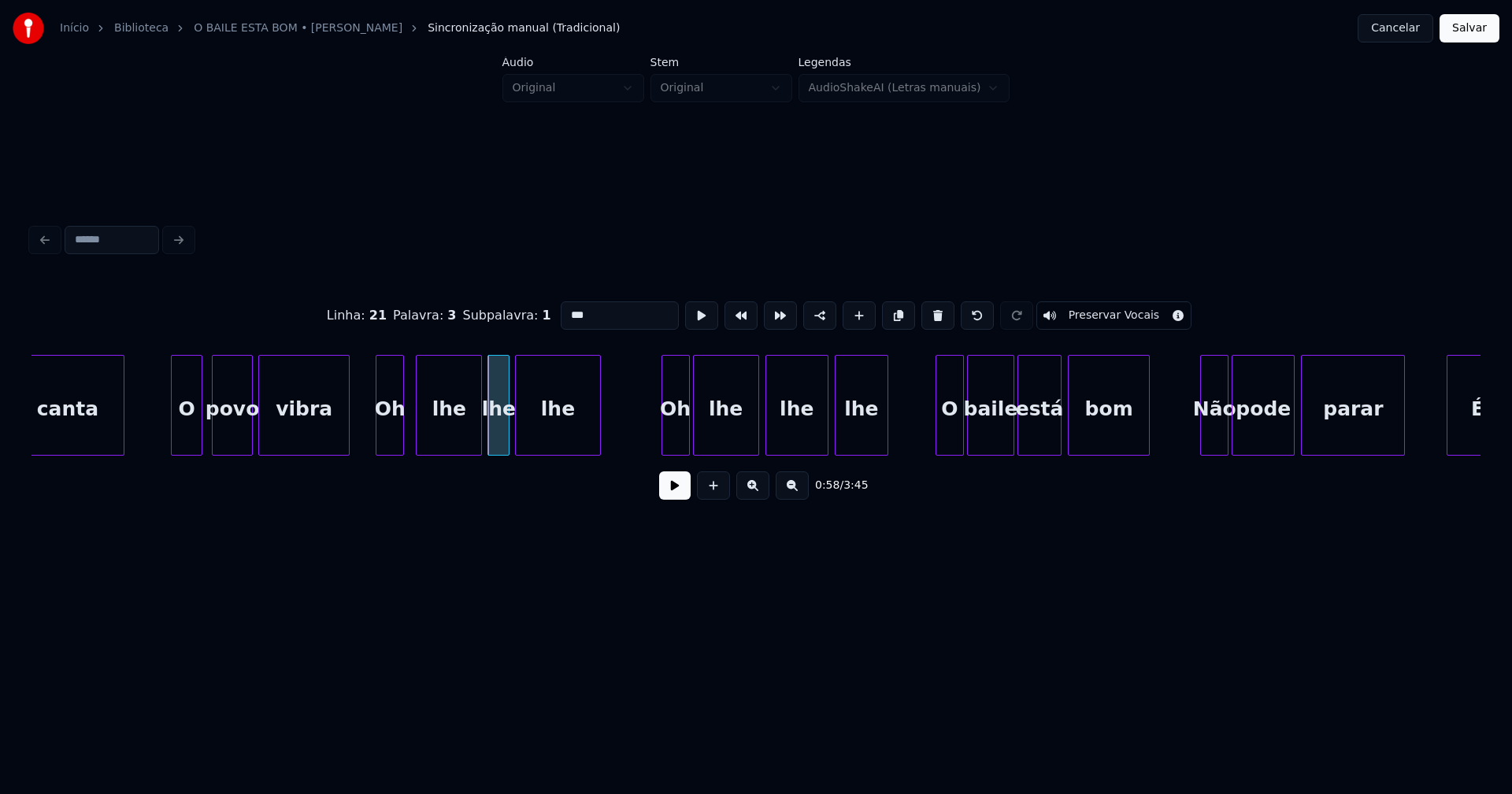
click at [533, 436] on div "lhe" at bounding box center [558, 409] width 84 height 107
click at [660, 450] on div "canta O povo vibra Oh lhe lhe lhe Oh lhe lhe lhe O baile está bom Não pode para…" at bounding box center [756, 406] width 1450 height 101
click at [714, 435] on div "lhe" at bounding box center [720, 409] width 65 height 107
click at [774, 440] on div "lhe" at bounding box center [789, 409] width 62 height 107
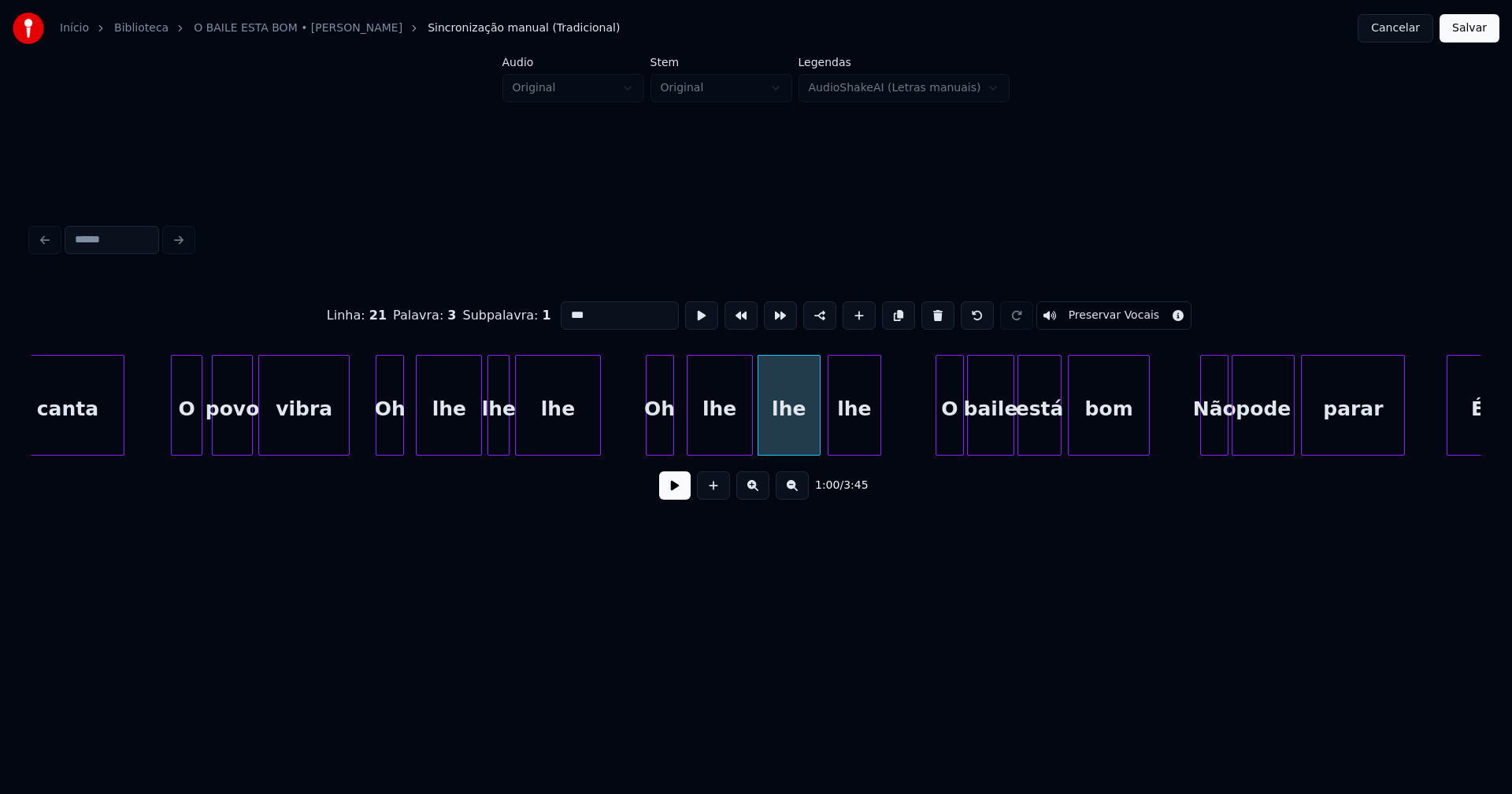
click at [847, 439] on div "lhe" at bounding box center [854, 409] width 52 height 107
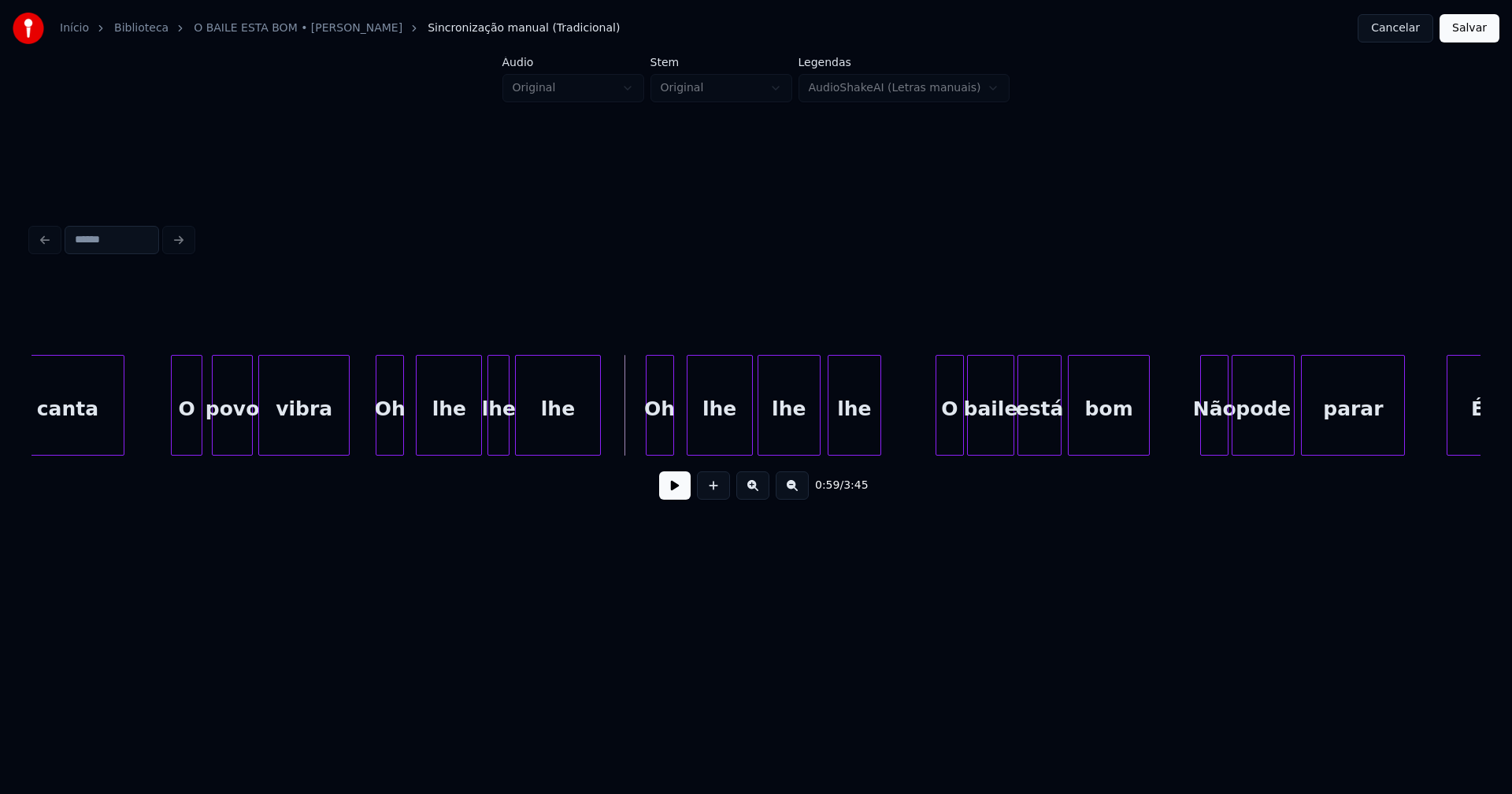
click at [671, 492] on button at bounding box center [675, 485] width 32 height 28
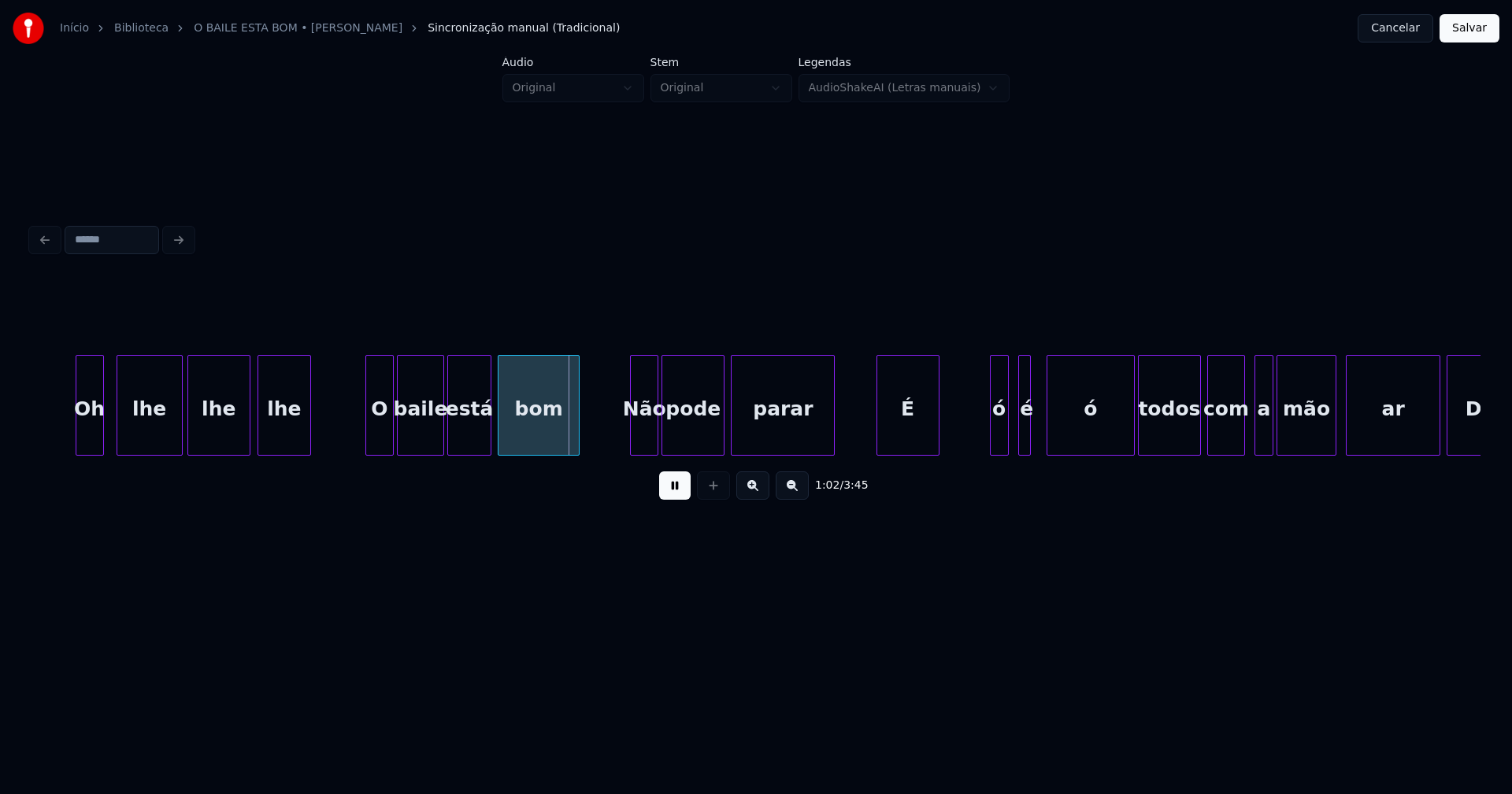
scroll to position [0, 9319]
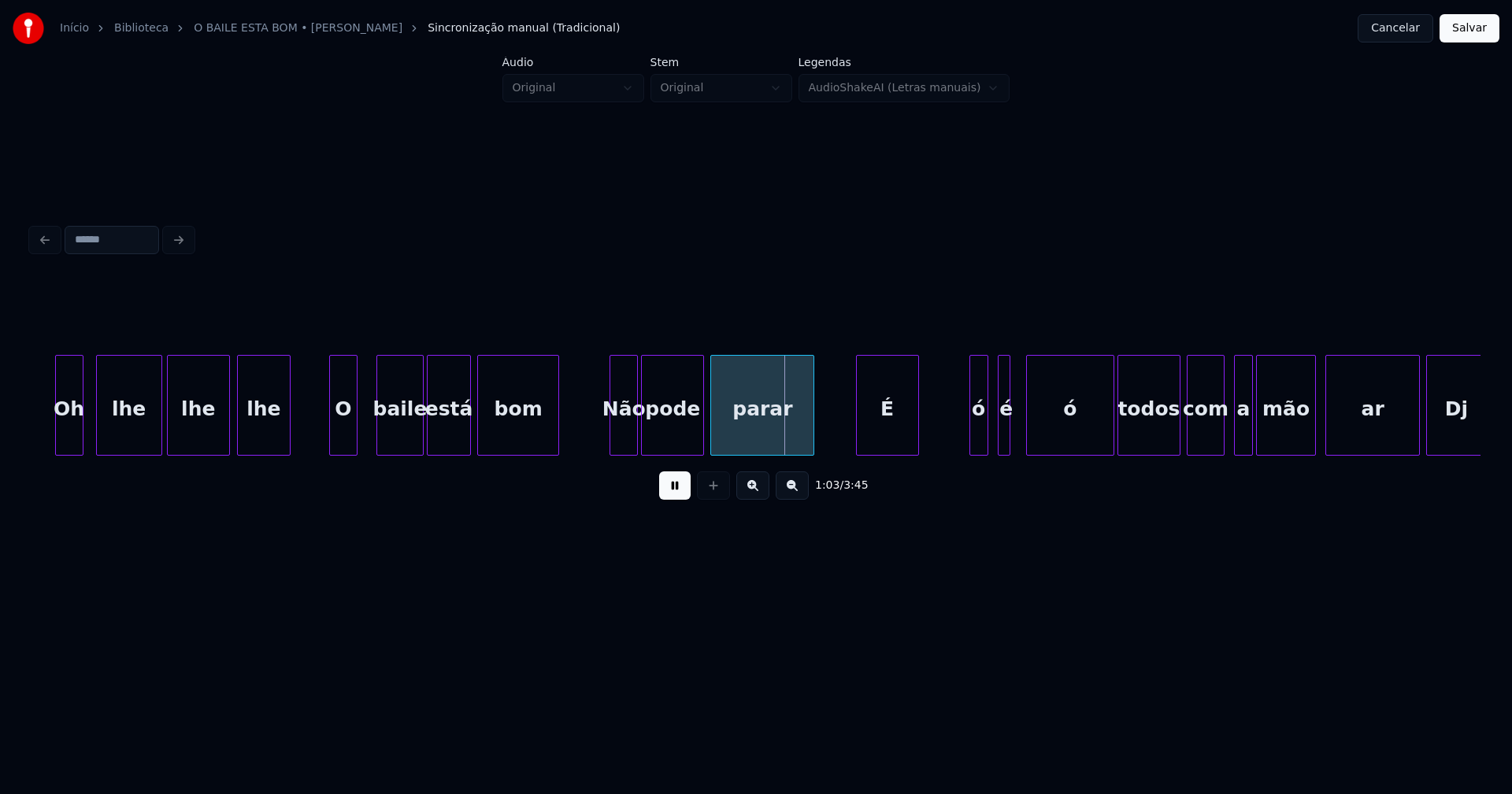
click at [340, 442] on div "O" at bounding box center [343, 409] width 26 height 107
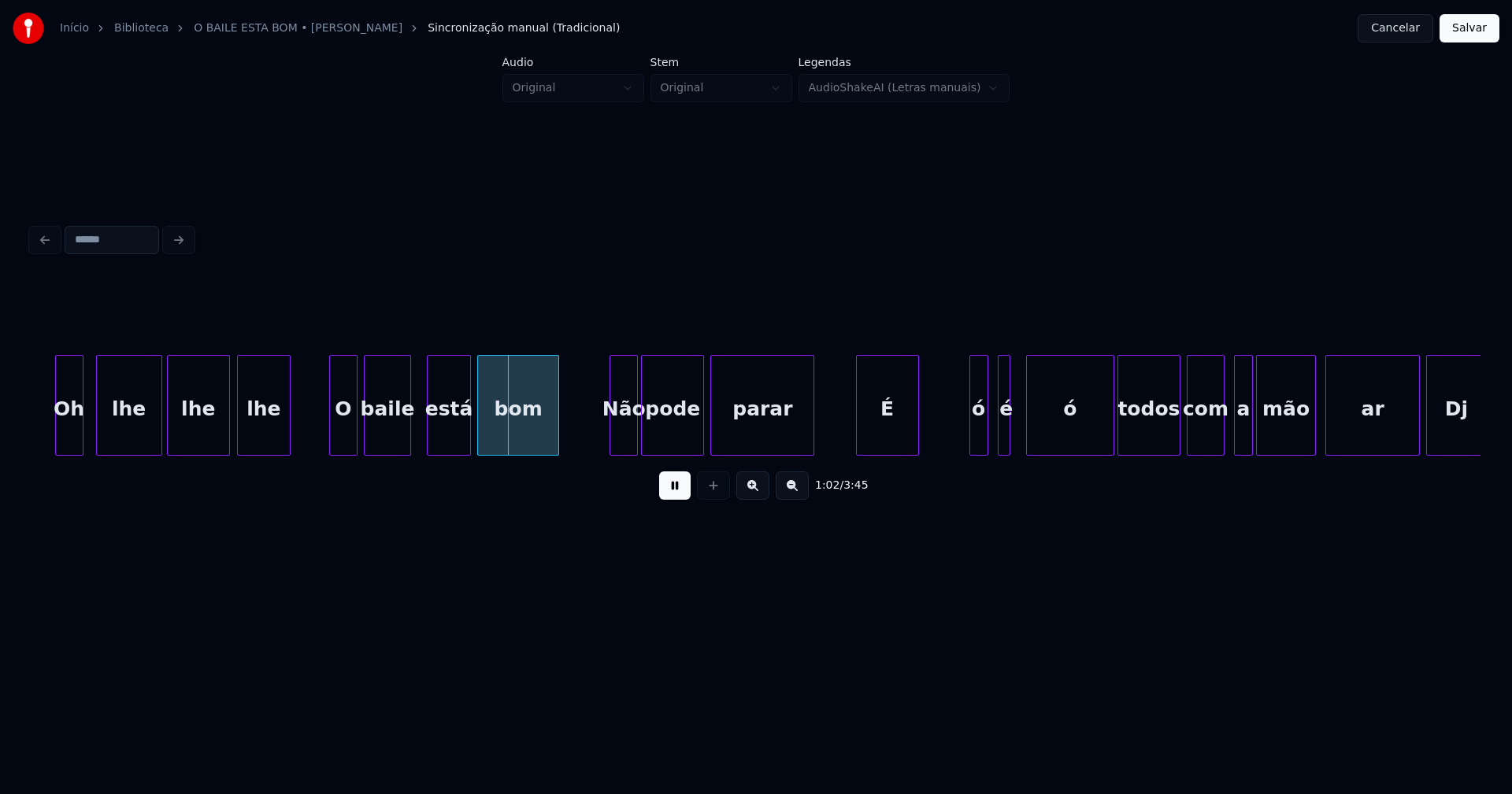
click at [389, 440] on div "baile" at bounding box center [387, 409] width 45 height 107
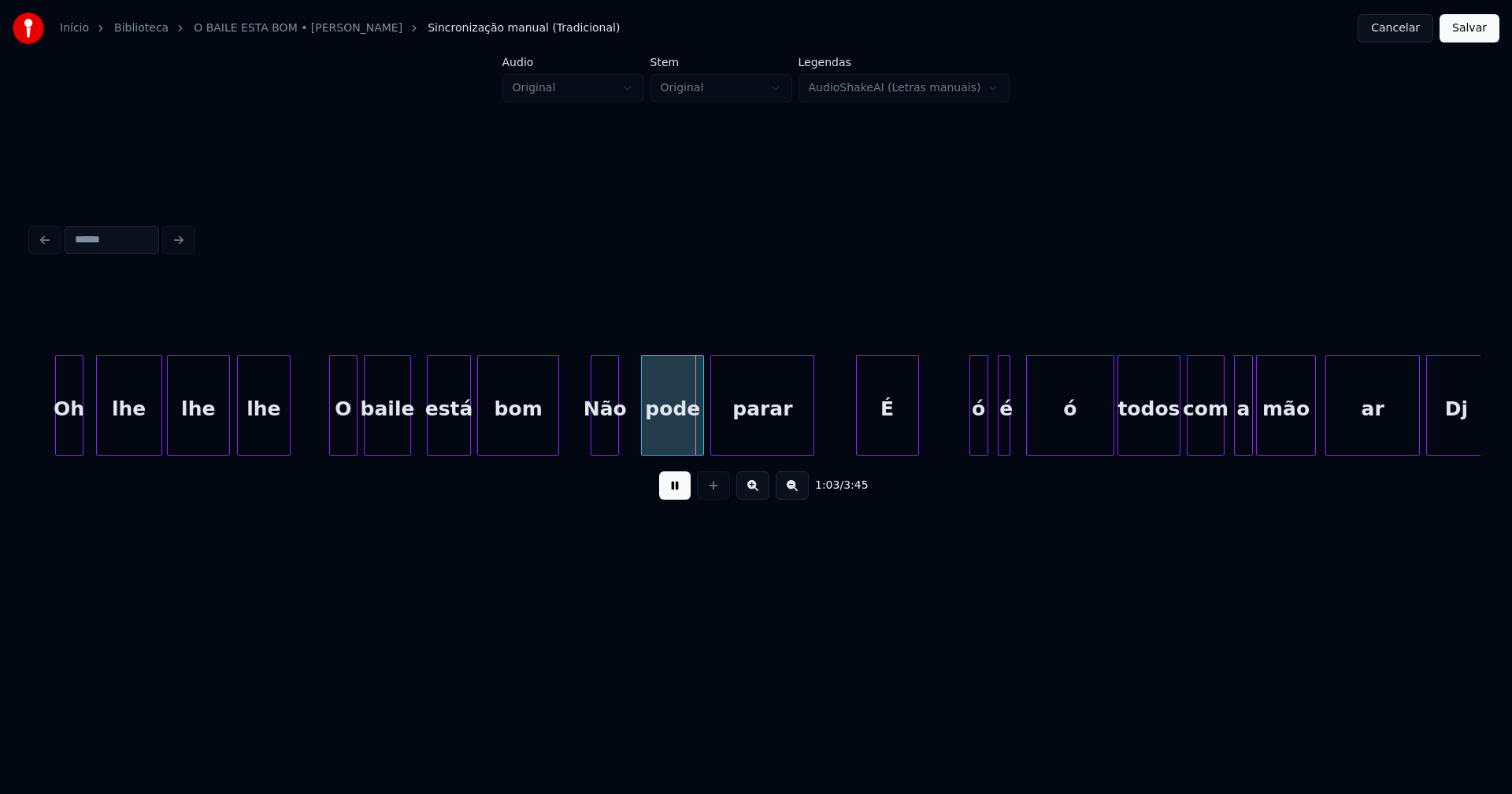
click at [601, 435] on div "Não" at bounding box center [605, 409] width 26 height 107
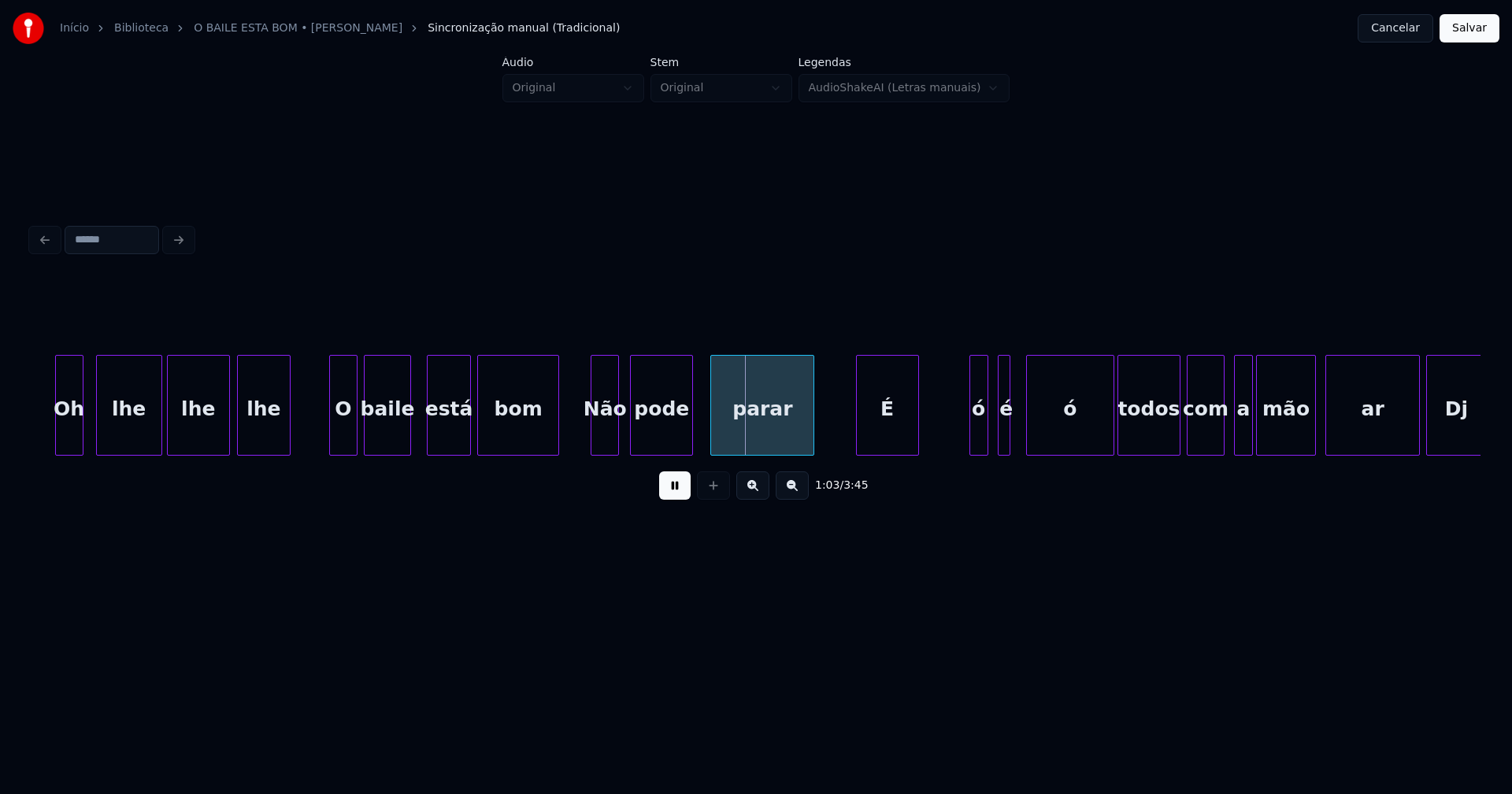
click at [655, 435] on div "pode" at bounding box center [662, 409] width 62 height 107
click at [733, 437] on div "parar" at bounding box center [753, 409] width 103 height 107
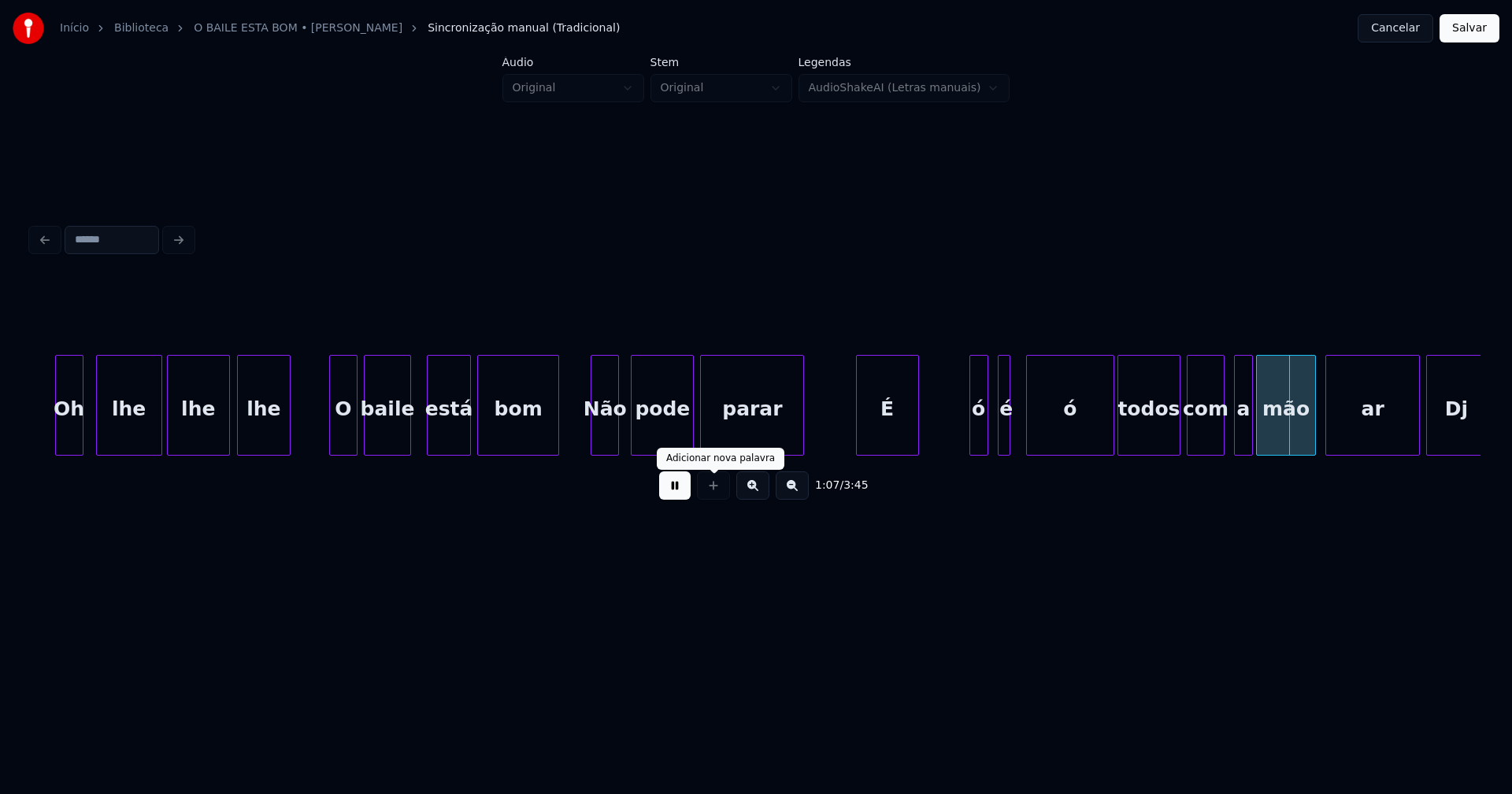
click at [684, 493] on button at bounding box center [675, 485] width 32 height 28
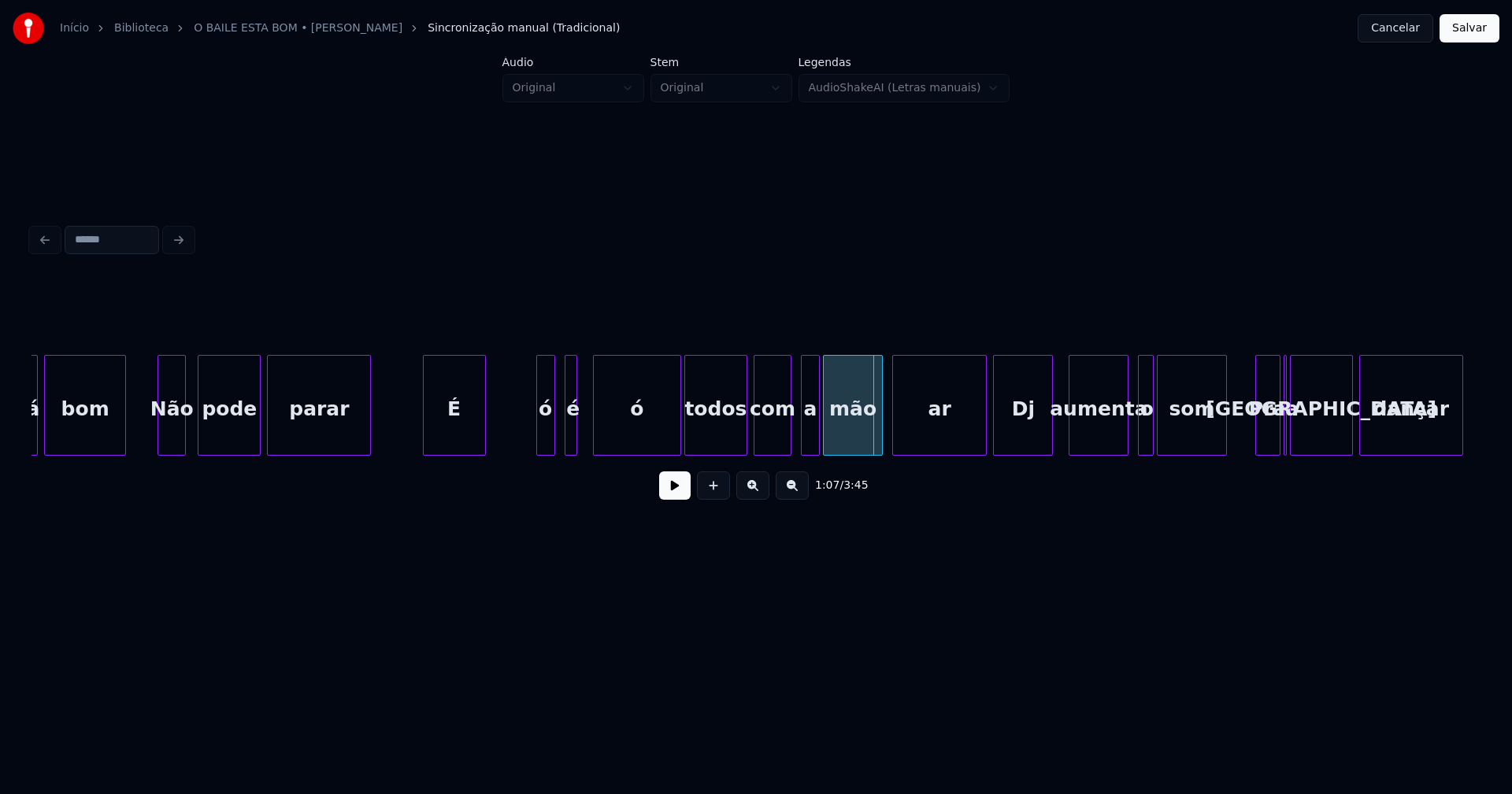
scroll to position [0, 9811]
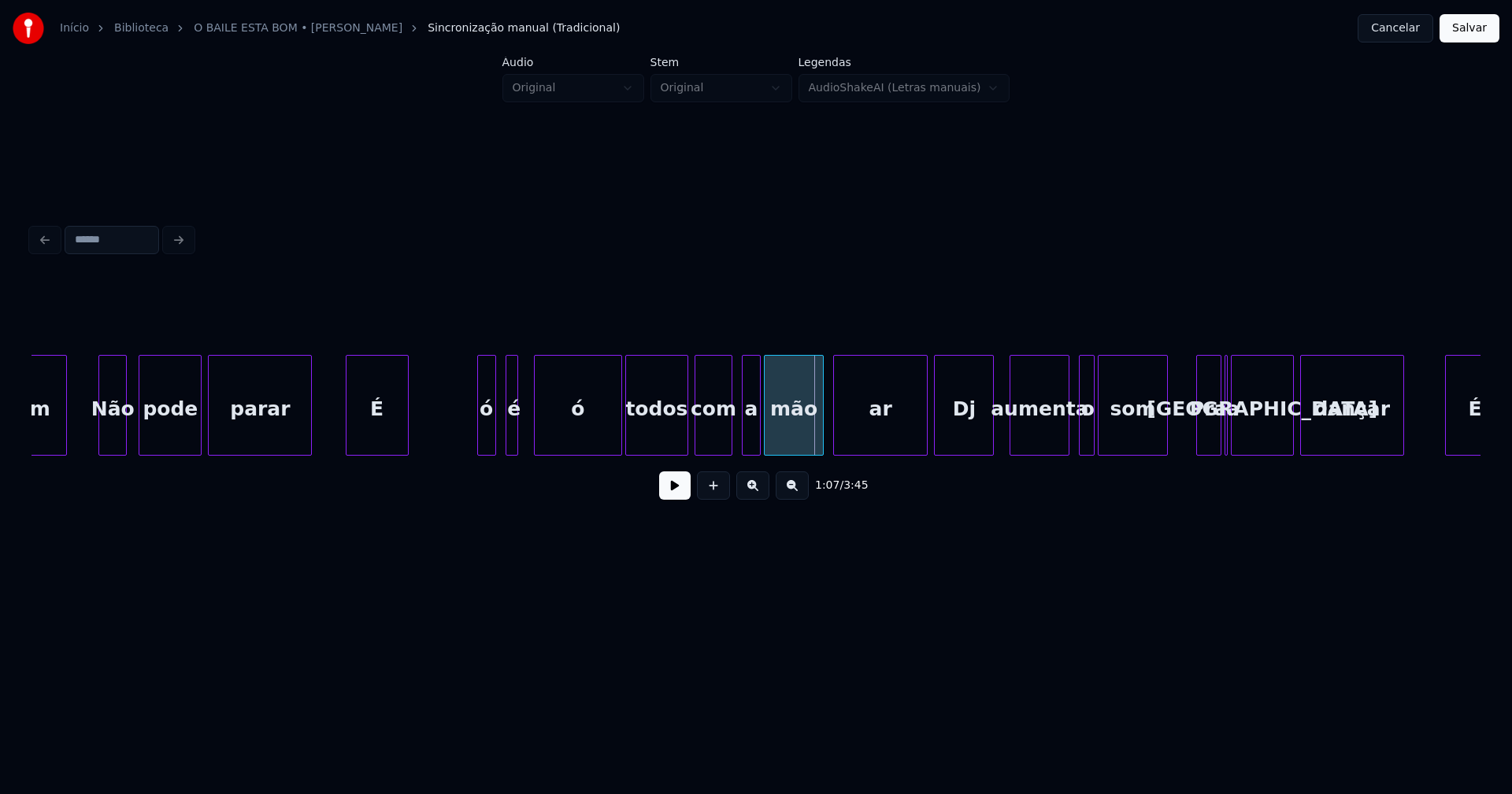
click at [372, 435] on div "É" at bounding box center [378, 409] width 62 height 107
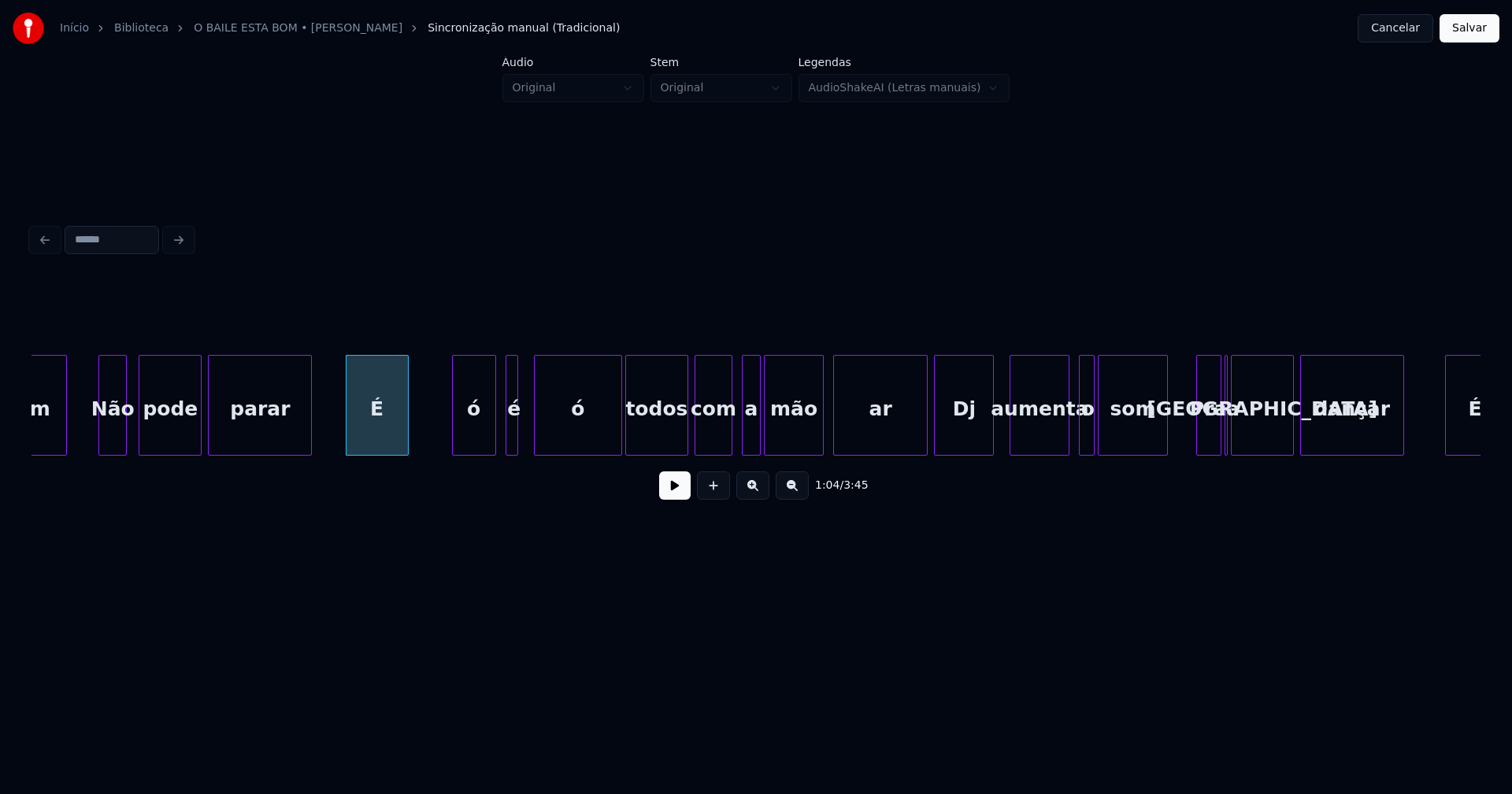
click at [453, 432] on div at bounding box center [455, 406] width 5 height 99
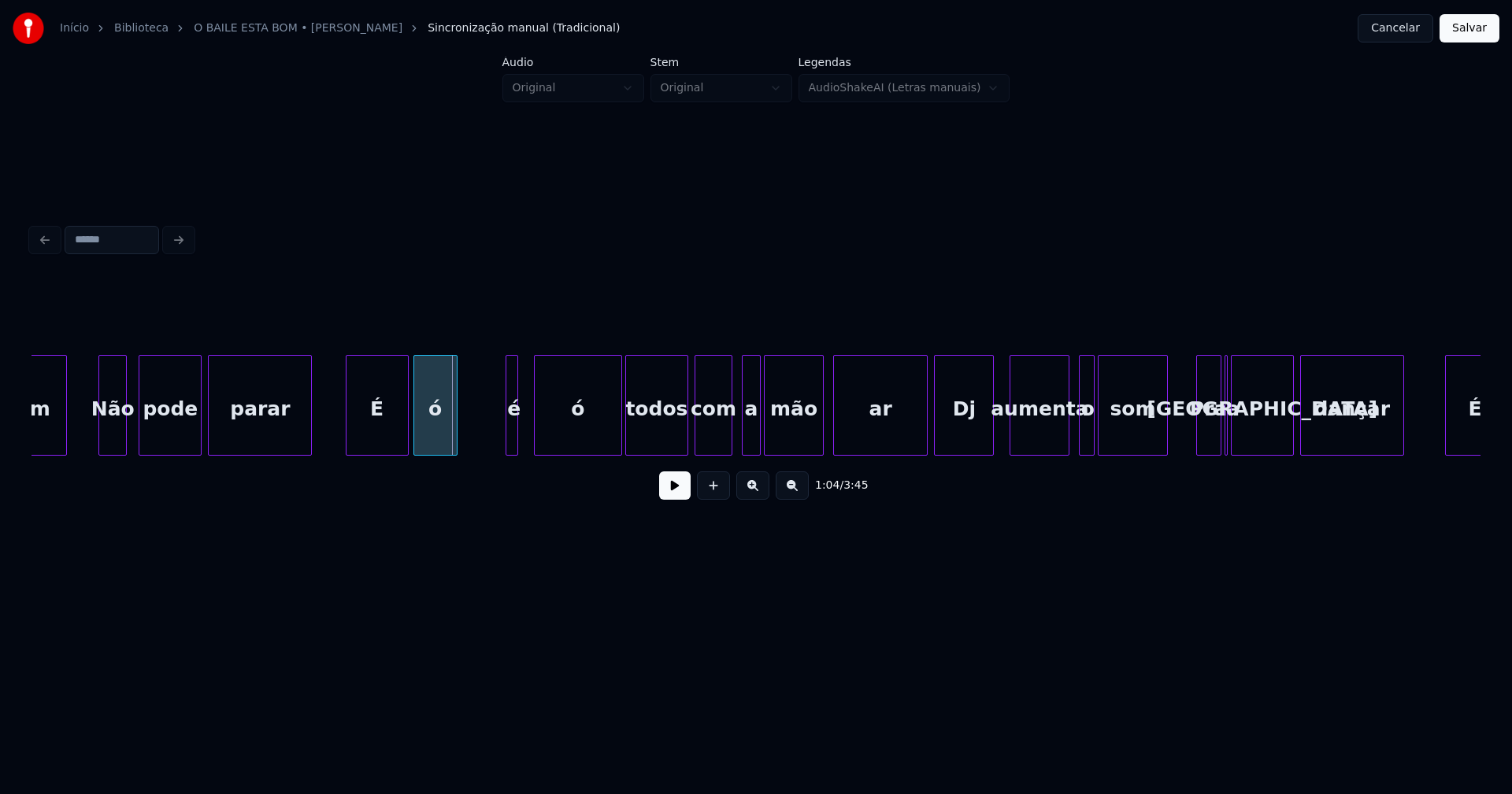
click at [437, 446] on div "ó" at bounding box center [436, 409] width 43 height 107
click at [466, 441] on div at bounding box center [469, 406] width 5 height 99
click at [503, 438] on div "é" at bounding box center [488, 409] width 51 height 107
click at [542, 440] on div "ó" at bounding box center [563, 409] width 86 height 107
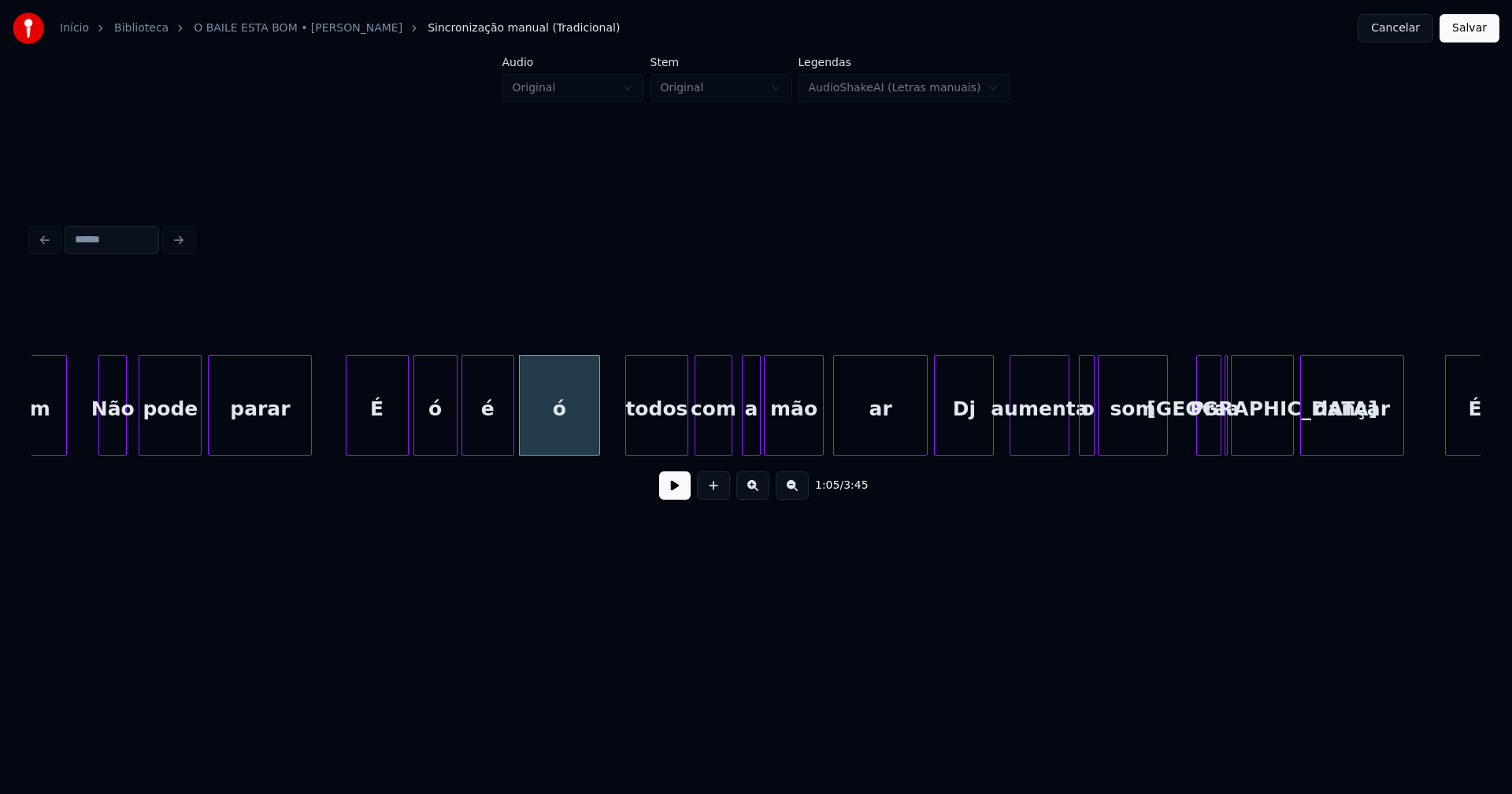
click at [596, 436] on div at bounding box center [597, 406] width 5 height 99
click at [648, 436] on div "todos" at bounding box center [647, 409] width 62 height 107
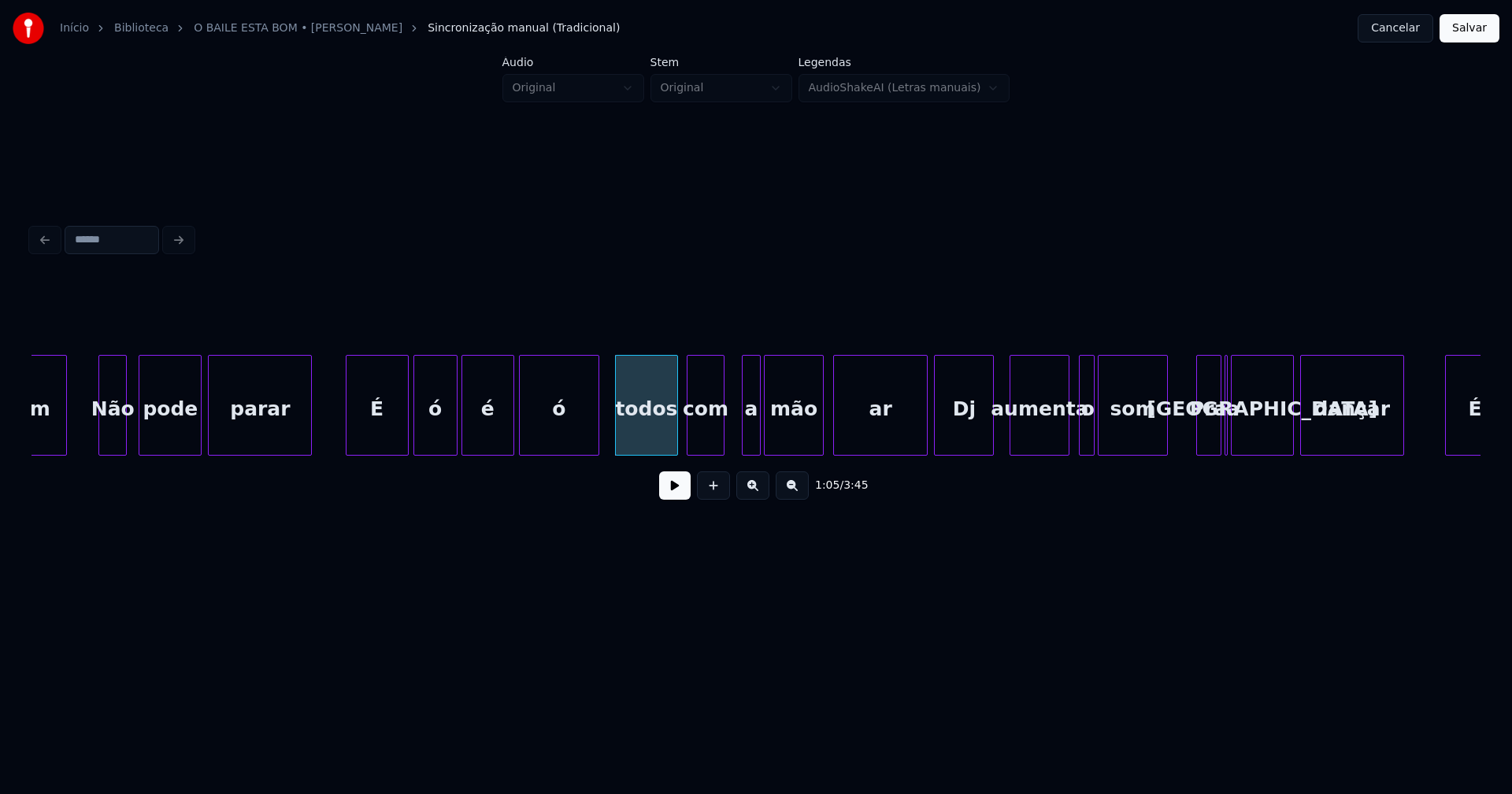
click at [707, 435] on div "com" at bounding box center [706, 409] width 36 height 107
click at [738, 439] on div "a" at bounding box center [737, 409] width 17 height 107
click at [775, 440] on div "mão" at bounding box center [782, 409] width 58 height 107
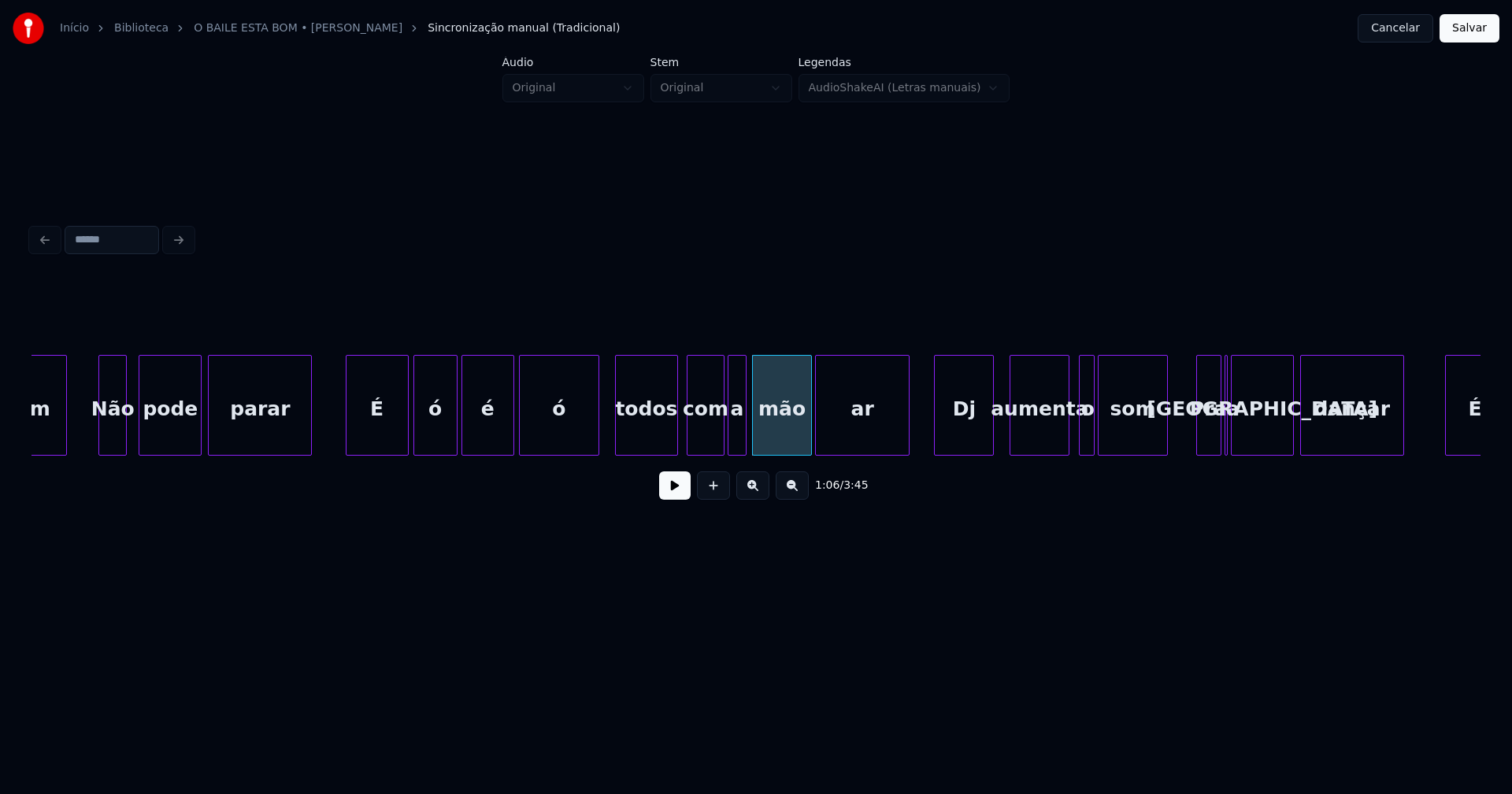
click at [857, 440] on div "ar" at bounding box center [862, 409] width 93 height 107
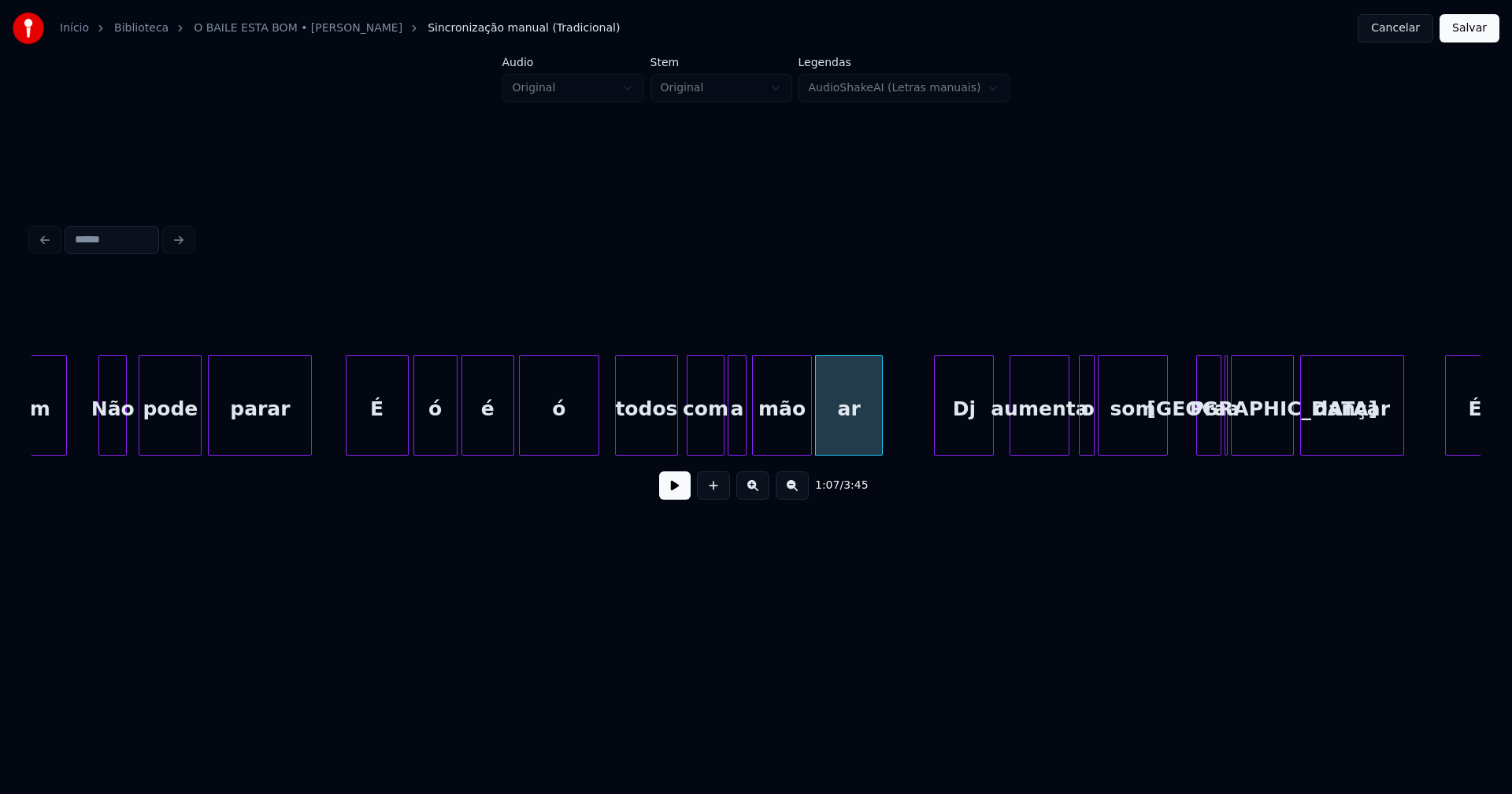
click at [880, 441] on div at bounding box center [880, 406] width 5 height 99
click at [677, 499] on button at bounding box center [675, 485] width 32 height 28
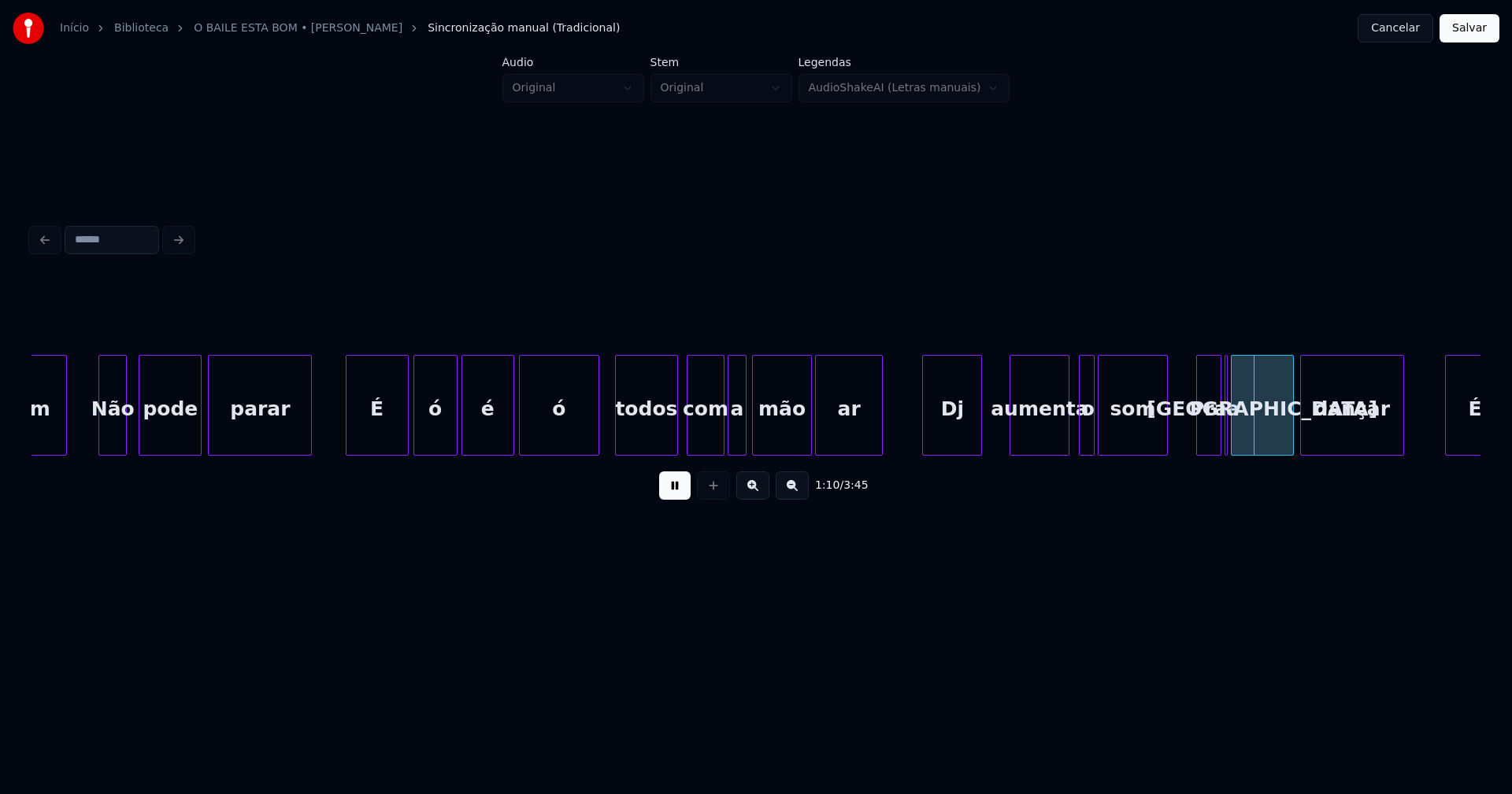
click at [952, 452] on div "bom Não pode parar É ó é ó todos com a mão ar Dj aumenta o som Pra a malta danç…" at bounding box center [756, 406] width 1450 height 101
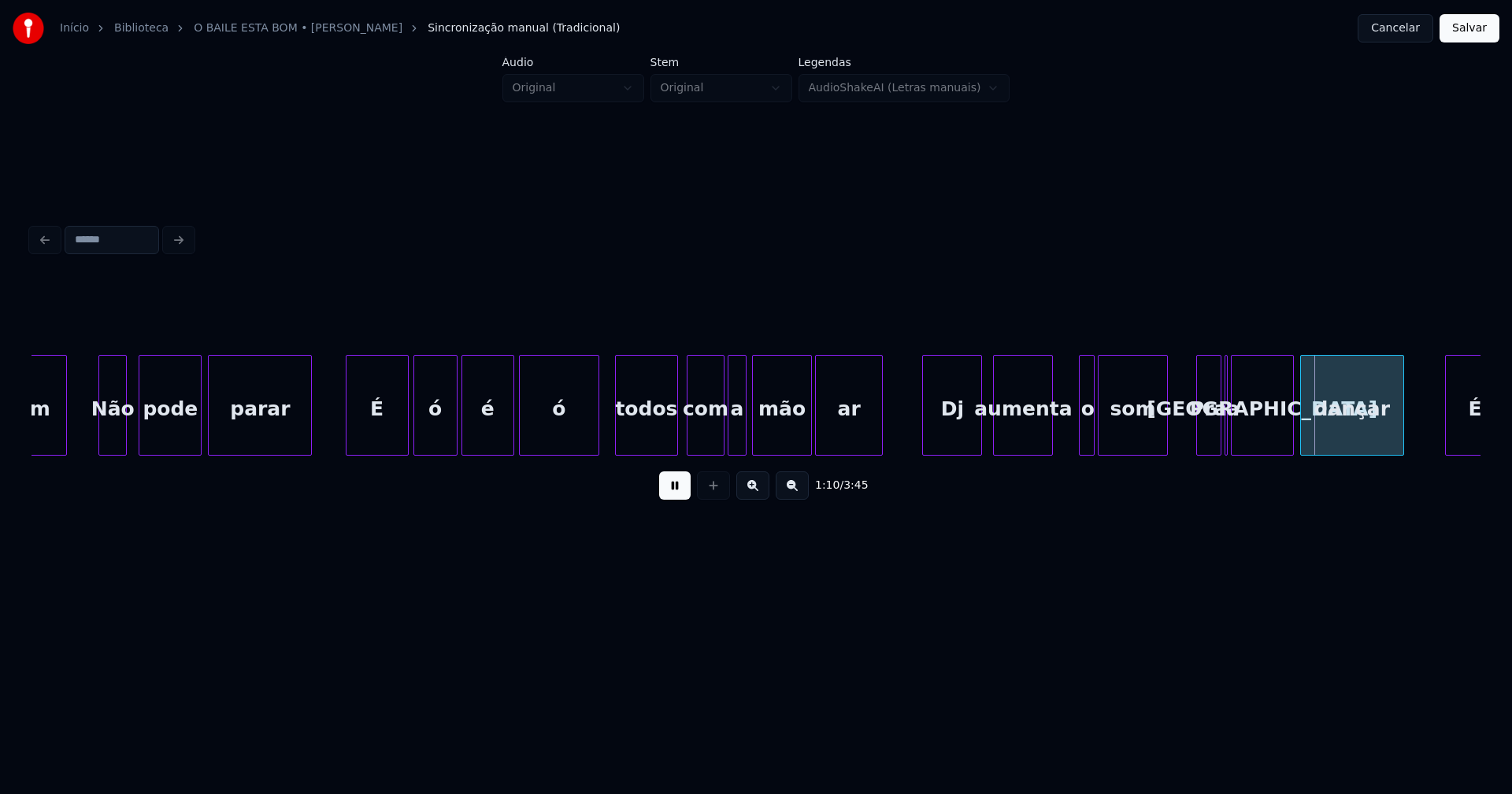
click at [1004, 452] on div "bom Não pode parar É ó é ó todos com a mão ar Dj aumenta o som Pra a malta danç…" at bounding box center [756, 406] width 1450 height 101
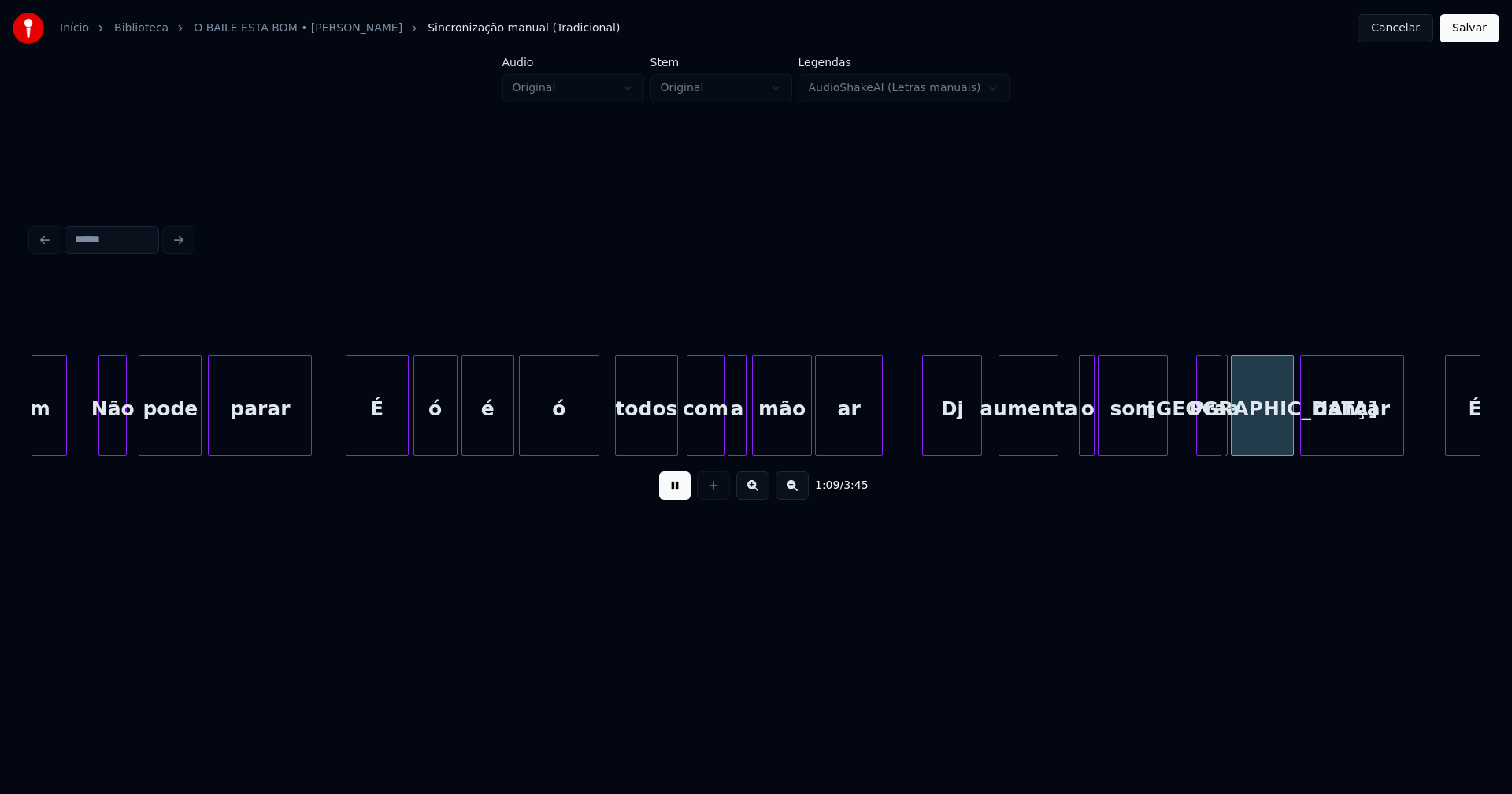
click at [1017, 446] on div "aumenta" at bounding box center [1029, 409] width 58 height 107
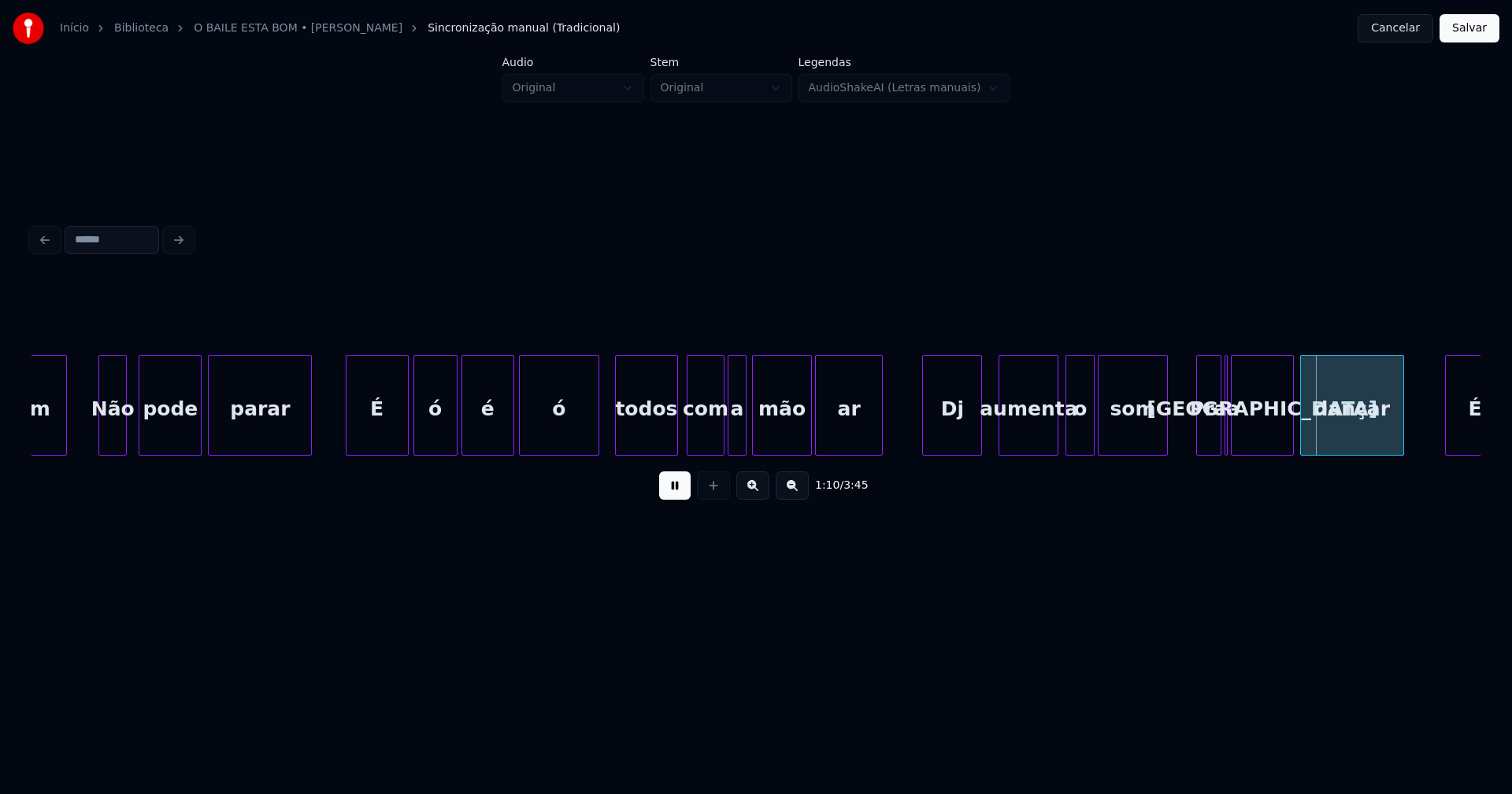
click at [1067, 440] on div at bounding box center [1070, 406] width 5 height 99
click at [677, 492] on button at bounding box center [675, 485] width 32 height 28
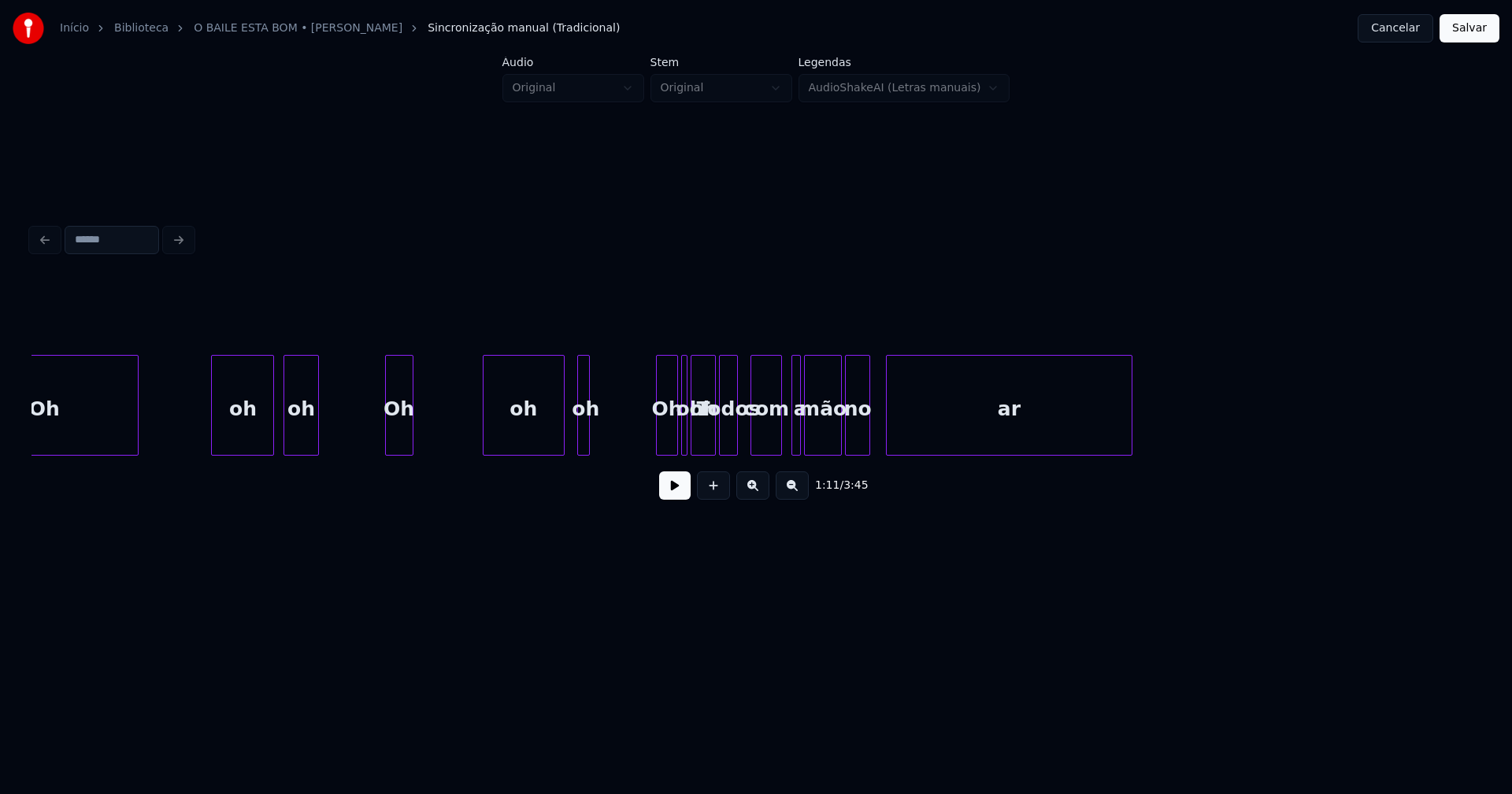
scroll to position [0, 32150]
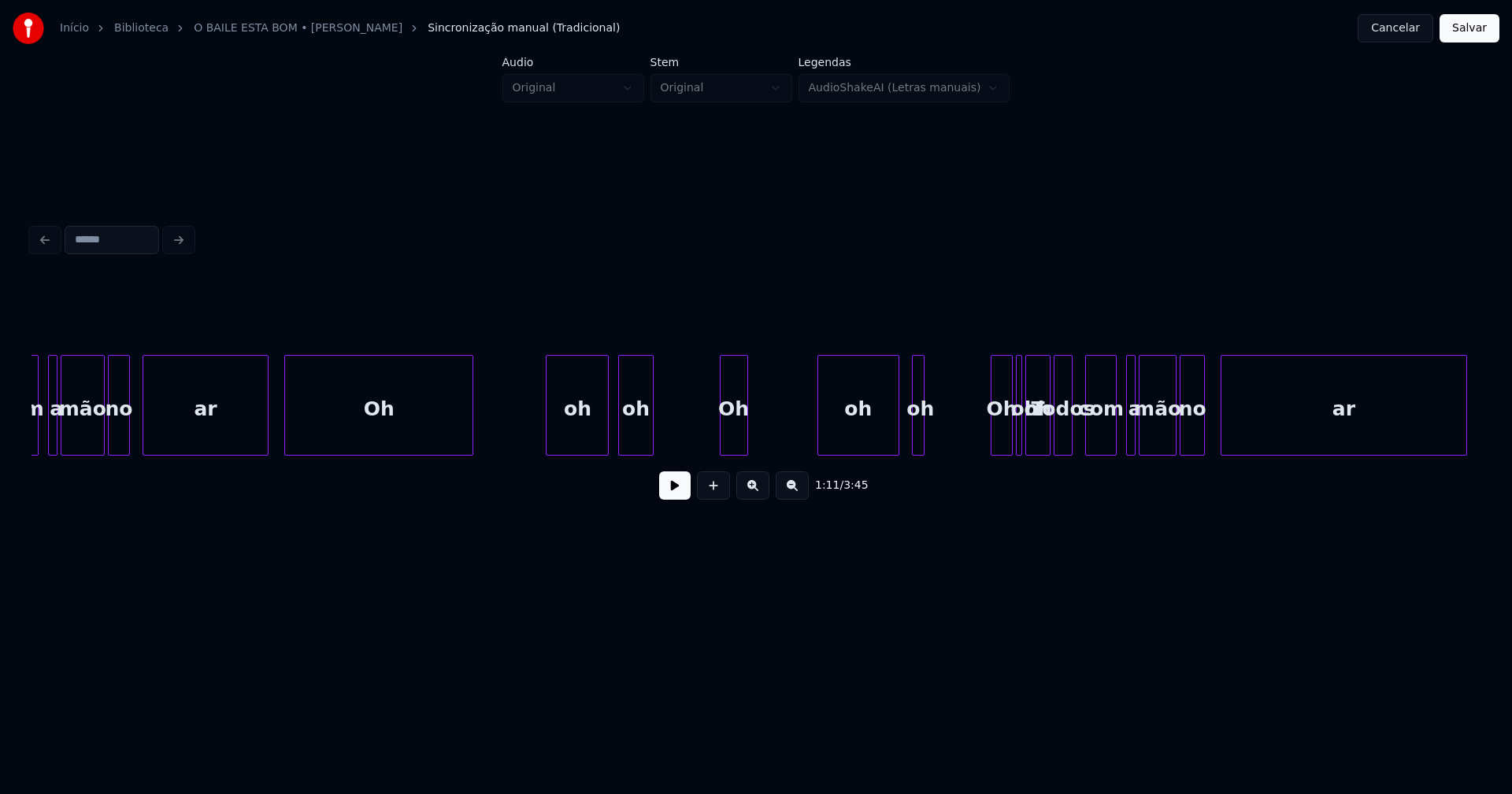
click at [1406, 23] on button "Cancelar" at bounding box center [1396, 28] width 76 height 28
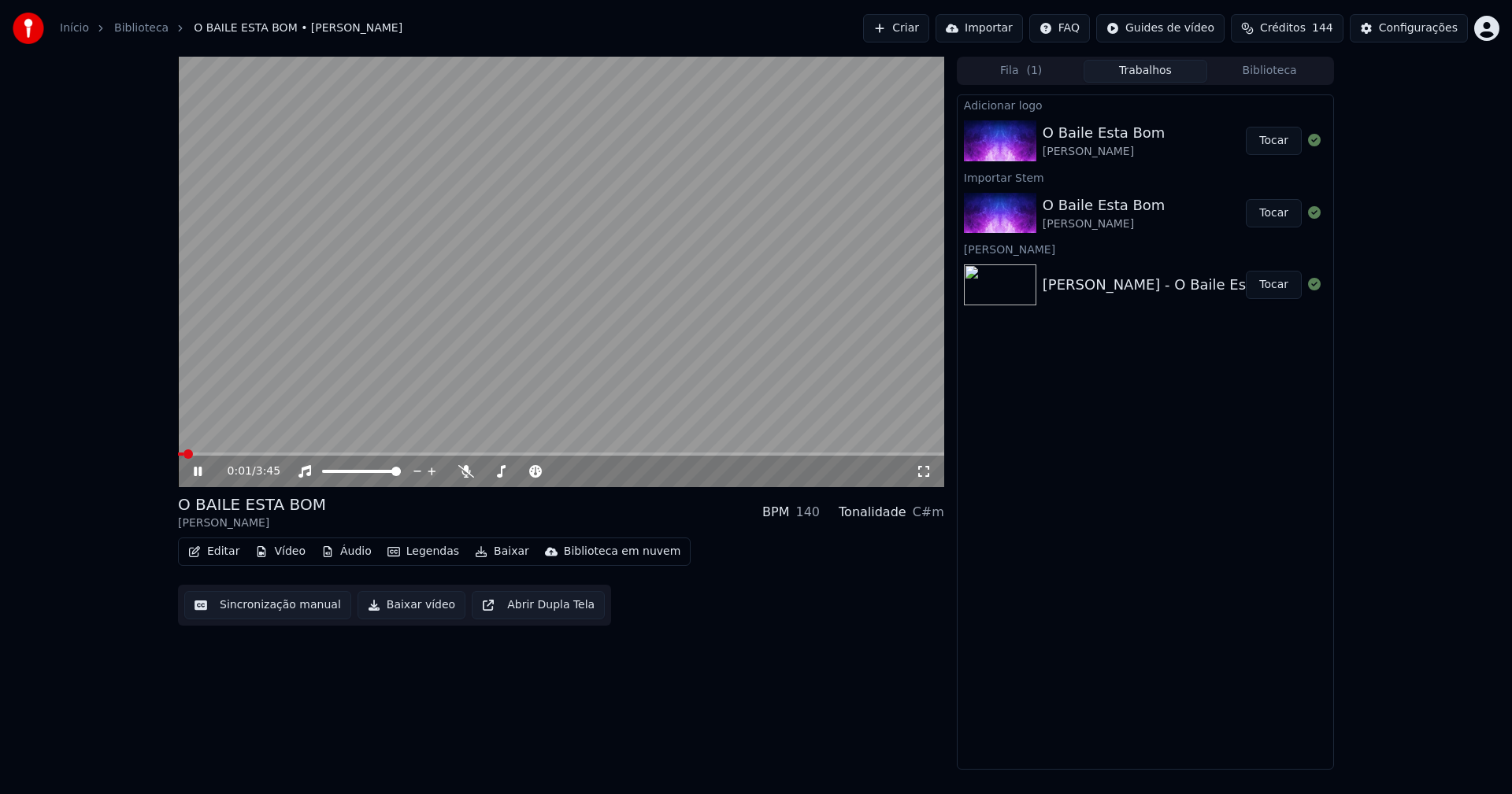
drag, startPoint x: 192, startPoint y: 472, endPoint x: 99, endPoint y: 454, distance: 94.7
click at [193, 471] on icon at bounding box center [208, 471] width 37 height 13
